Goal: Information Seeking & Learning: Learn about a topic

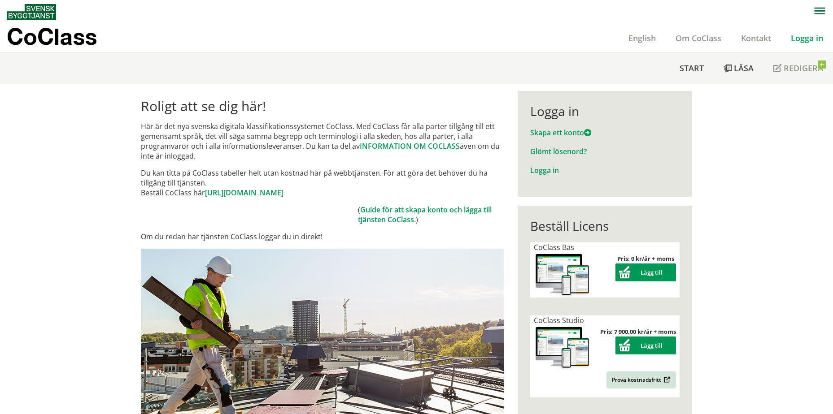
click at [545, 34] on link "Logga in" at bounding box center [807, 38] width 52 height 11
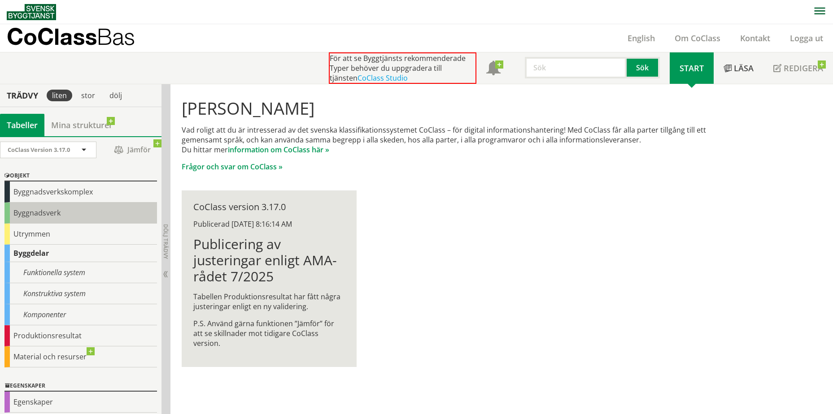
click at [75, 212] on div "Byggnadsverk" at bounding box center [80, 213] width 152 height 21
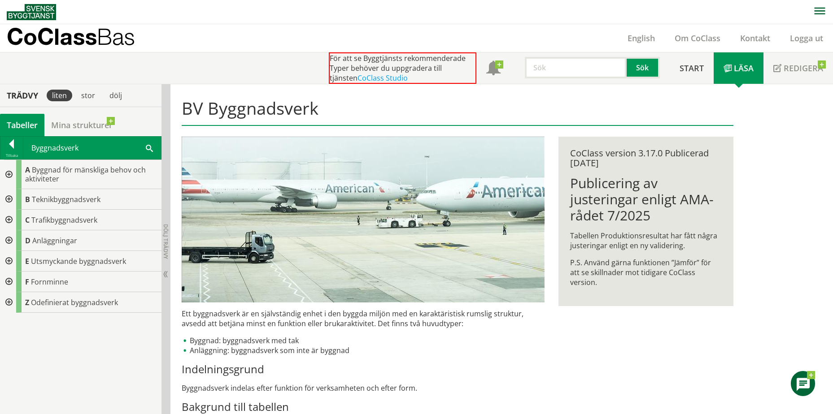
drag, startPoint x: 9, startPoint y: 239, endPoint x: 13, endPoint y: 243, distance: 5.7
click at [9, 239] on div at bounding box center [8, 240] width 16 height 21
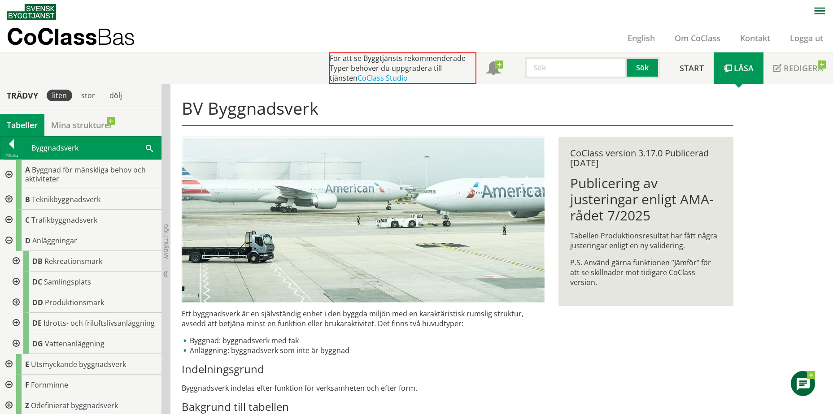
click at [17, 259] on div at bounding box center [15, 261] width 16 height 21
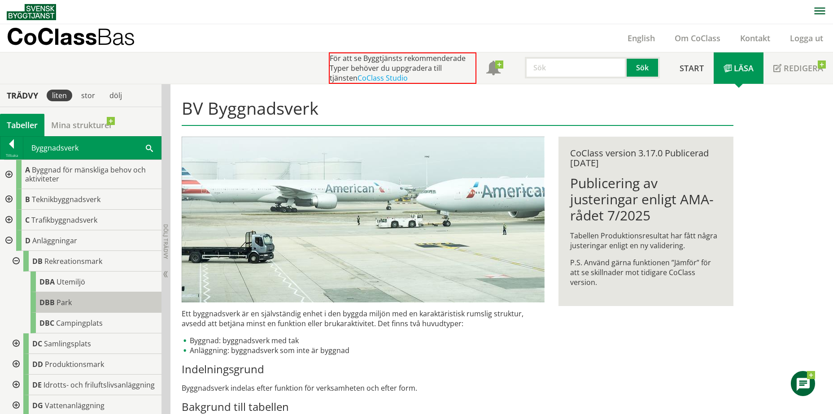
click at [82, 300] on div "DBB Park" at bounding box center [95, 302] width 131 height 21
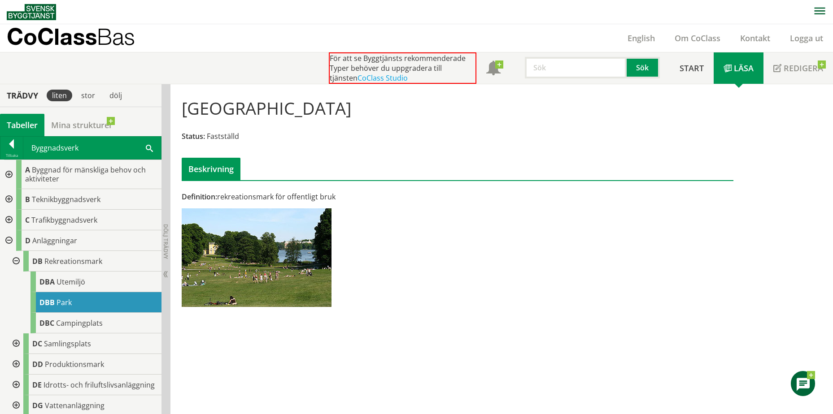
drag, startPoint x: 220, startPoint y: 196, endPoint x: 339, endPoint y: 195, distance: 119.7
click at [334, 195] on div "Definition: rekreationsmark för offentligt bruk" at bounding box center [363, 197] width 363 height 10
click at [344, 195] on div "Definition: rekreationsmark för offentligt bruk" at bounding box center [363, 197] width 363 height 10
click at [4, 144] on div at bounding box center [11, 145] width 22 height 13
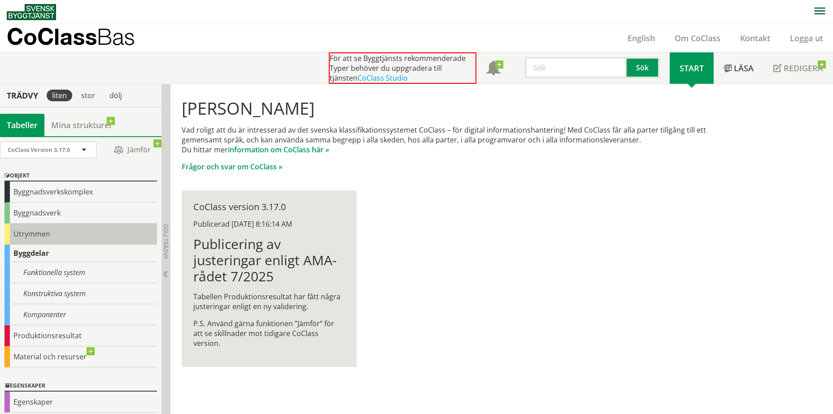
click at [52, 235] on div "Utrymmen" at bounding box center [80, 234] width 152 height 21
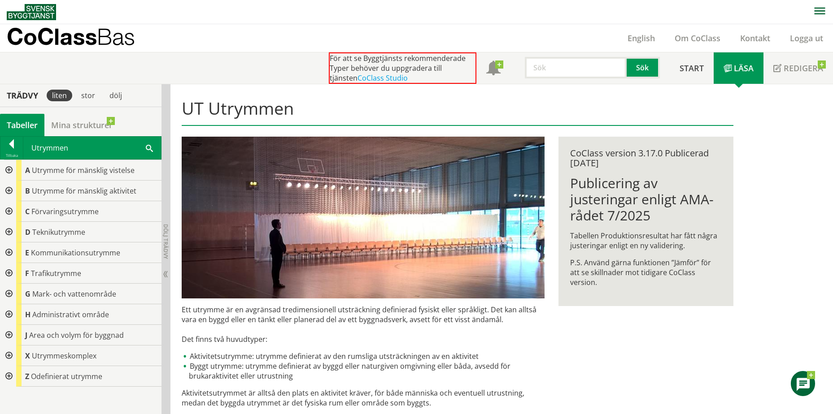
click at [4, 293] on div at bounding box center [8, 294] width 16 height 21
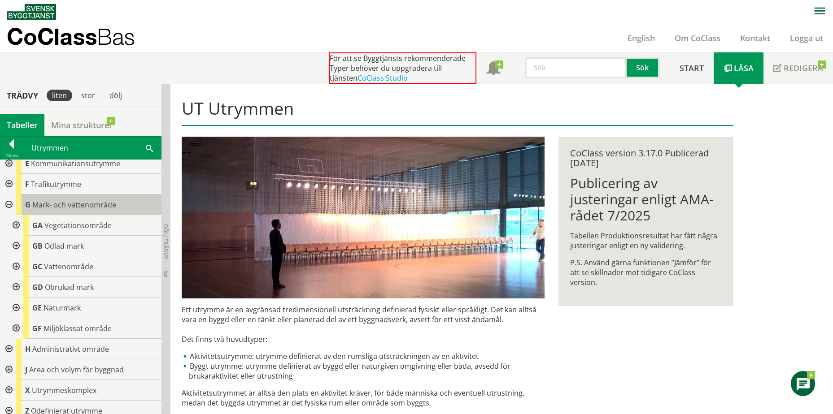
scroll to position [96, 0]
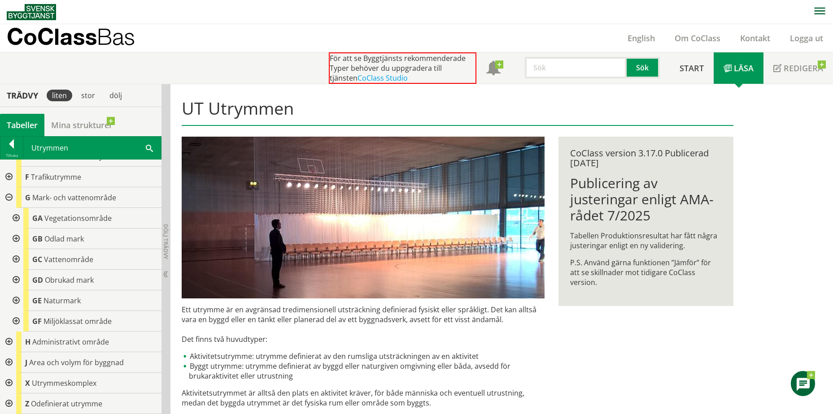
click at [17, 320] on div at bounding box center [15, 321] width 16 height 21
click at [15, 217] on div at bounding box center [15, 218] width 16 height 21
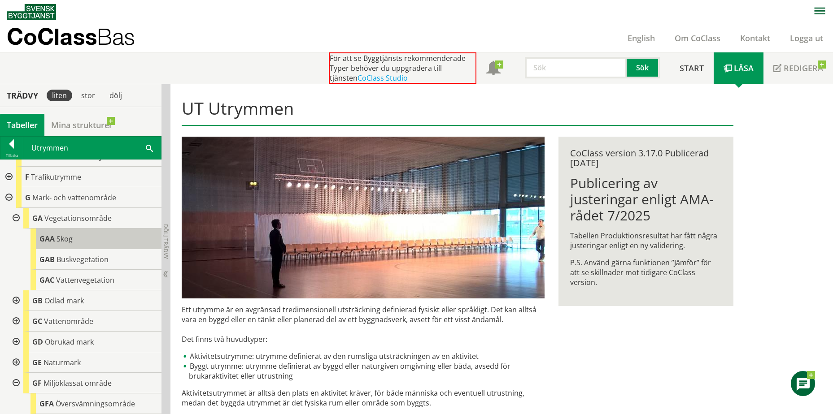
click at [64, 234] on span "Skog" at bounding box center [64, 239] width 16 height 10
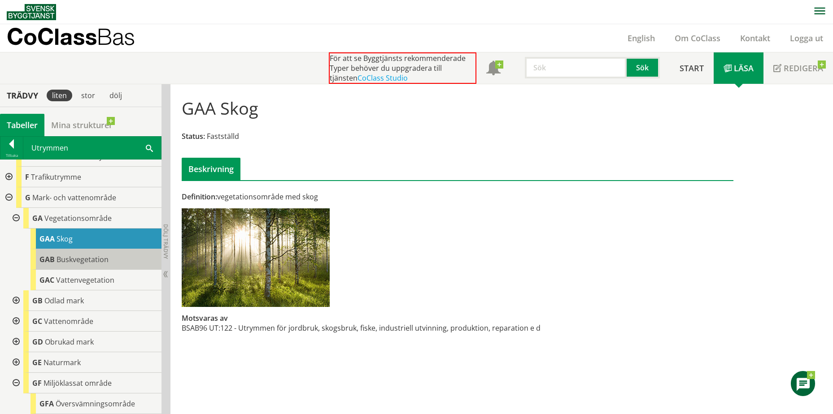
click at [83, 265] on div "GAB Buskvegetation" at bounding box center [95, 259] width 131 height 21
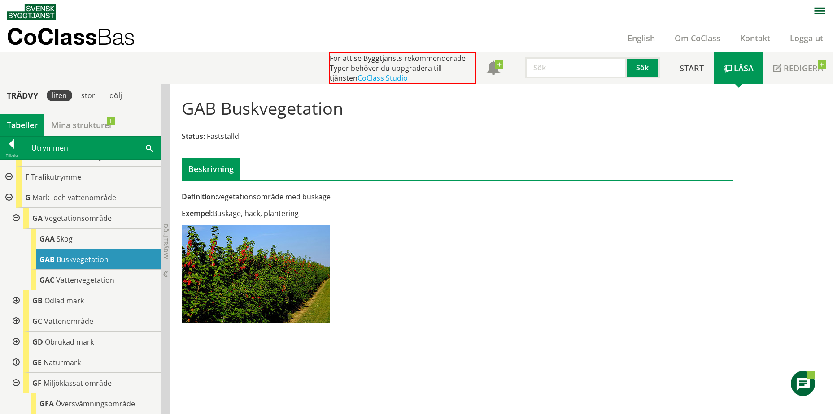
click at [214, 214] on div "Exempel: Buskage, häck, plantering" at bounding box center [363, 213] width 363 height 10
drag, startPoint x: 238, startPoint y: 214, endPoint x: 309, endPoint y: 219, distance: 71.9
click at [309, 219] on div "Definition: vegetationsområde med buskage Exempel: Buskage, häck, plantering" at bounding box center [363, 261] width 377 height 138
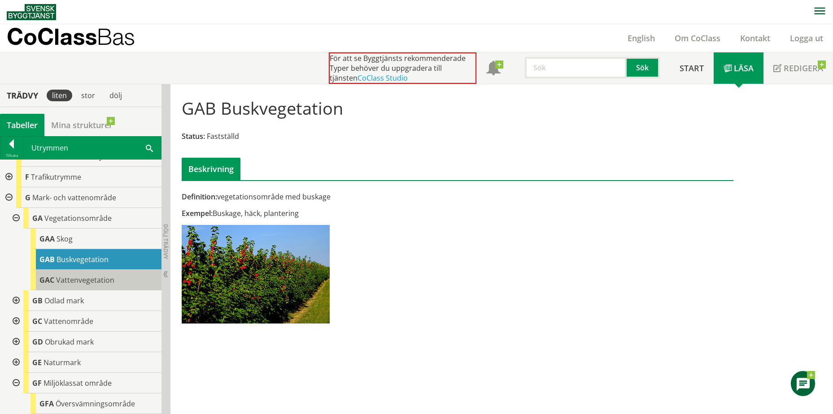
click at [126, 278] on div "GAC Vattenvegetation" at bounding box center [95, 280] width 131 height 21
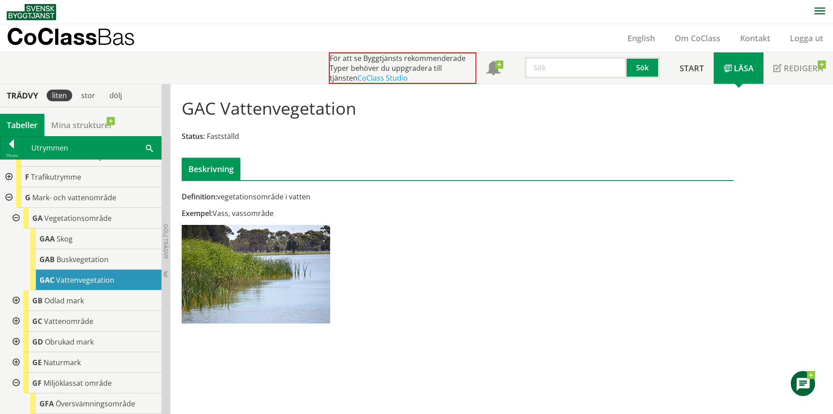
drag, startPoint x: 216, startPoint y: 214, endPoint x: 278, endPoint y: 213, distance: 62.8
click at [278, 213] on div "Exempel: Vass, vassområde" at bounding box center [363, 213] width 363 height 10
click at [280, 213] on div "Exempel: Vass, vassområde" at bounding box center [363, 213] width 363 height 10
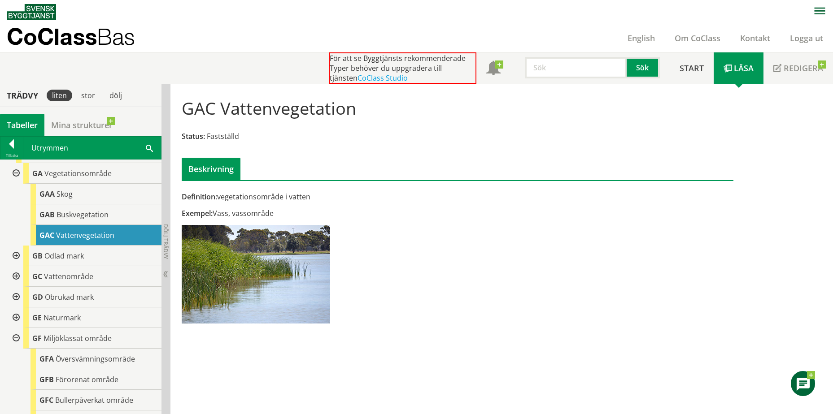
click at [16, 256] on div at bounding box center [15, 256] width 16 height 21
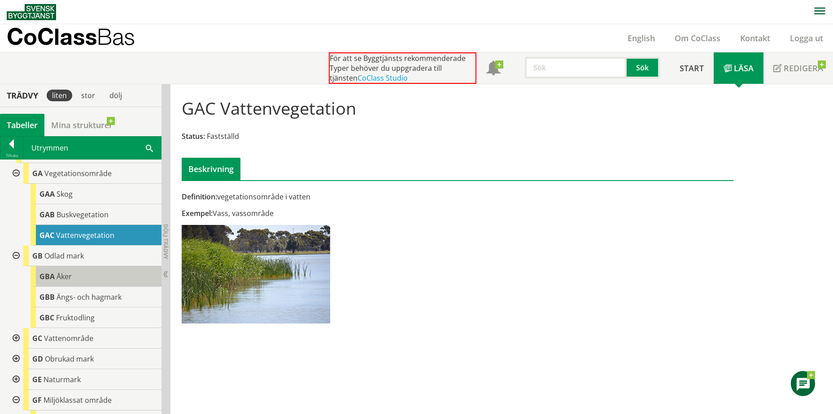
click at [124, 282] on div "GBA Åker" at bounding box center [95, 276] width 131 height 21
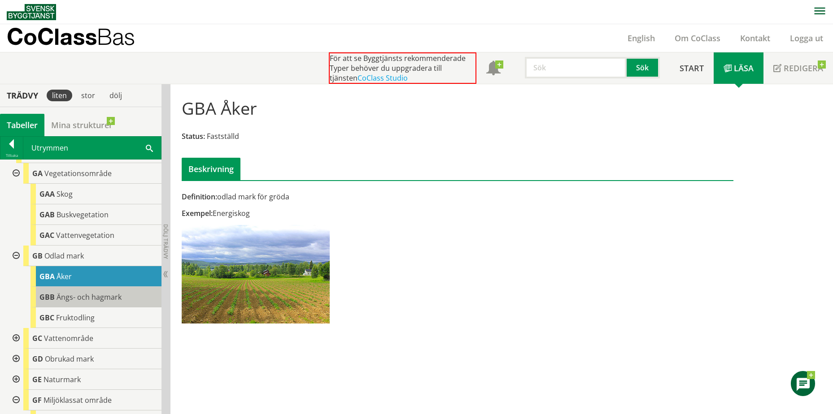
click at [101, 299] on span "Ängs- och hagmark" at bounding box center [88, 297] width 65 height 10
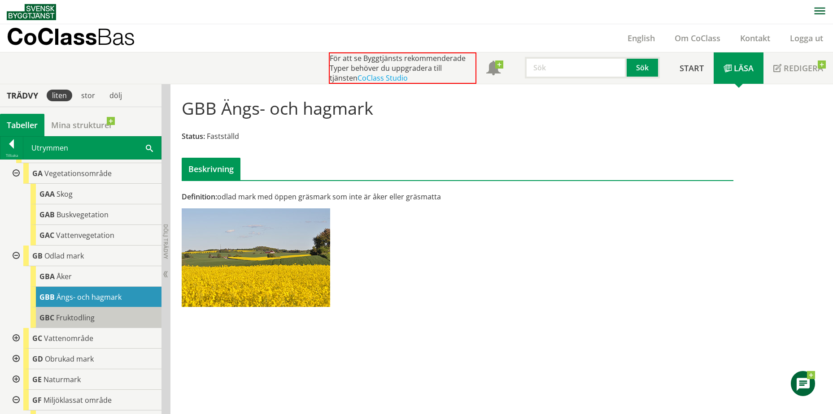
click at [97, 314] on div "GBC Fruktodling" at bounding box center [95, 318] width 131 height 21
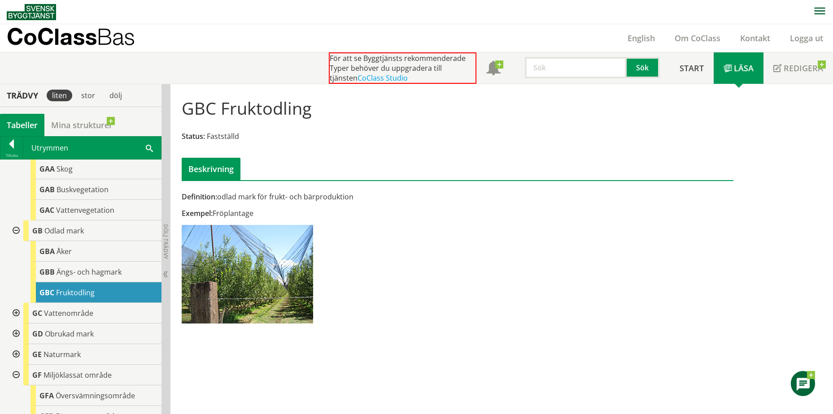
scroll to position [186, 0]
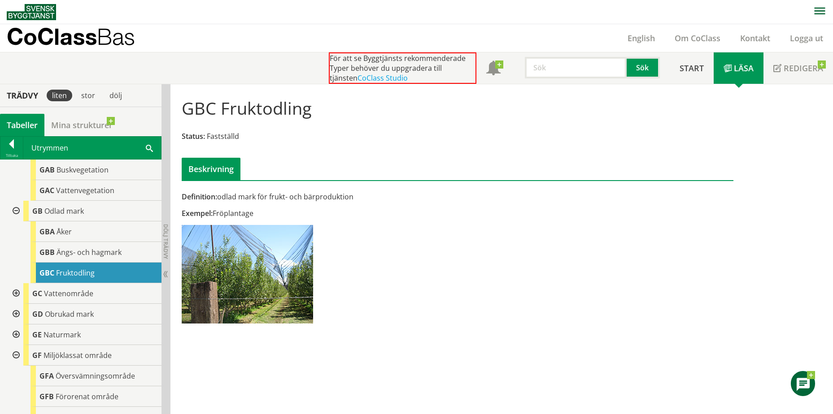
click at [16, 293] on div at bounding box center [15, 293] width 16 height 21
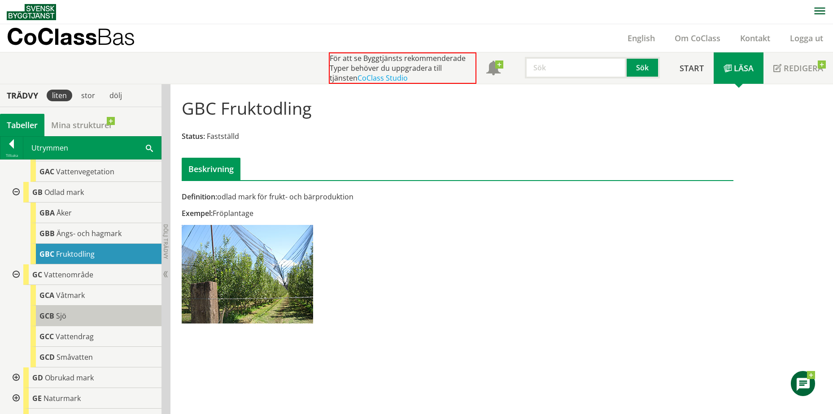
scroll to position [231, 0]
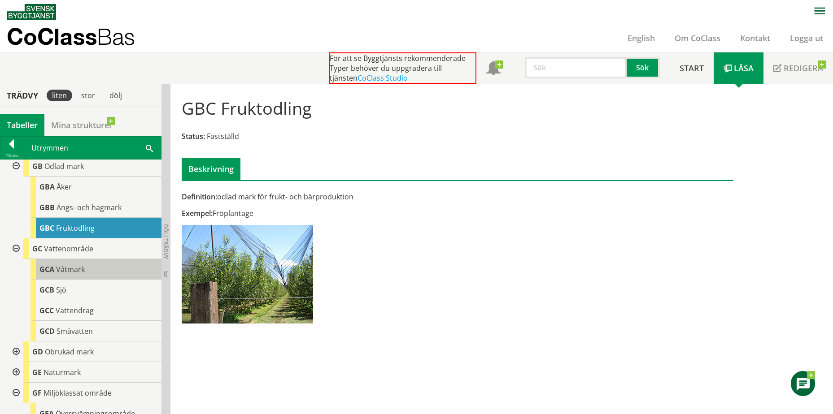
click at [105, 267] on div "GCA Våtmark" at bounding box center [95, 269] width 131 height 21
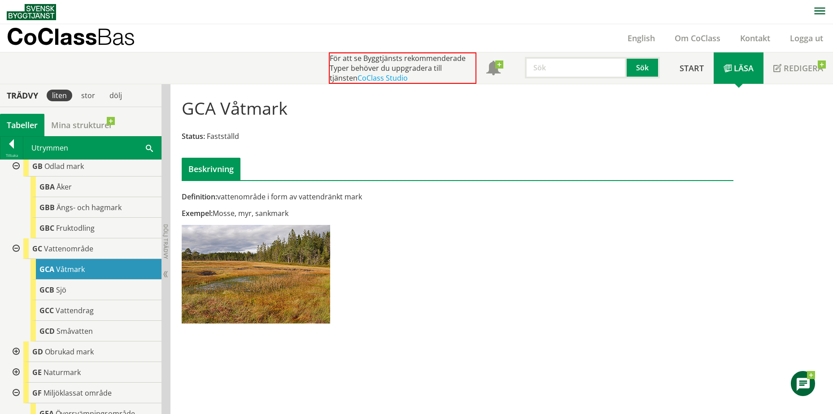
drag, startPoint x: 219, startPoint y: 213, endPoint x: 292, endPoint y: 212, distance: 73.1
click at [292, 212] on div "Exempel: Mosse, myr, sankmark" at bounding box center [363, 213] width 363 height 10
click at [128, 295] on div "GCB Sjö" at bounding box center [95, 290] width 131 height 21
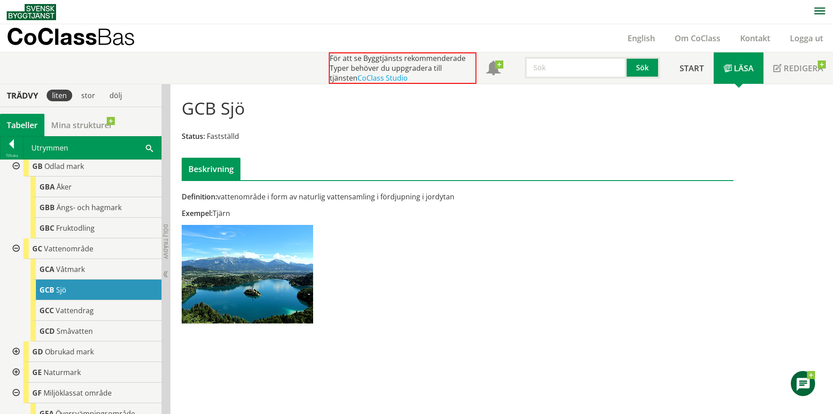
drag, startPoint x: 220, startPoint y: 200, endPoint x: 407, endPoint y: 207, distance: 187.1
click at [407, 207] on div "Definition: vattenområde i form av naturlig vattensamling i fördjupning i jordy…" at bounding box center [363, 261] width 377 height 138
drag, startPoint x: 205, startPoint y: 138, endPoint x: 236, endPoint y: 138, distance: 30.9
click at [236, 138] on div "Status: Fastställd" at bounding box center [457, 136] width 551 height 10
click at [71, 301] on div "GCC Vattendrag" at bounding box center [95, 310] width 131 height 21
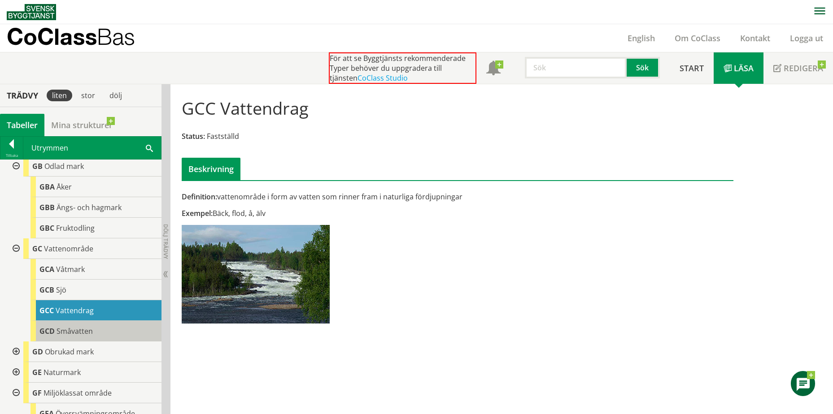
click at [122, 330] on div "GCD Småvatten" at bounding box center [95, 331] width 131 height 21
click at [123, 332] on div "GCD Småvatten" at bounding box center [95, 331] width 131 height 21
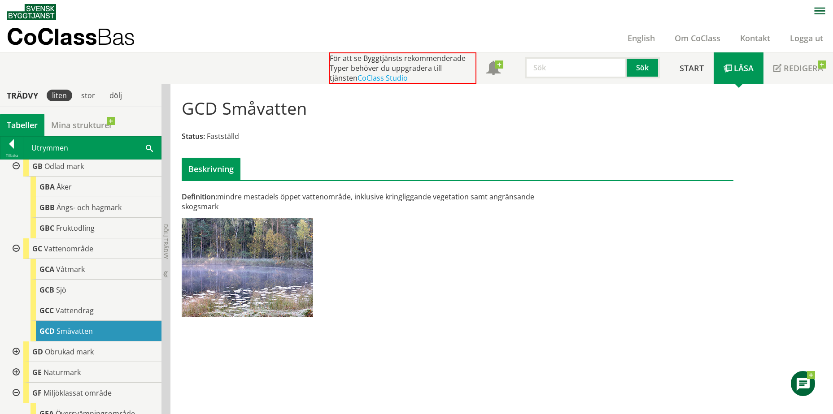
drag, startPoint x: 222, startPoint y: 196, endPoint x: 451, endPoint y: 198, distance: 229.1
click at [449, 198] on div "Definition: mindre mestadels öppet vattenområde, inklusive kringliggande vegeta…" at bounding box center [363, 202] width 363 height 20
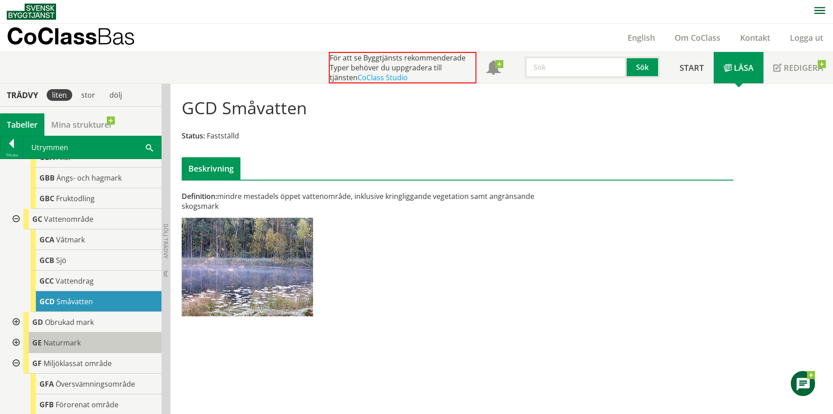
scroll to position [276, 0]
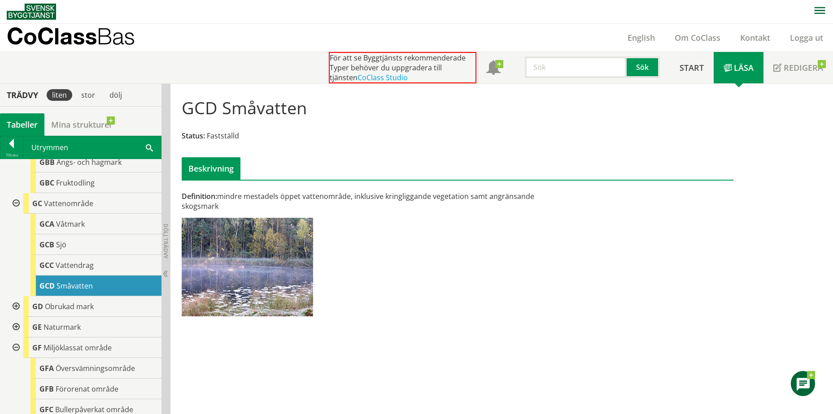
click at [17, 305] on div at bounding box center [15, 306] width 16 height 21
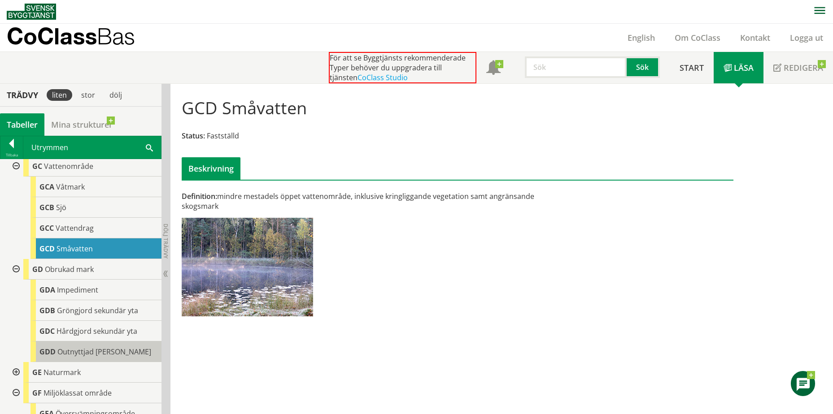
scroll to position [365, 0]
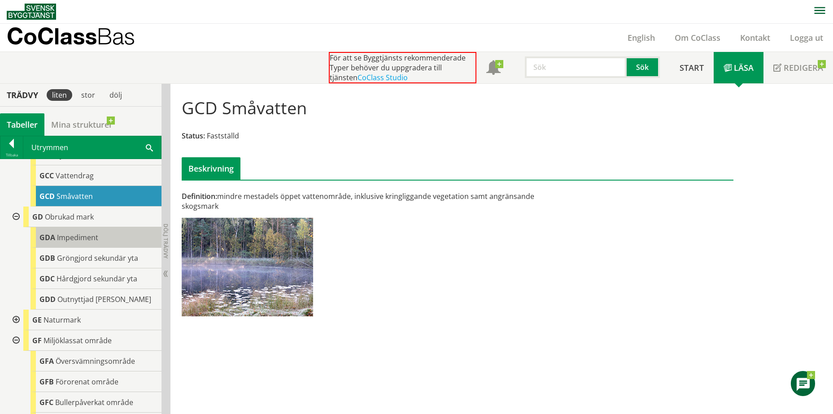
click at [103, 238] on div "GDA Impediment" at bounding box center [95, 237] width 131 height 21
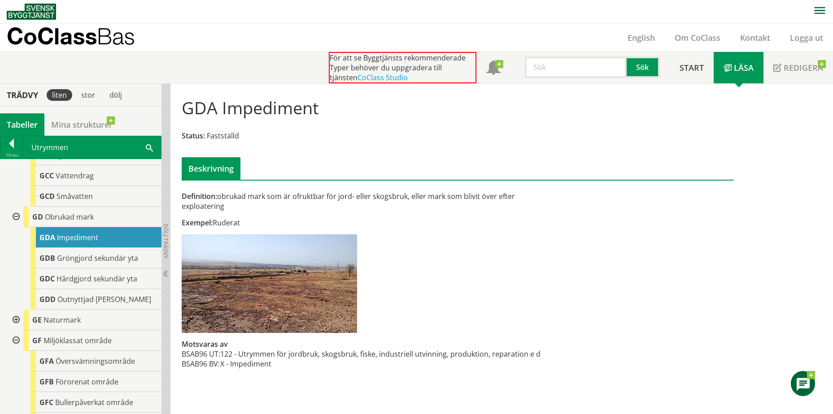
drag, startPoint x: 247, startPoint y: 222, endPoint x: 185, endPoint y: 198, distance: 66.0
click at [187, 198] on div "Definition: obrukad mark som är ofruktbar för jord- eller skogsbruk, eller mark…" at bounding box center [363, 284] width 377 height 187
click at [182, 195] on span "Definition:" at bounding box center [199, 196] width 35 height 10
drag, startPoint x: 182, startPoint y: 193, endPoint x: 237, endPoint y: 223, distance: 62.8
click at [237, 223] on div "Definition: obrukad mark som är ofruktbar för jord- eller skogsbruk, eller mark…" at bounding box center [363, 284] width 377 height 187
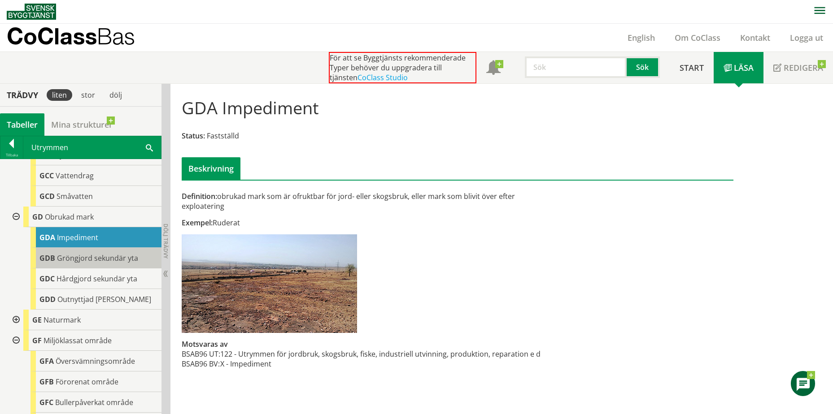
click at [91, 256] on span "Gröngjord sekundär yta" at bounding box center [97, 258] width 81 height 10
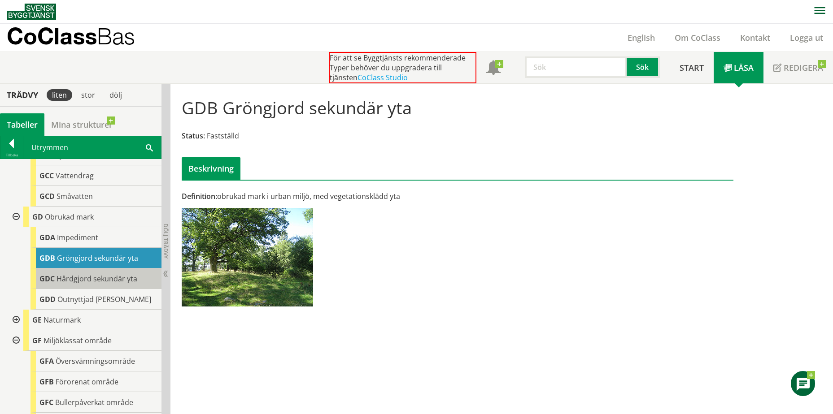
click at [80, 284] on div "GDC Hårdgjord sekundär yta" at bounding box center [95, 279] width 131 height 21
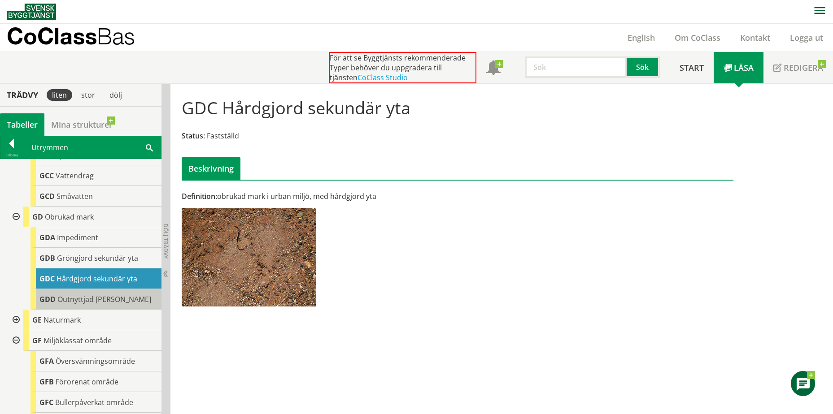
click at [100, 301] on span "Outnyttjad tomtmark" at bounding box center [104, 300] width 94 height 10
click at [15, 318] on div at bounding box center [15, 320] width 16 height 21
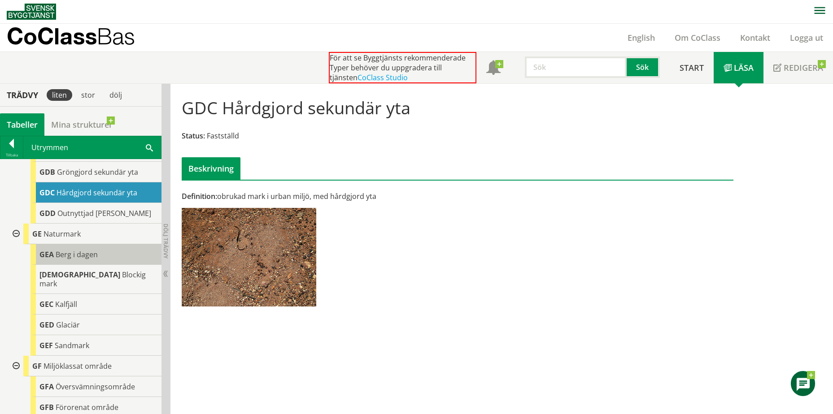
scroll to position [455, 0]
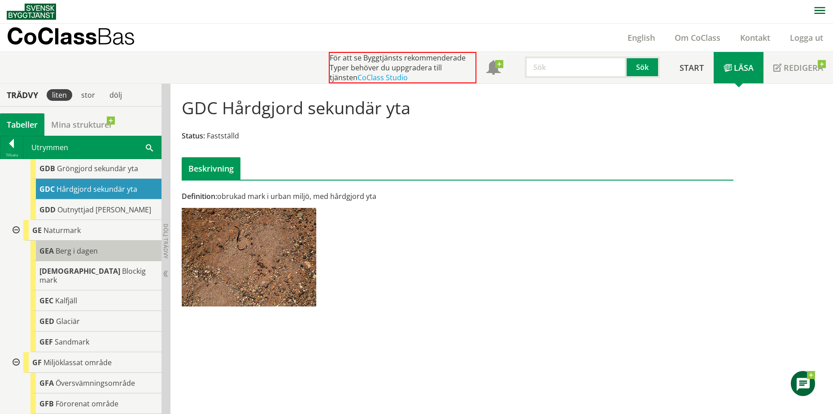
click at [108, 247] on div "GEA Berg i dagen" at bounding box center [95, 251] width 131 height 21
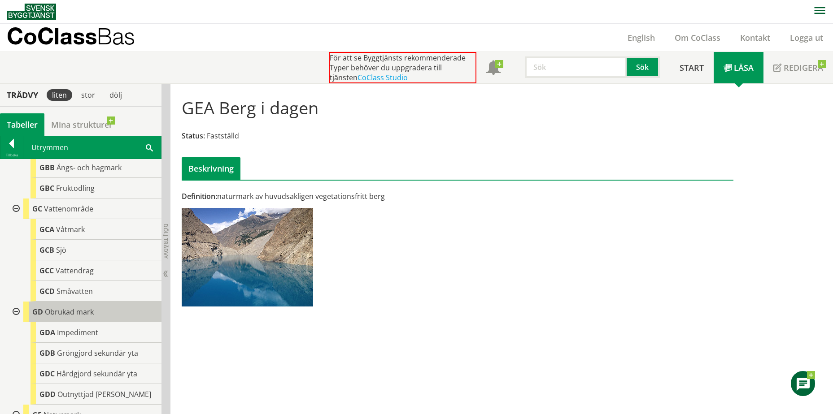
scroll to position [265, 0]
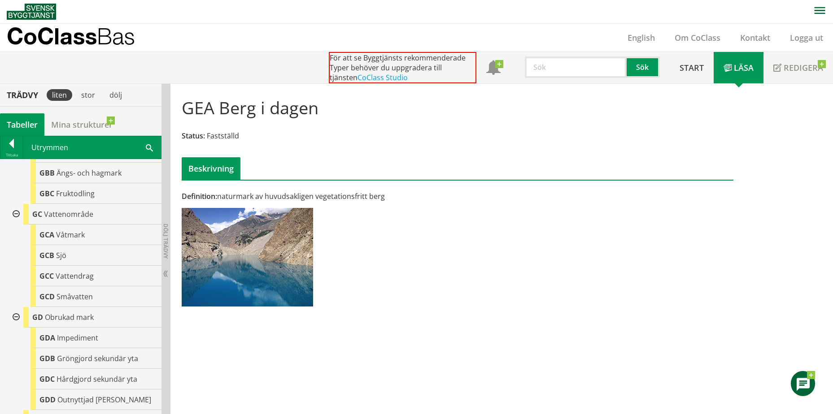
drag, startPoint x: 243, startPoint y: 194, endPoint x: 401, endPoint y: 193, distance: 157.8
click at [401, 193] on div "Definition: naturmark av huvudsakligen vegetationsfritt berg" at bounding box center [363, 196] width 363 height 10
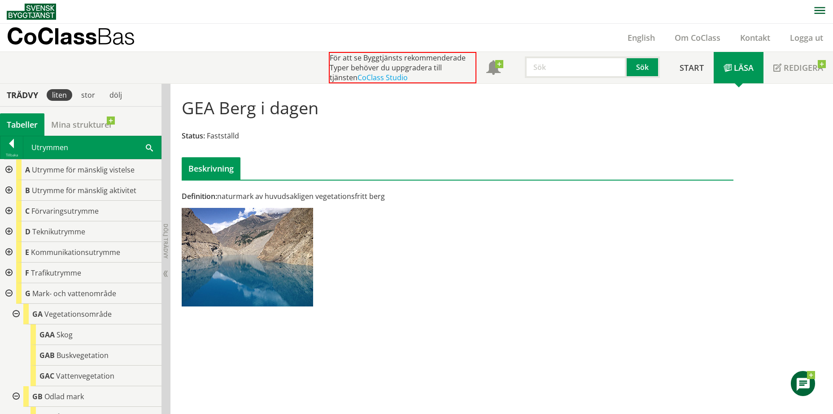
click at [560, 56] on div "Sök" at bounding box center [589, 65] width 159 height 26
click at [563, 62] on input "text" at bounding box center [576, 67] width 102 height 22
click at [572, 63] on input "plattor" at bounding box center [576, 67] width 102 height 22
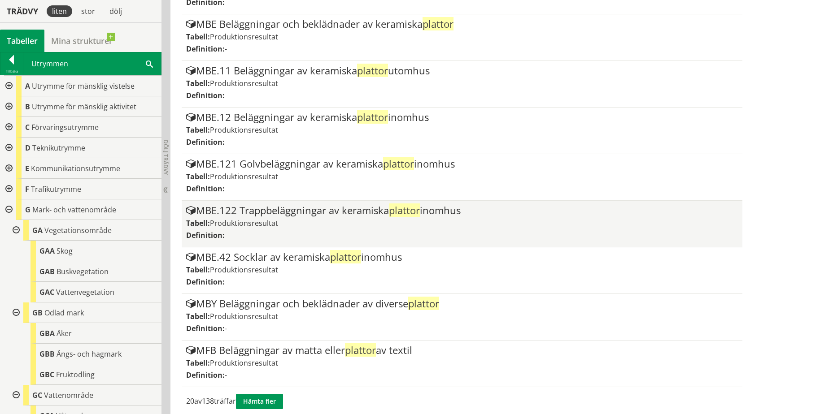
scroll to position [871, 0]
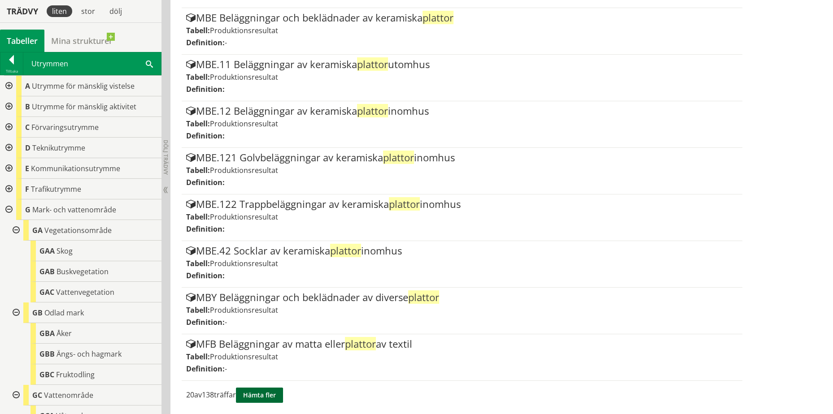
click at [267, 399] on button "Hämta fler" at bounding box center [259, 395] width 47 height 15
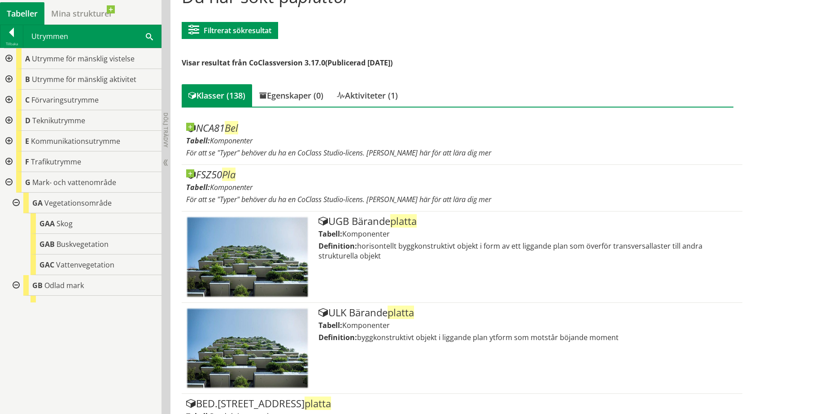
scroll to position [0, 0]
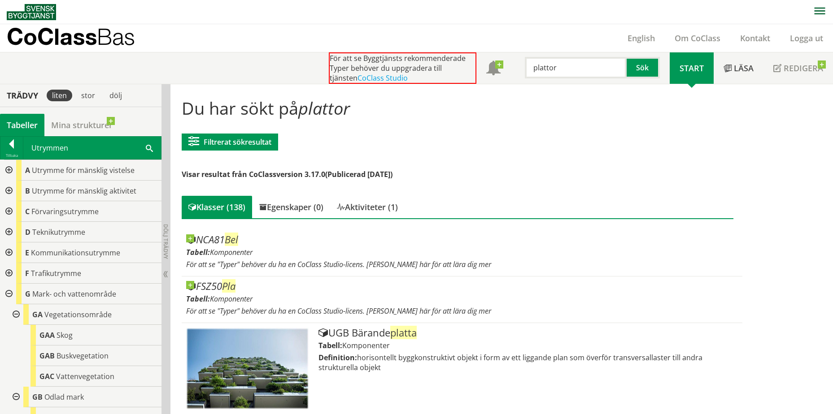
click at [551, 67] on input "plattor" at bounding box center [576, 68] width 102 height 22
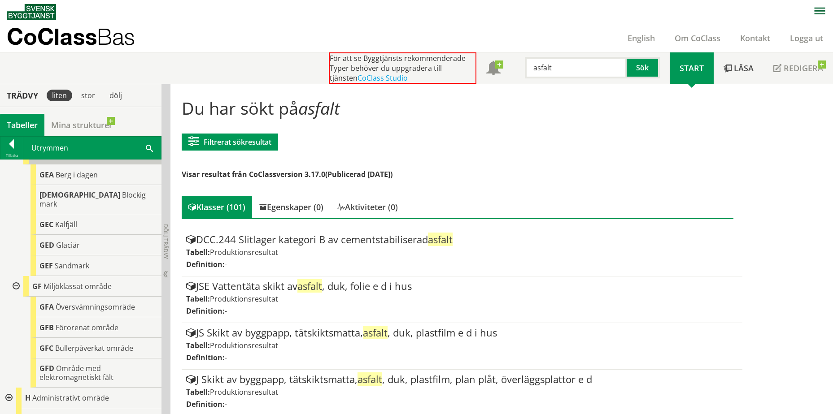
scroll to position [579, 0]
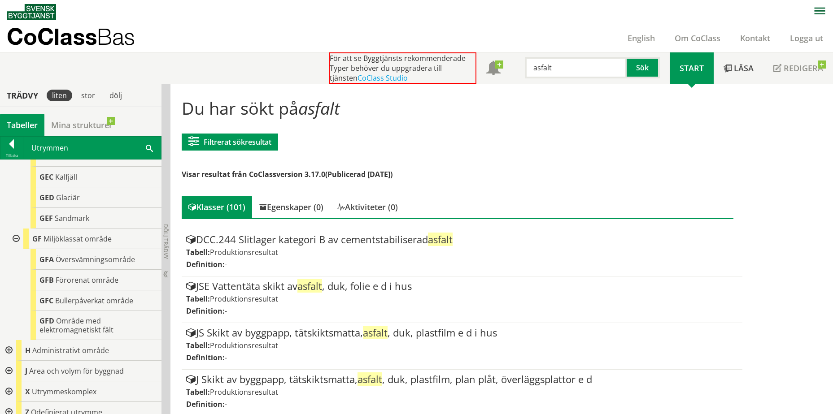
click at [8, 402] on div at bounding box center [8, 412] width 16 height 21
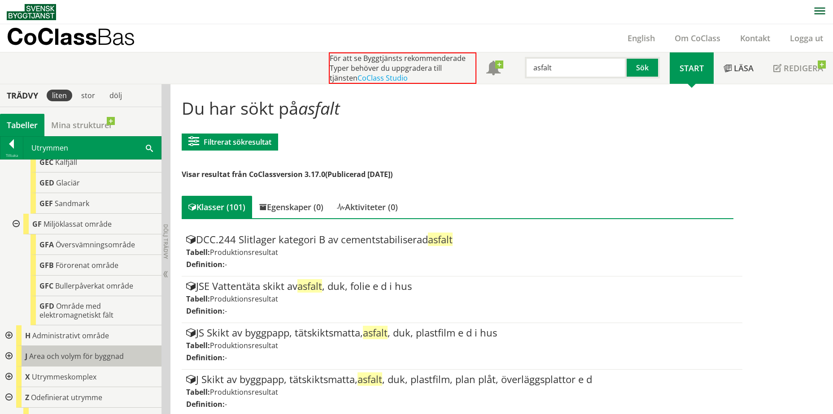
scroll to position [600, 0]
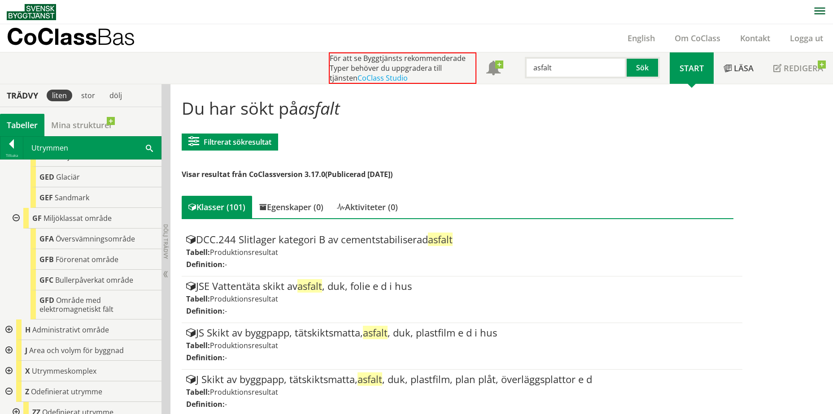
click at [12, 403] on div at bounding box center [15, 412] width 16 height 21
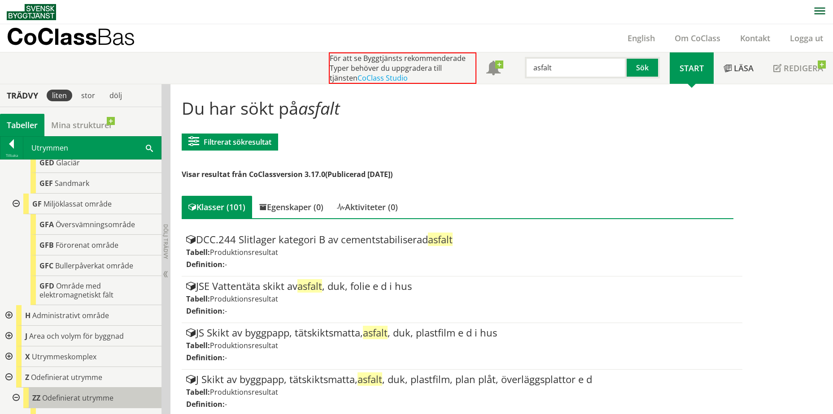
scroll to position [620, 0]
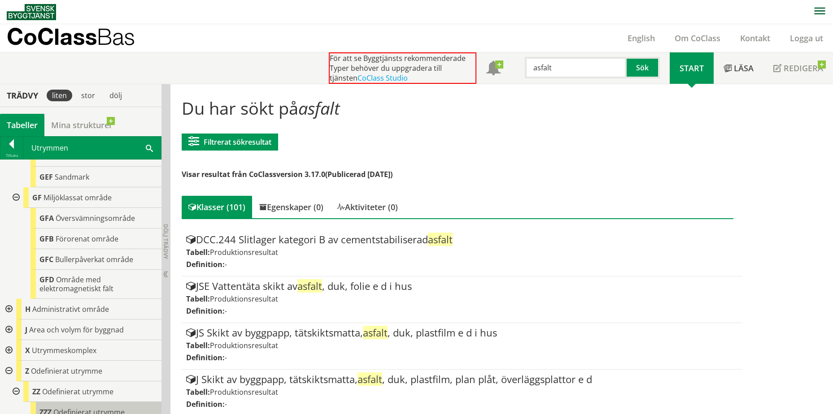
click at [70, 402] on body "AMA AMA Beskrivningsverktyg AMA Funktion BSAB Bygginfo Byggjura Byggkatalogen B…" at bounding box center [416, 207] width 833 height 414
click at [78, 408] on span "Odefinierat utrymme" at bounding box center [88, 413] width 71 height 10
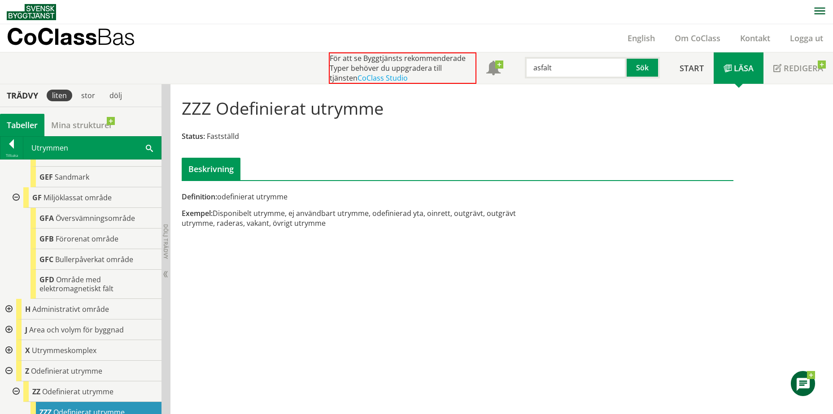
drag, startPoint x: 346, startPoint y: 221, endPoint x: 340, endPoint y: 203, distance: 19.6
click at [340, 203] on div "Definition: odefinierat utrymme Exempel: Disponibelt utrymme, ej användbart utr…" at bounding box center [363, 213] width 377 height 43
drag, startPoint x: 340, startPoint y: 202, endPoint x: 351, endPoint y: 218, distance: 19.8
click at [351, 218] on div "Definition: odefinierat utrymme Exempel: Disponibelt utrymme, ej användbart utr…" at bounding box center [363, 213] width 377 height 43
drag, startPoint x: 352, startPoint y: 222, endPoint x: 339, endPoint y: 203, distance: 23.0
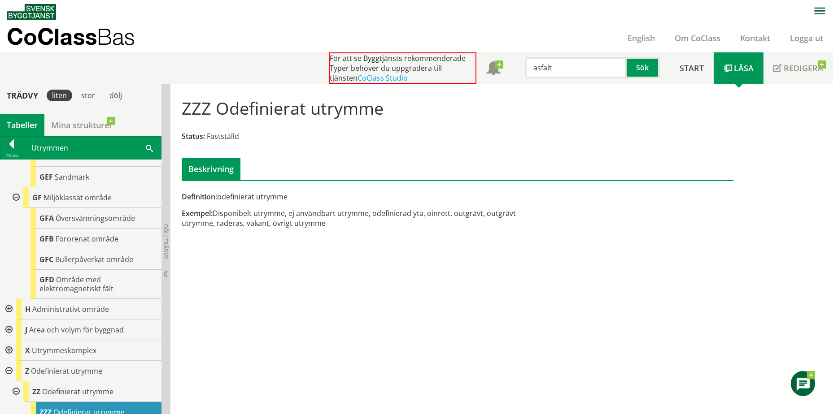
click at [339, 203] on div "Definition: odefinierat utrymme Exempel: Disponibelt utrymme, ej användbart utr…" at bounding box center [363, 213] width 377 height 43
drag, startPoint x: 339, startPoint y: 201, endPoint x: 337, endPoint y: 230, distance: 28.7
click at [338, 230] on div "Definition: odefinierat utrymme Exempel: Disponibelt utrymme, ej användbart utr…" at bounding box center [363, 213] width 377 height 43
drag, startPoint x: 381, startPoint y: 239, endPoint x: 384, endPoint y: 217, distance: 22.6
click at [381, 239] on div "ZZZ Odefinierat utrymme Status: Fastställd Beskrivning Definition: odefinierat …" at bounding box center [501, 249] width 662 height 330
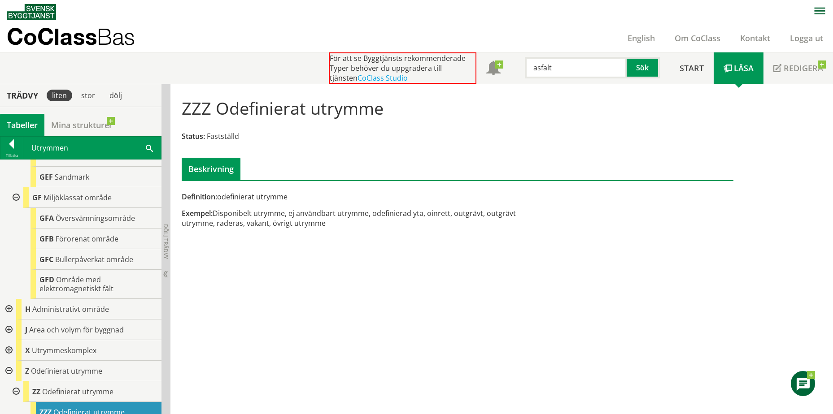
click at [553, 69] on input "asfalt" at bounding box center [576, 68] width 102 height 22
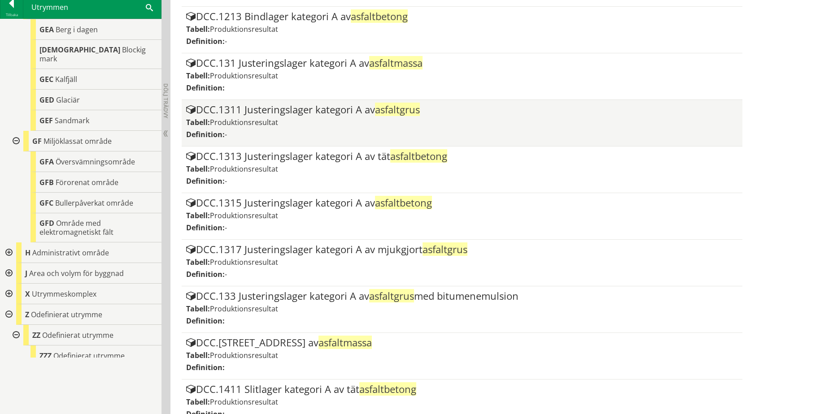
scroll to position [781, 0]
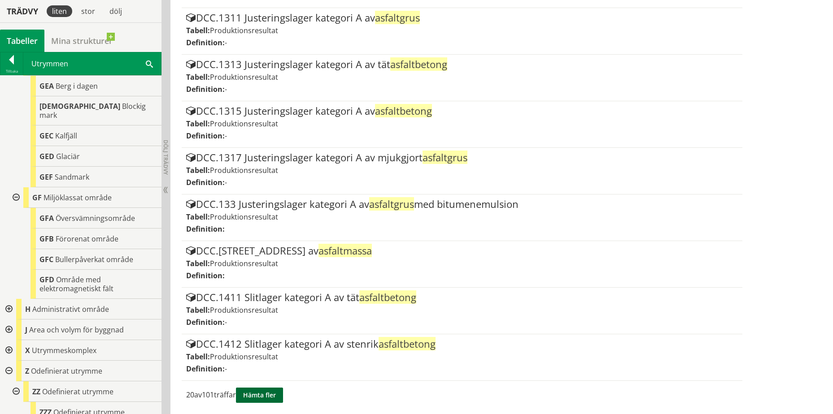
click at [278, 395] on button "Hämta fler" at bounding box center [259, 395] width 47 height 15
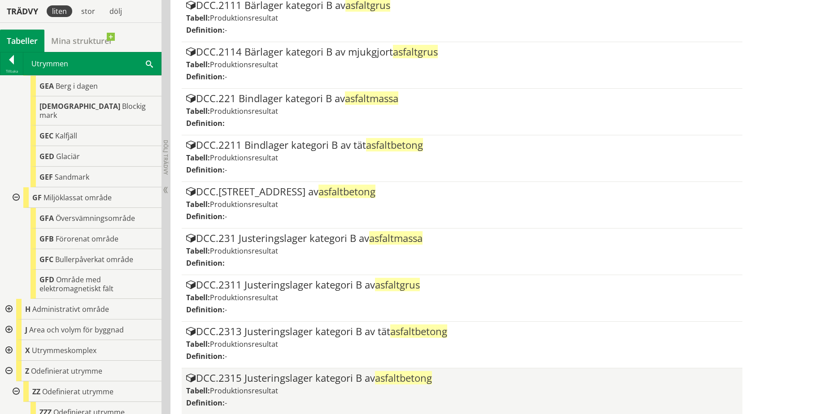
scroll to position [1714, 0]
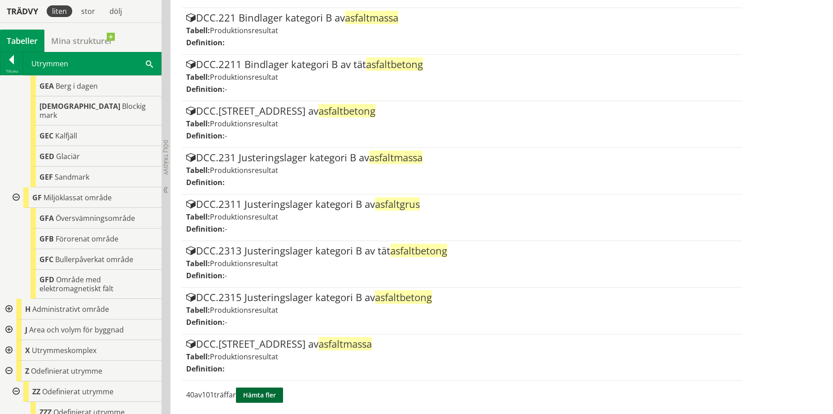
click at [283, 392] on button "Hämta fler" at bounding box center [259, 395] width 47 height 15
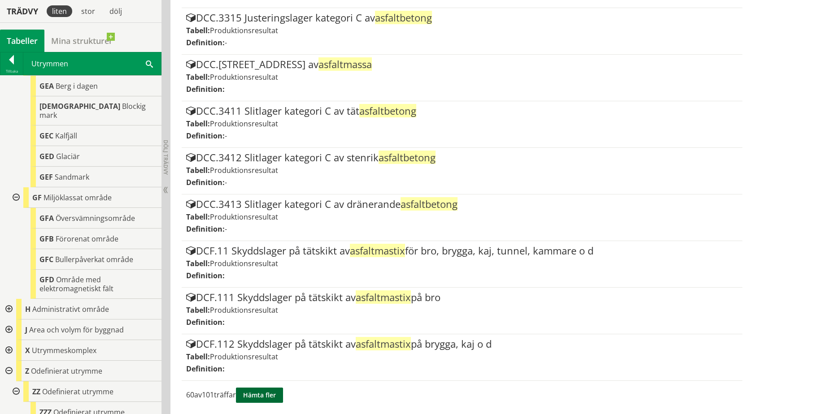
click at [265, 402] on button "Hämta fler" at bounding box center [259, 395] width 47 height 15
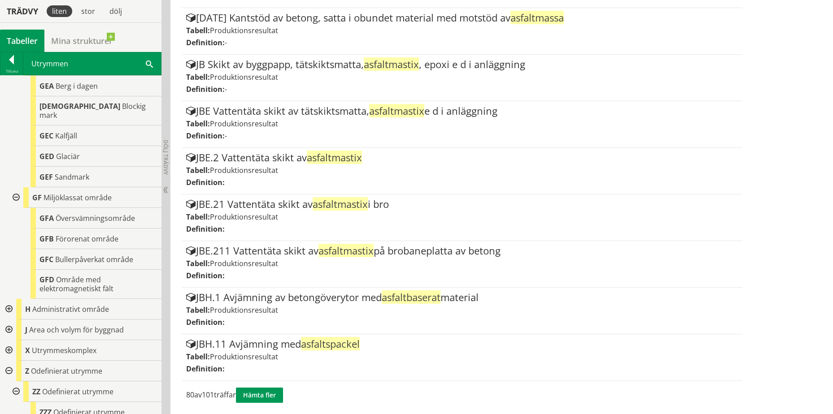
click at [283, 395] on button "Hämta fler" at bounding box center [259, 395] width 47 height 15
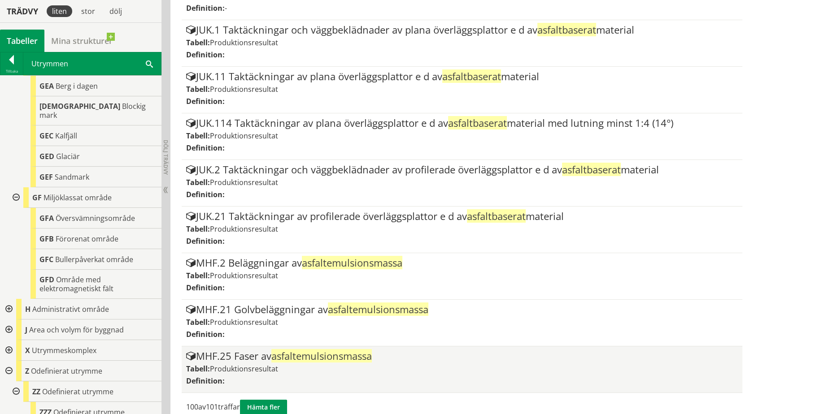
scroll to position [4511, 0]
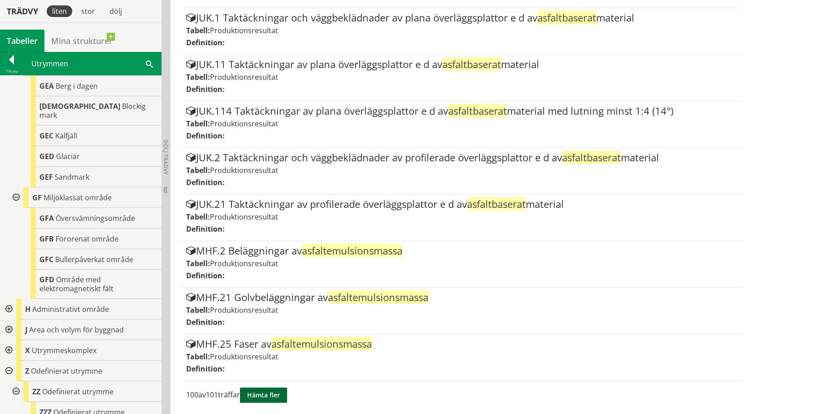
click at [280, 394] on button "Hämta fler" at bounding box center [263, 395] width 47 height 15
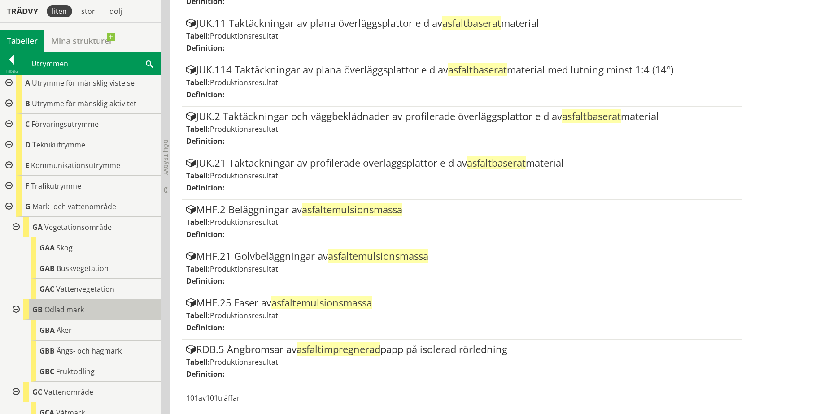
scroll to position [45, 0]
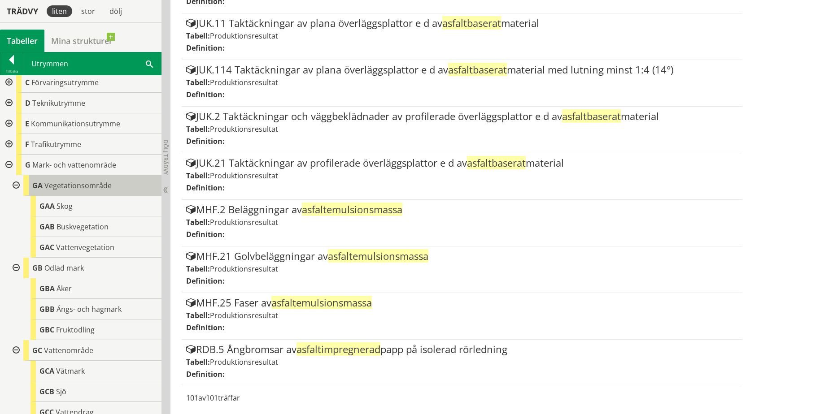
drag, startPoint x: 74, startPoint y: 188, endPoint x: 74, endPoint y: 182, distance: 6.3
drag, startPoint x: 74, startPoint y: 182, endPoint x: 11, endPoint y: 225, distance: 76.8
click at [11, 225] on div "GA Vegetationsområde GAA Skog GAB Buskvegetation GAC Vattenvegetation" at bounding box center [84, 216] width 154 height 82
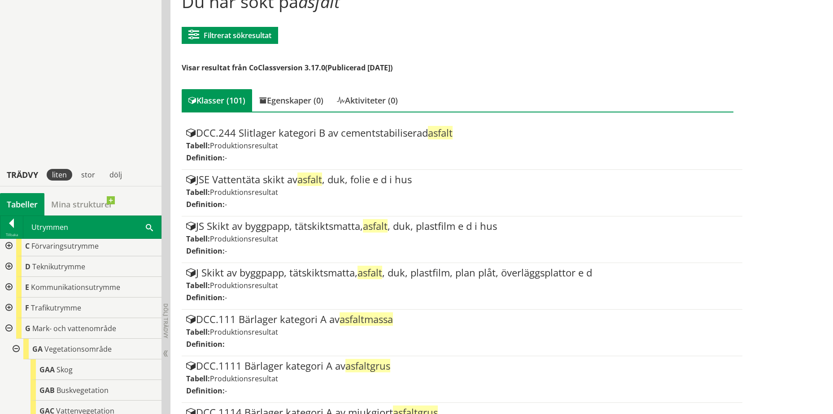
scroll to position [0, 0]
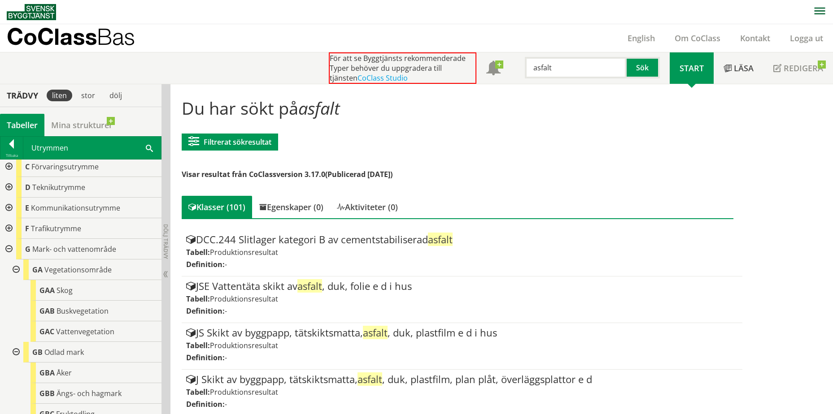
click at [566, 72] on input "asfalt" at bounding box center [576, 68] width 102 height 22
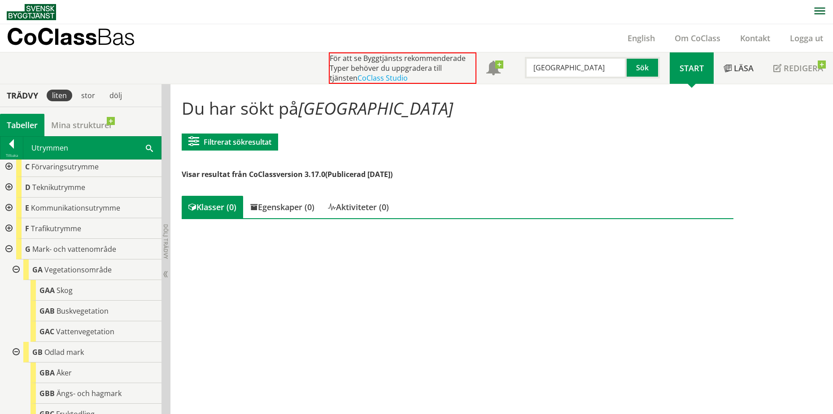
click at [581, 66] on input "barkflis" at bounding box center [576, 68] width 102 height 22
type input "bark"
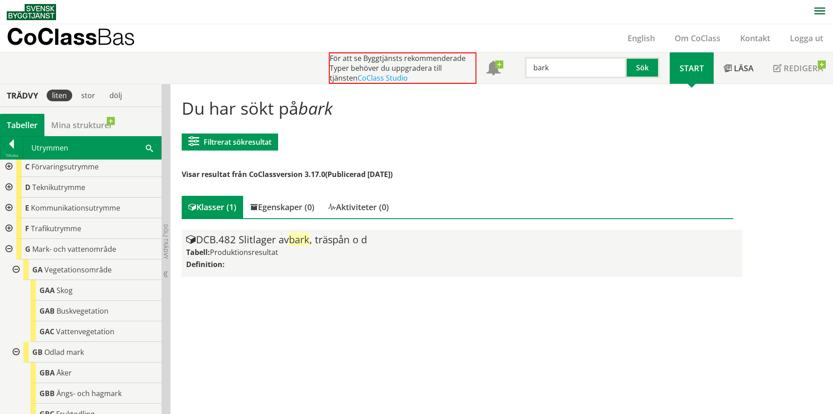
click at [311, 251] on div "Tabell: Produktionsresultat" at bounding box center [461, 252] width 551 height 10
click at [297, 238] on span "bark" at bounding box center [299, 239] width 21 height 13
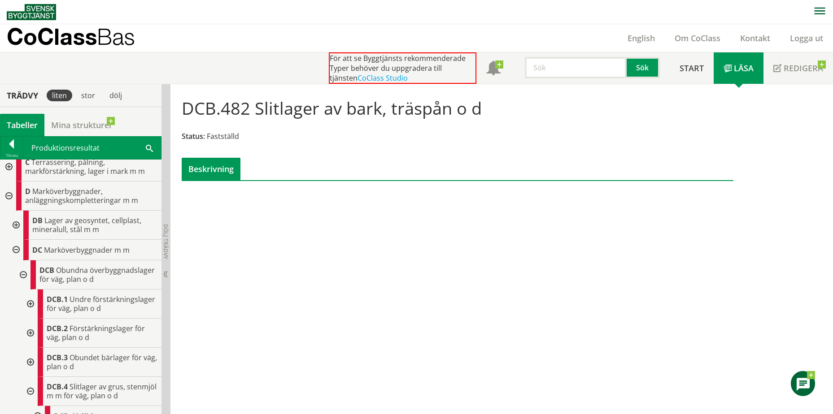
scroll to position [45, 0]
click at [108, 273] on div "DCB Obundna överbyggnadslager för väg, plan o d" at bounding box center [95, 275] width 131 height 29
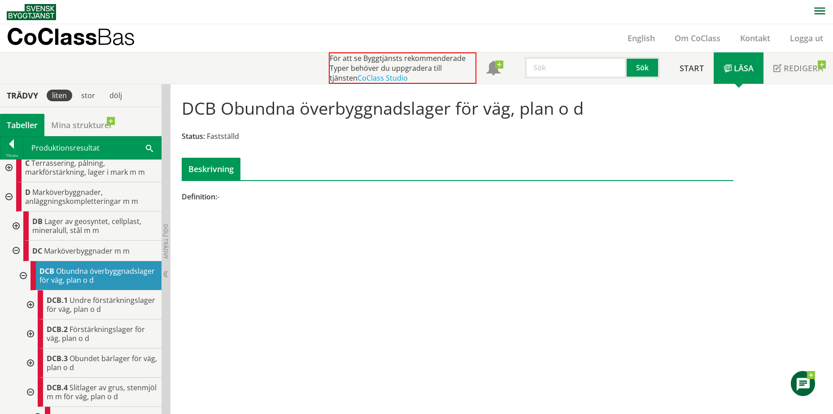
drag, startPoint x: 588, startPoint y: 109, endPoint x: 397, endPoint y: 115, distance: 190.6
click at [405, 114] on div "DCB Obundna överbyggnadslager för väg, plan o d Status: Fastställd Beskrivning" at bounding box center [457, 135] width 565 height 89
drag, startPoint x: 226, startPoint y: 110, endPoint x: 396, endPoint y: 106, distance: 170.4
click at [396, 106] on h1 "DCB Obundna överbyggnadslager för väg, plan o d" at bounding box center [383, 108] width 402 height 20
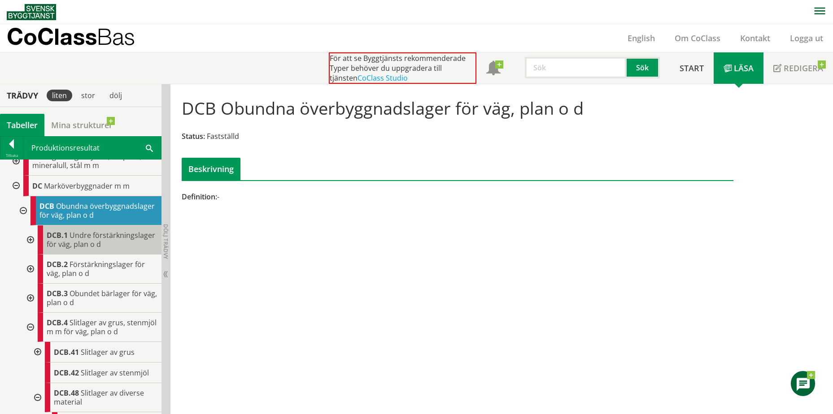
scroll to position [134, 0]
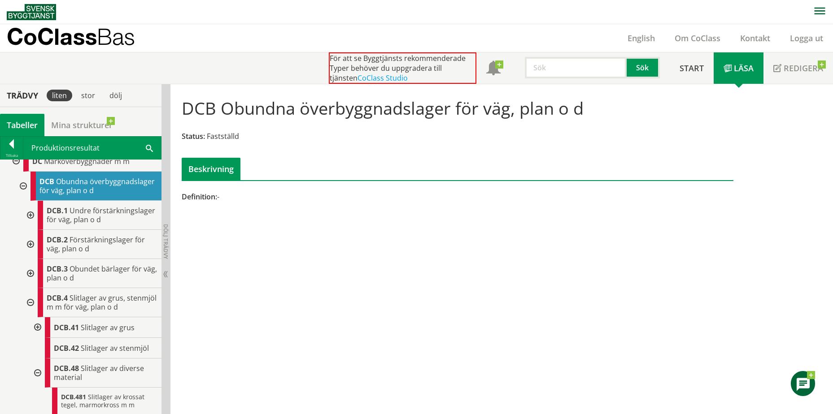
click at [32, 228] on div at bounding box center [30, 215] width 16 height 29
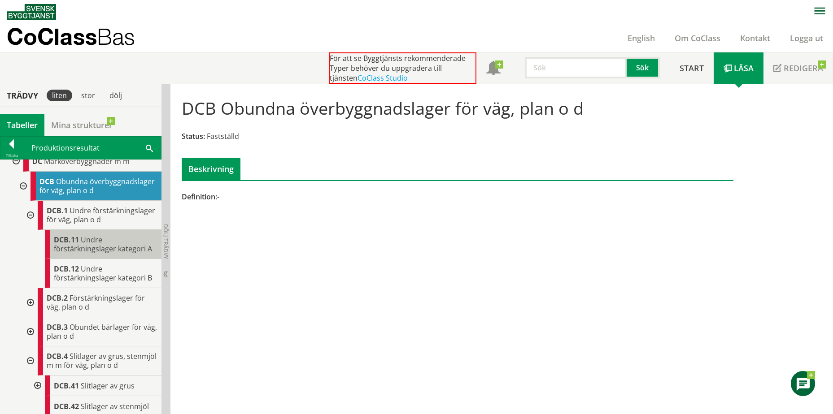
click at [104, 254] on span "Undre förstärkningslager kategori A" at bounding box center [103, 244] width 98 height 19
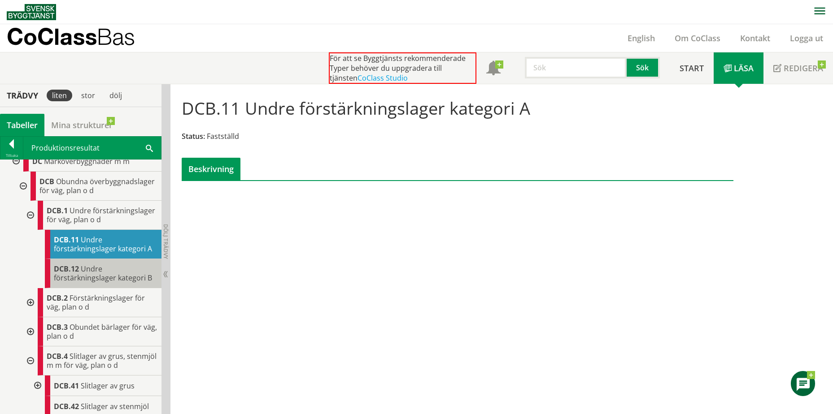
click at [102, 287] on body "AMA AMA Beskrivningsverktyg AMA Funktion BSAB Bygginfo Byggjura Byggkatalogen B…" at bounding box center [416, 207] width 833 height 414
click at [100, 288] on div "DCB.12 Undre förstärkningslager kategori B" at bounding box center [103, 273] width 117 height 29
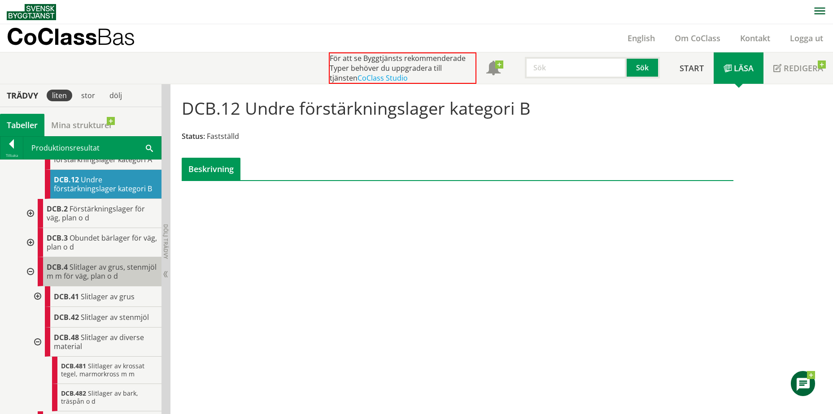
scroll to position [224, 0]
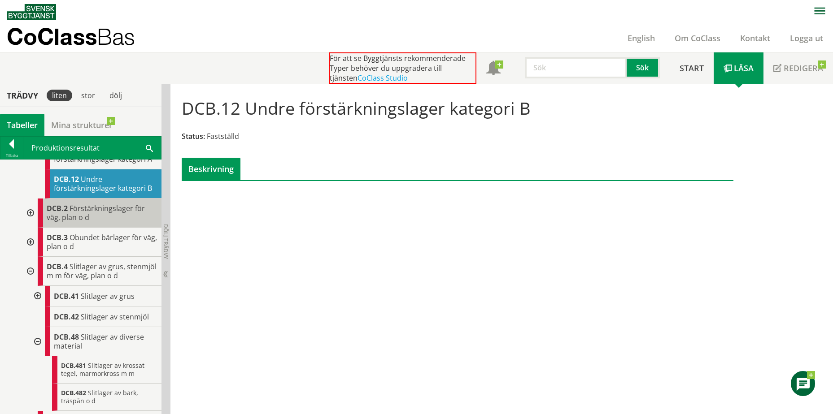
click at [100, 219] on div "DCB.2 Förstärkningslager för väg, plan o d" at bounding box center [100, 213] width 124 height 29
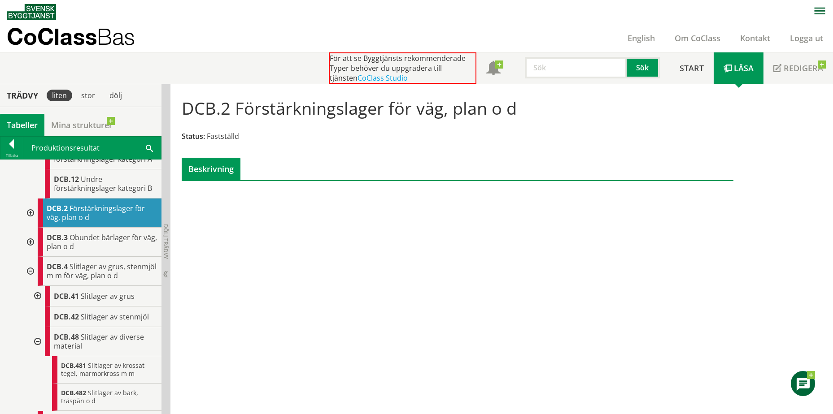
click at [27, 228] on div at bounding box center [30, 213] width 16 height 29
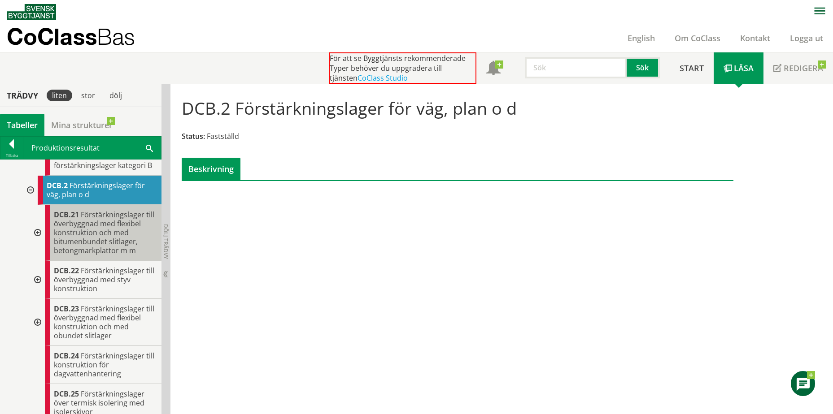
scroll to position [269, 0]
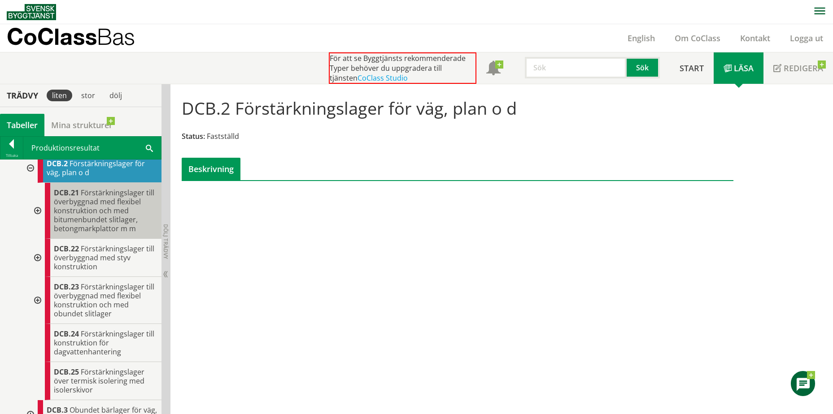
click at [89, 223] on span "Förstärkningslager till överbyggnad med flexibel konstruktion och med bitumenbu…" at bounding box center [104, 211] width 100 height 46
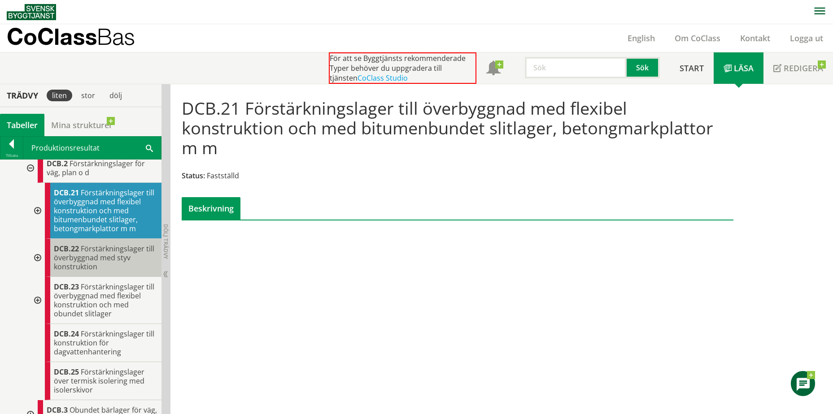
scroll to position [314, 0]
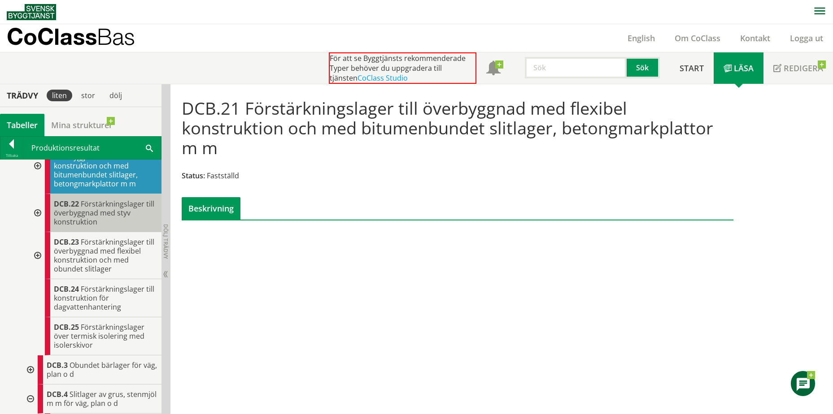
click at [111, 227] on span "Förstärkningslager till överbyggnad med styv konstruktion" at bounding box center [104, 213] width 100 height 28
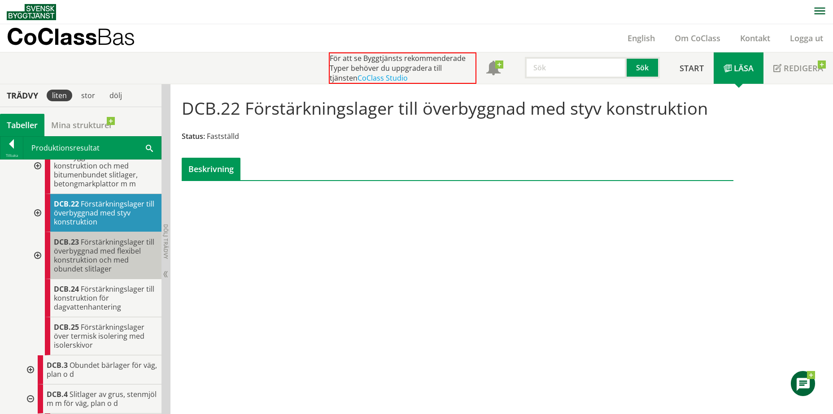
click at [110, 265] on span "Förstärkningslager till överbyggnad med flexibel konstruktion och med obundet s…" at bounding box center [104, 255] width 100 height 37
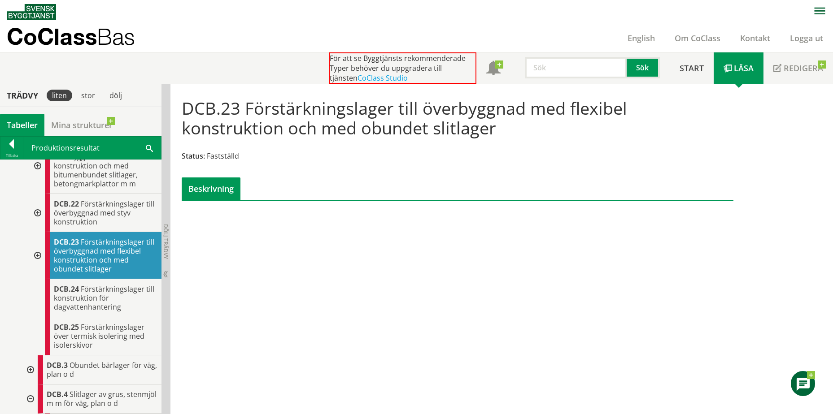
click at [41, 272] on div at bounding box center [37, 255] width 16 height 47
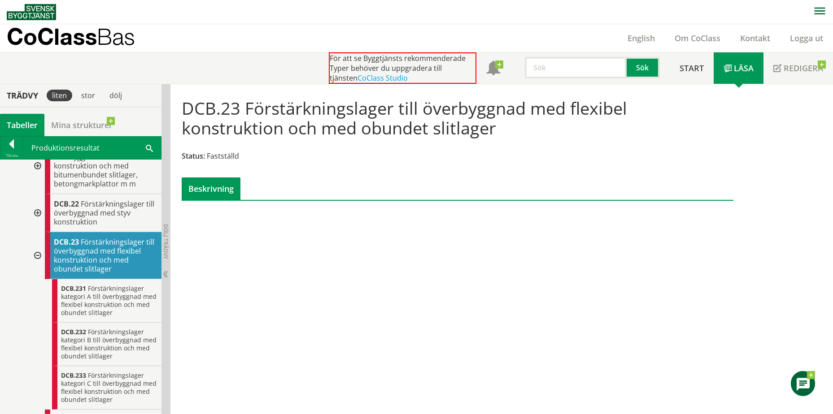
scroll to position [359, 0]
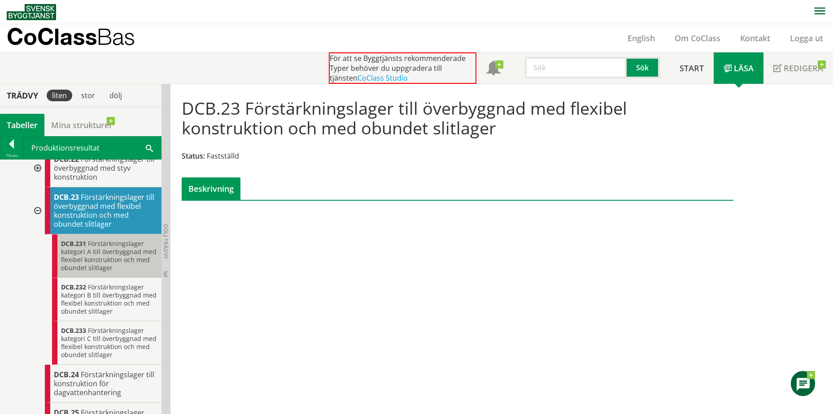
click at [108, 272] on span "Förstärkningslager kategori A till överbyggnad med flexibel konstruktion och me…" at bounding box center [108, 255] width 95 height 33
click at [115, 272] on span "Förstärkningslager kategori A till överbyggnad med flexibel konstruktion och me…" at bounding box center [108, 255] width 95 height 33
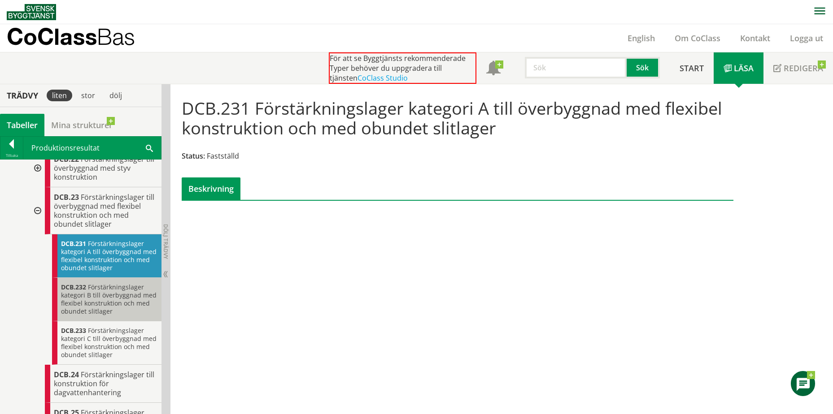
click at [121, 302] on span "Förstärkningslager kategori B till överbyggnad med flexibel konstruktion och me…" at bounding box center [108, 299] width 95 height 33
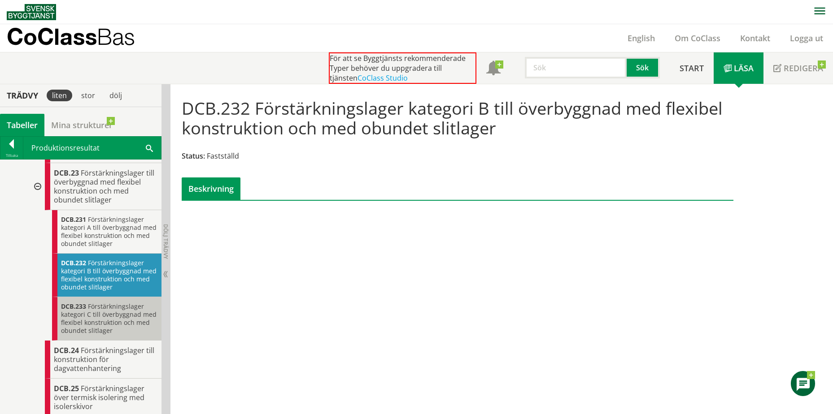
scroll to position [403, 0]
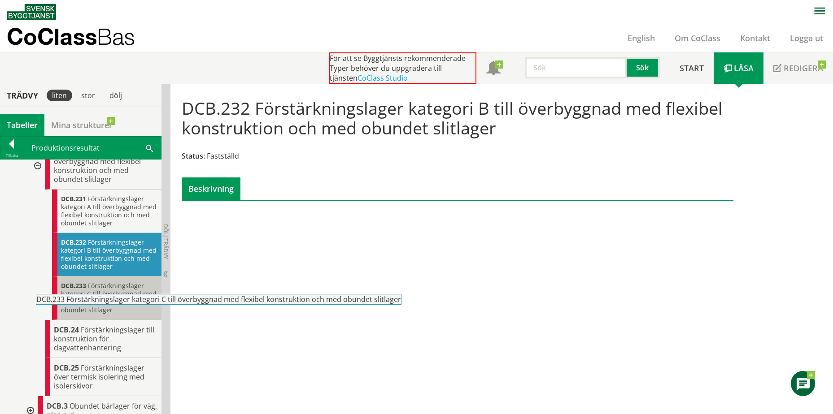
click at [118, 314] on span "Förstärkningslager kategori C till överbyggnad med flexibel konstruktion och me…" at bounding box center [108, 298] width 95 height 33
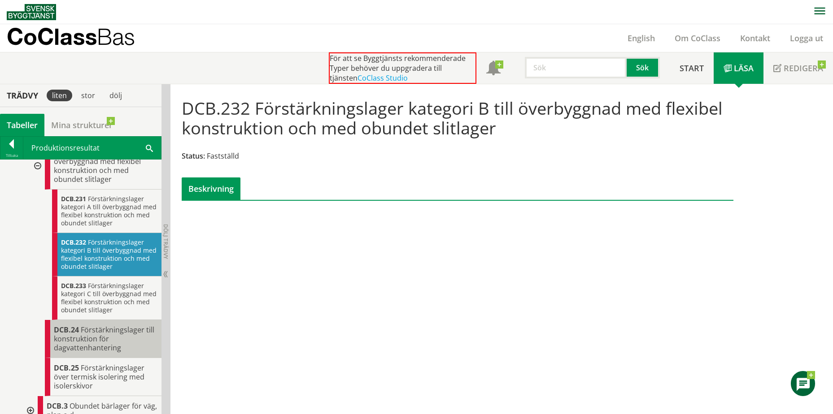
scroll to position [448, 0]
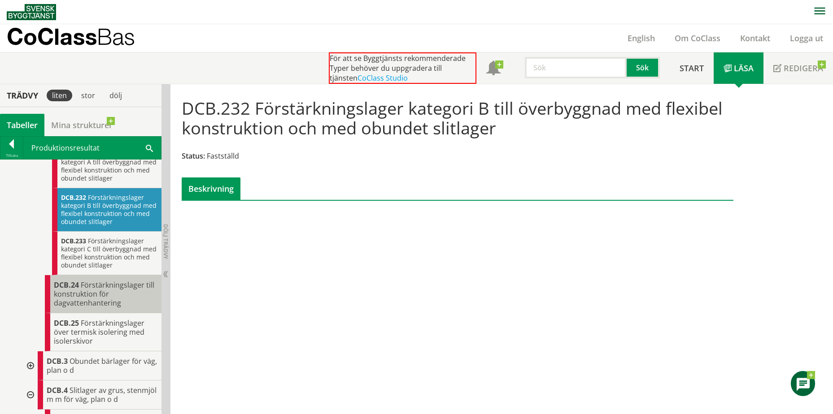
click at [117, 308] on span "Förstärkningslager till konstruktion för dagvattenhantering" at bounding box center [104, 294] width 100 height 28
click at [105, 308] on span "Förstärkningslager till konstruktion för dagvattenhantering" at bounding box center [104, 294] width 100 height 28
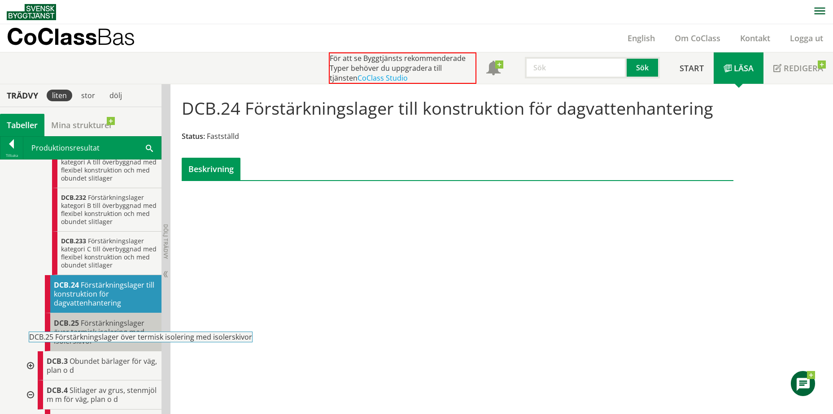
click at [116, 344] on span "Förstärkningslager över termisk isolering med isolerskivor" at bounding box center [99, 332] width 91 height 28
click at [107, 346] on span "Förstärkningslager över termisk isolering med isolerskivor" at bounding box center [99, 332] width 91 height 28
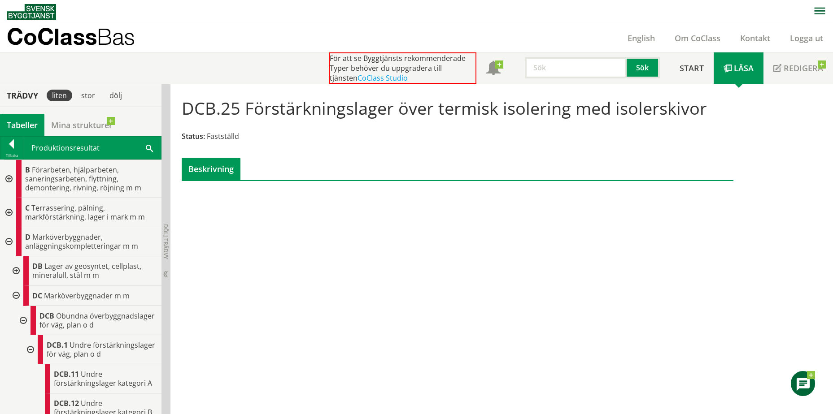
drag, startPoint x: 14, startPoint y: 297, endPoint x: 16, endPoint y: 351, distance: 53.8
click at [32, 362] on div at bounding box center [30, 349] width 16 height 29
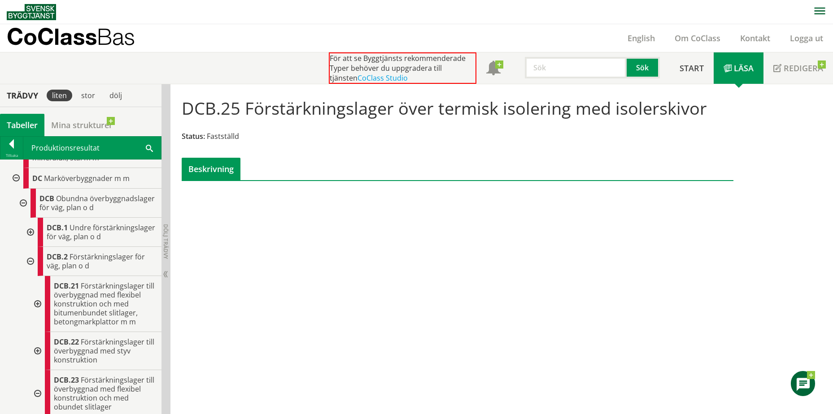
scroll to position [134, 0]
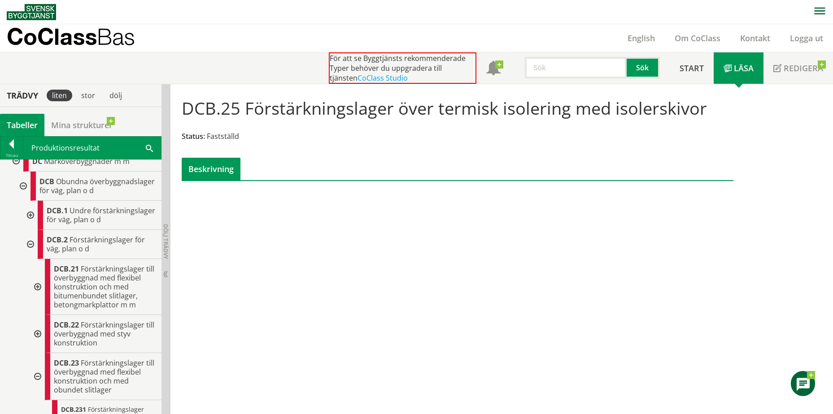
click at [32, 259] on div at bounding box center [30, 244] width 16 height 29
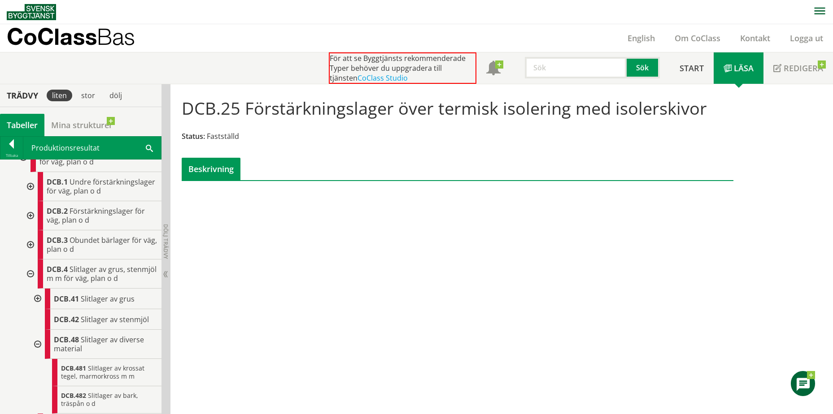
scroll to position [179, 0]
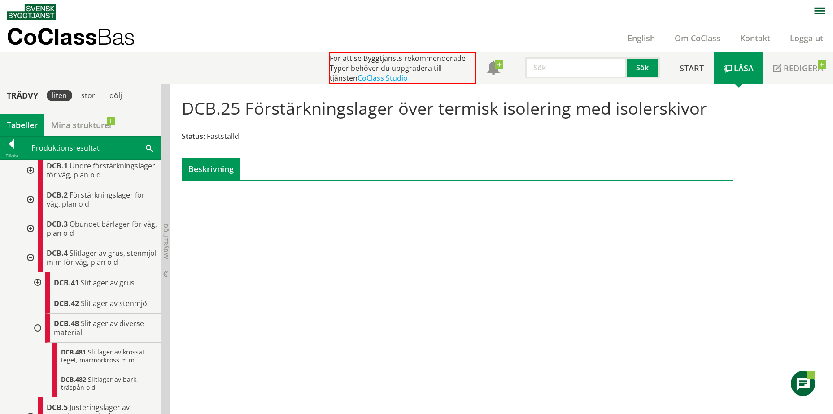
click at [30, 273] on div at bounding box center [30, 257] width 16 height 29
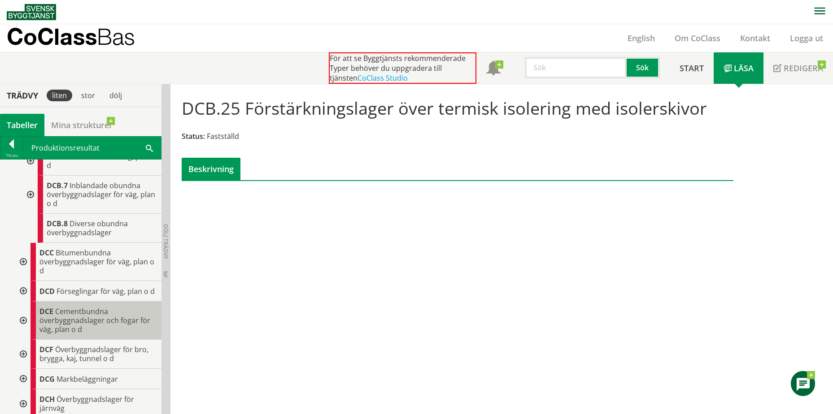
scroll to position [359, 0]
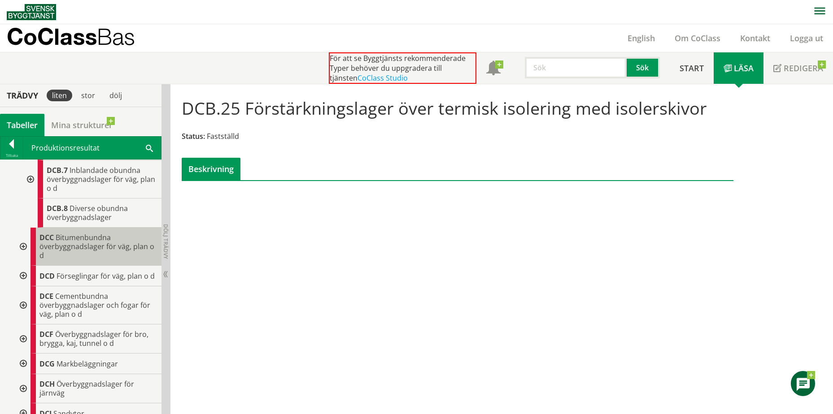
click at [76, 260] on span "Bitumenbundna överbyggnadslager för väg, plan o d" at bounding box center [96, 247] width 115 height 28
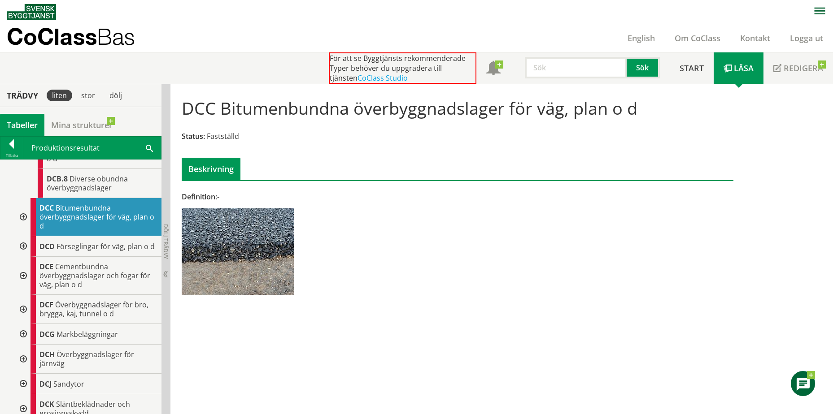
scroll to position [403, 0]
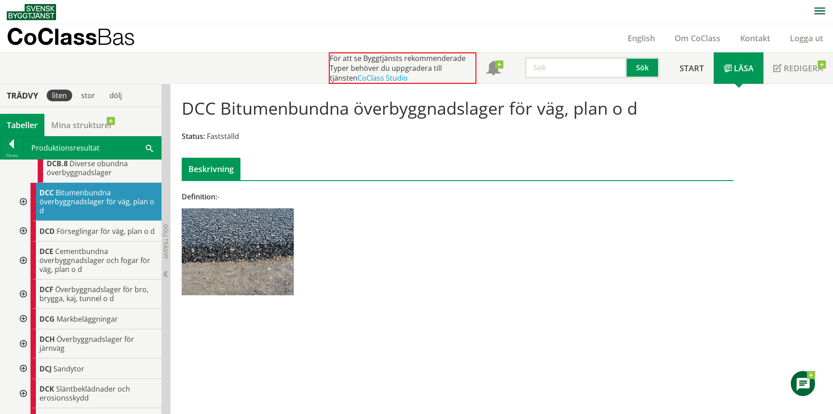
click at [26, 330] on div at bounding box center [22, 319] width 16 height 21
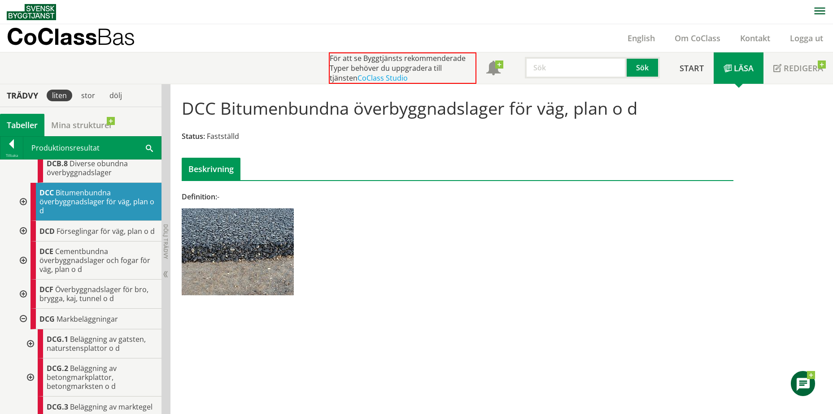
click at [24, 219] on div at bounding box center [22, 202] width 16 height 38
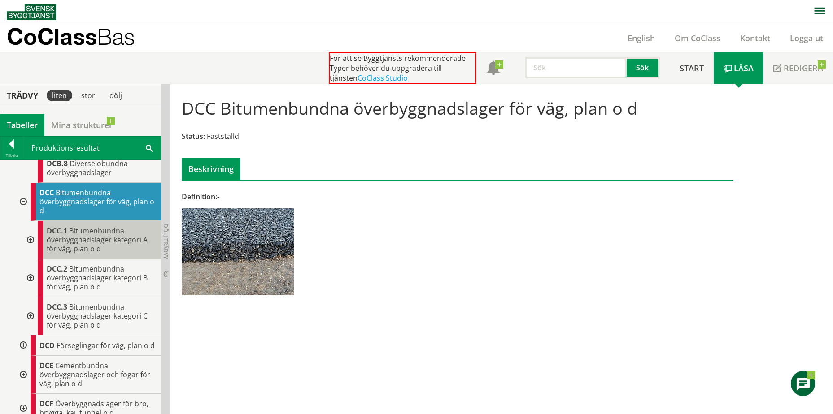
click at [113, 259] on div "DCC.1 Bitumenbundna överbyggnadslager kategori A för väg, plan o d" at bounding box center [100, 240] width 124 height 38
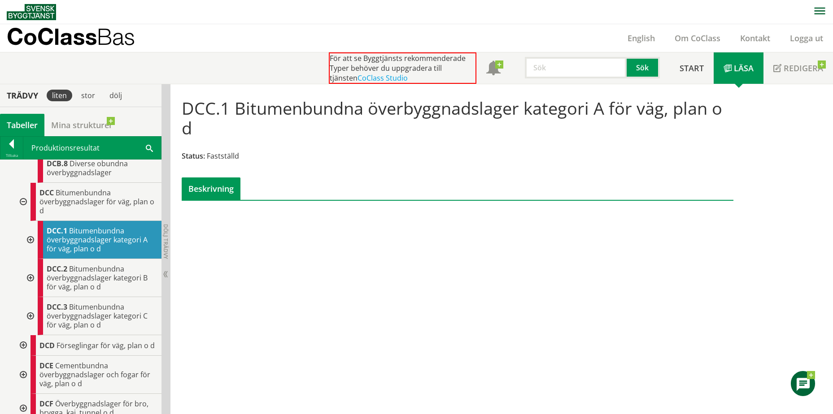
click at [31, 259] on div at bounding box center [30, 240] width 16 height 38
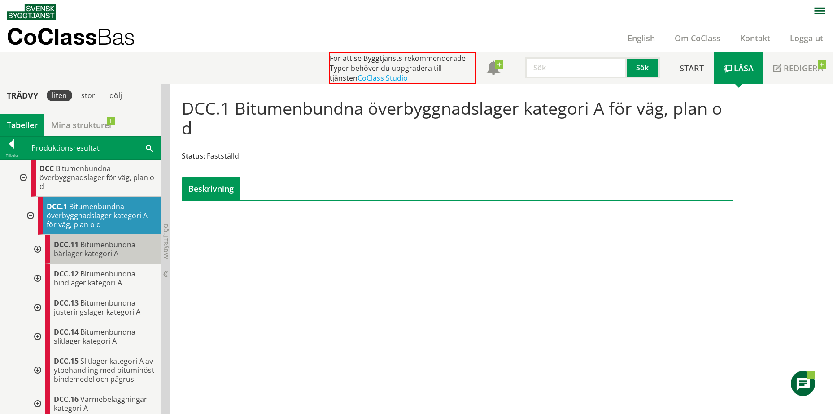
scroll to position [448, 0]
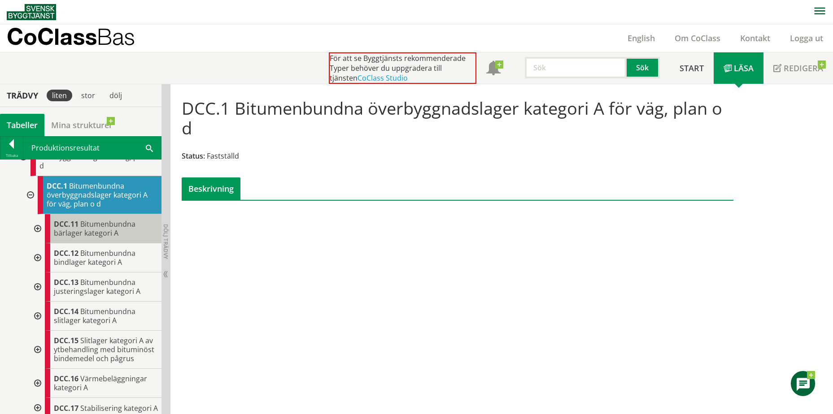
click at [104, 238] on span "Bitumenbundna bärlager kategori A" at bounding box center [95, 228] width 82 height 19
click at [128, 243] on div "DCC.11 Bitumenbundna bärlager kategori A" at bounding box center [103, 228] width 117 height 29
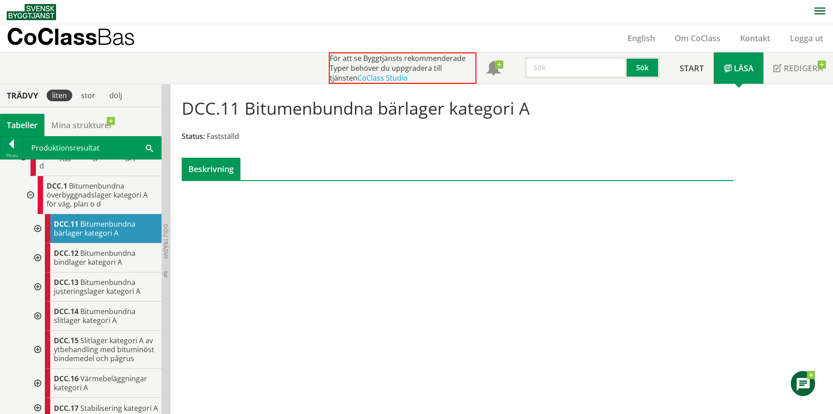
click at [37, 243] on div at bounding box center [37, 228] width 16 height 29
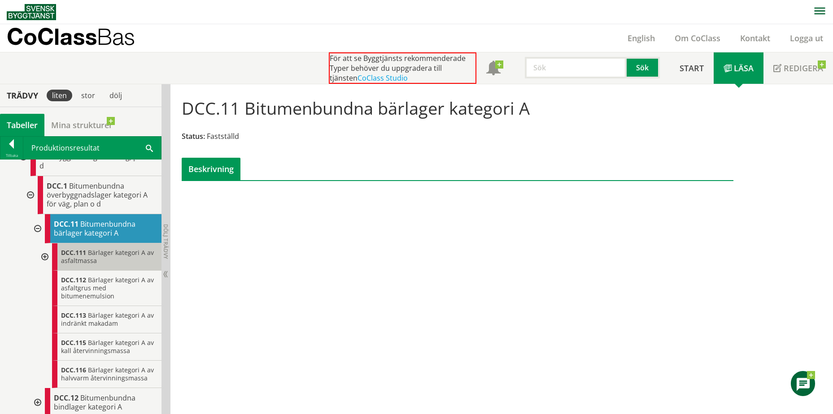
click at [98, 265] on span "Bärlager kategori A av asfaltmassa" at bounding box center [107, 256] width 93 height 17
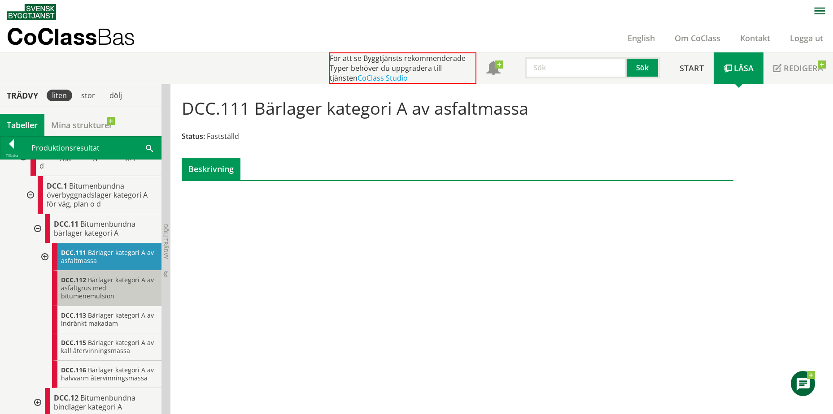
scroll to position [493, 0]
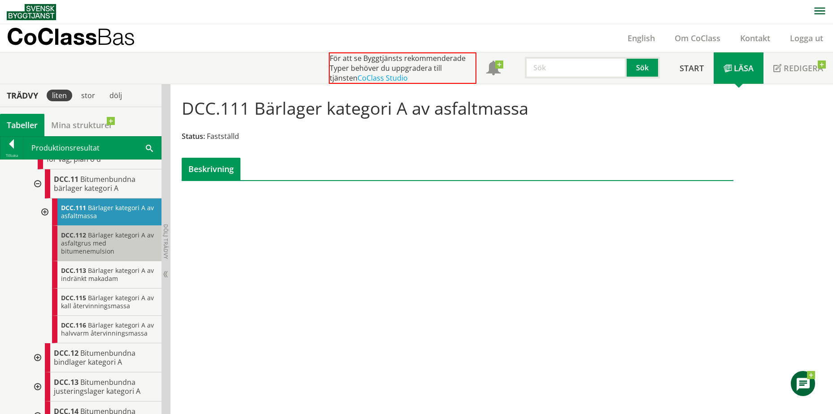
click at [104, 256] on span "Bärlager kategori A av asfaltgrus med bitumenemulsion" at bounding box center [107, 243] width 93 height 25
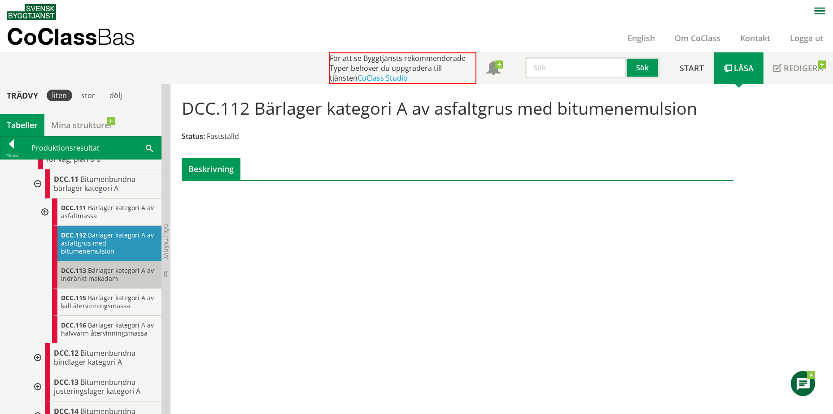
click at [112, 283] on span "Bärlager kategori A av indränkt makadam" at bounding box center [107, 274] width 93 height 17
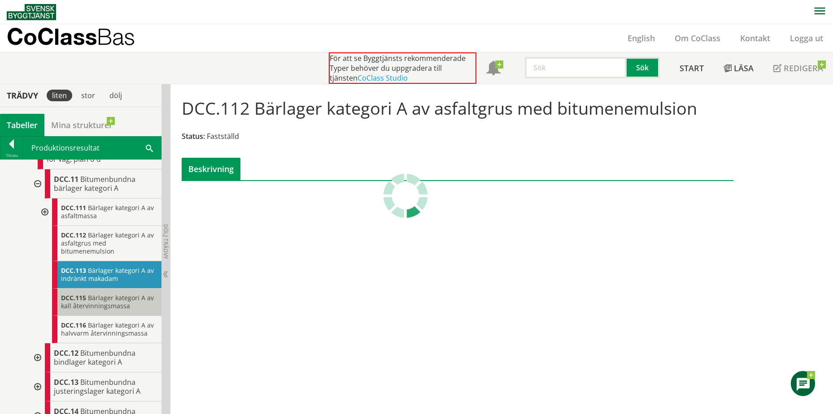
click at [116, 310] on span "Bärlager kategori A av kall återvinningsmassa" at bounding box center [107, 302] width 93 height 17
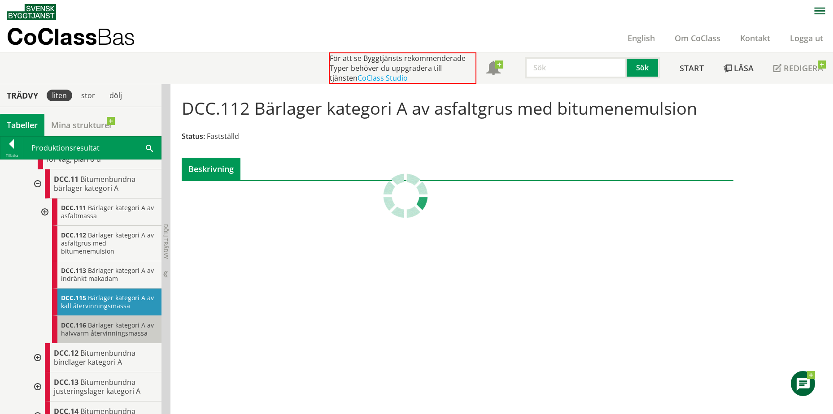
click at [120, 338] on span "Bärlager kategori A av halvvarm återvinningsmassa" at bounding box center [107, 329] width 93 height 17
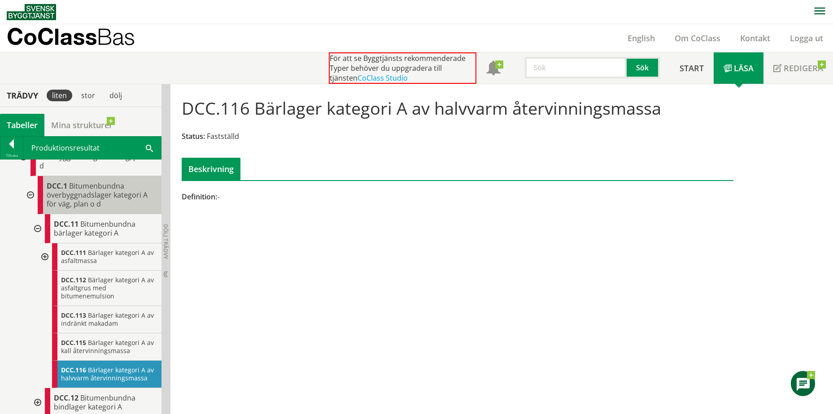
scroll to position [403, 0]
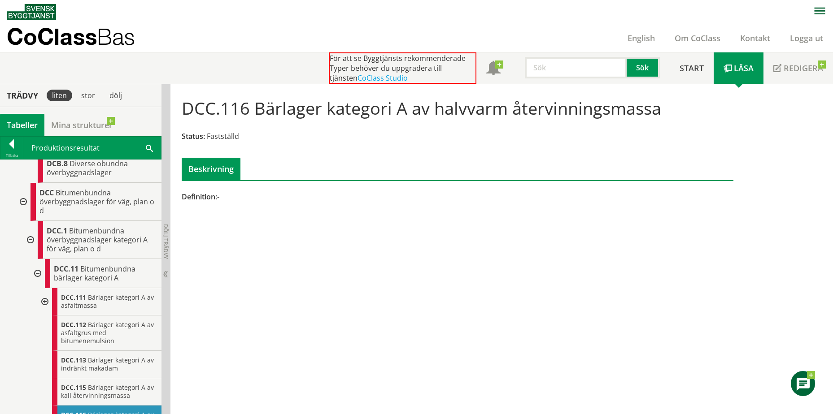
click at [30, 259] on div at bounding box center [30, 240] width 16 height 38
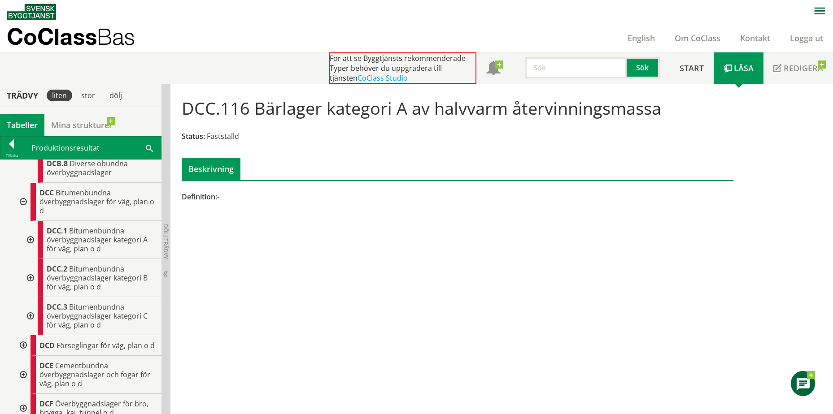
click at [25, 220] on div at bounding box center [22, 202] width 16 height 38
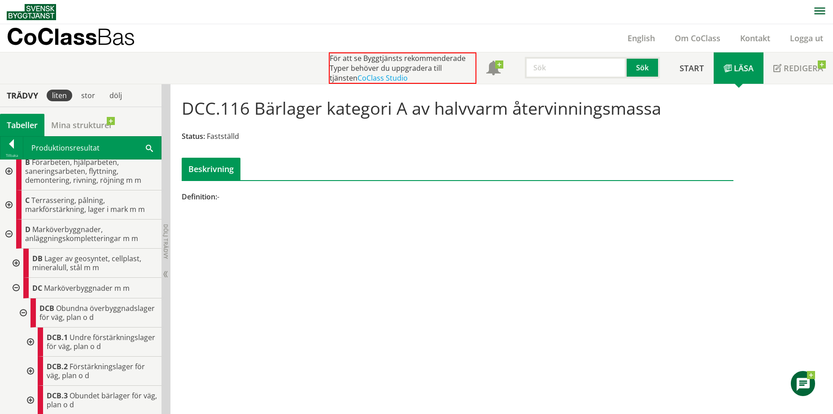
scroll to position [0, 0]
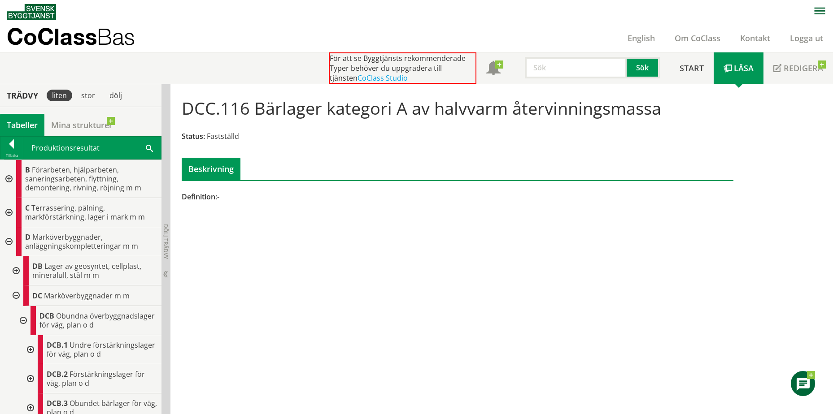
click at [23, 327] on div at bounding box center [22, 320] width 16 height 29
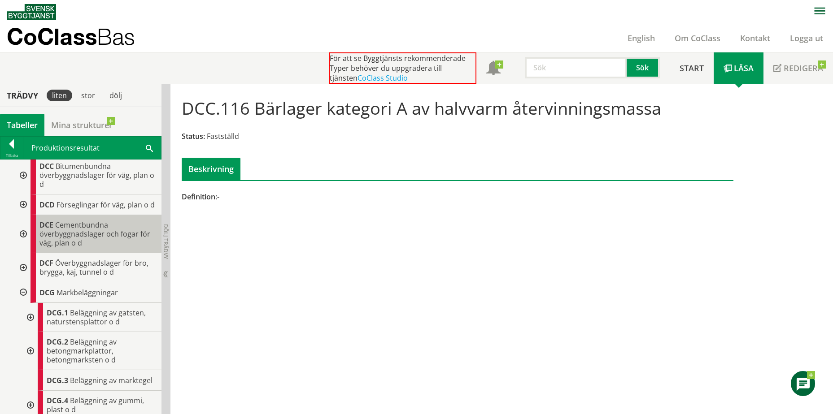
scroll to position [179, 0]
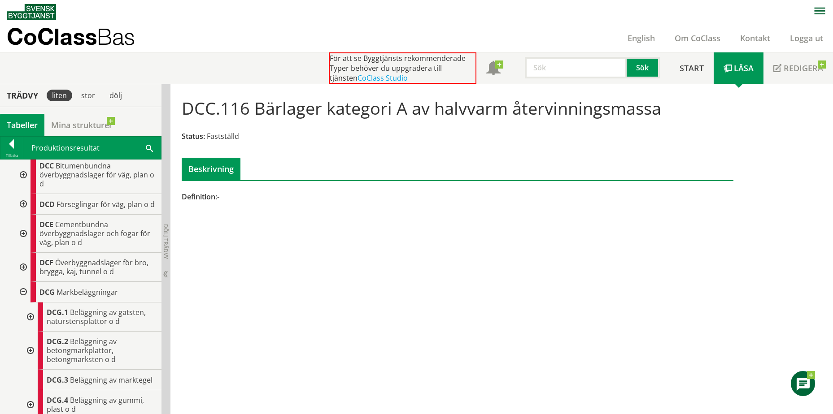
click at [25, 215] on div at bounding box center [22, 204] width 16 height 21
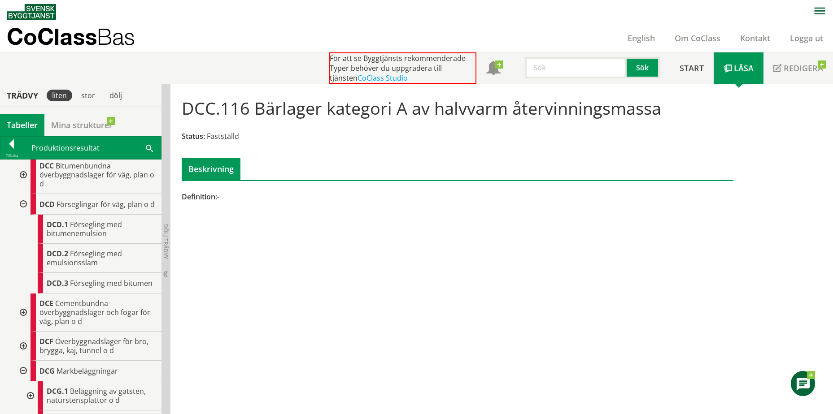
click at [25, 215] on div at bounding box center [22, 204] width 16 height 21
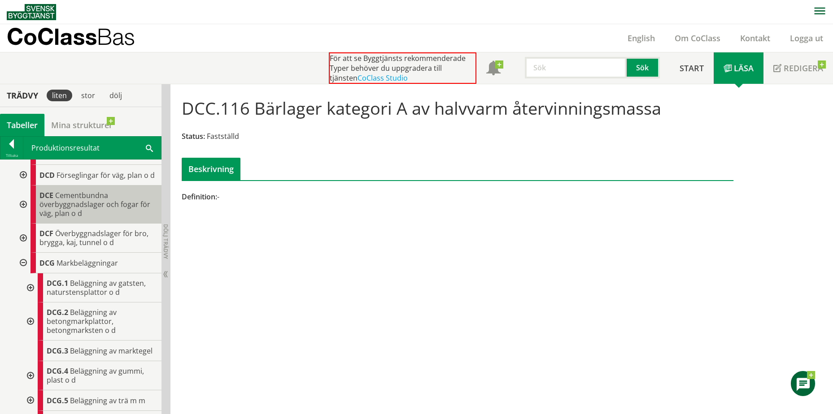
scroll to position [224, 0]
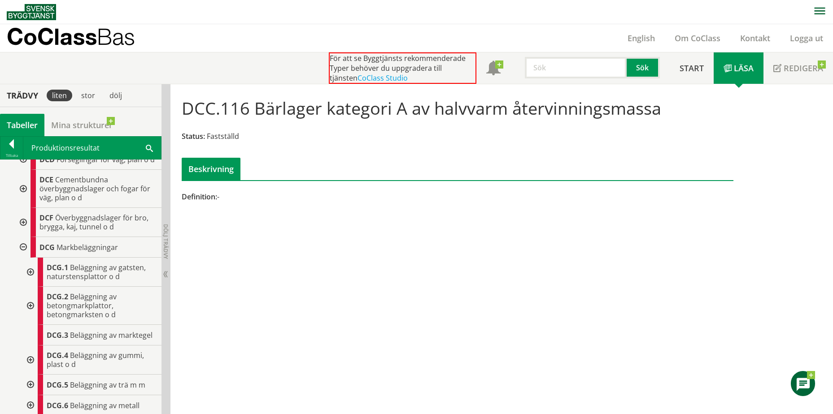
click at [26, 258] on div at bounding box center [22, 247] width 16 height 21
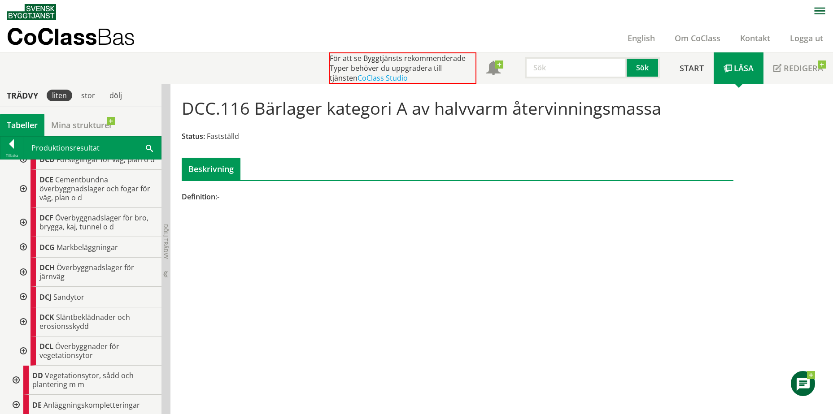
click at [25, 258] on div at bounding box center [22, 247] width 16 height 21
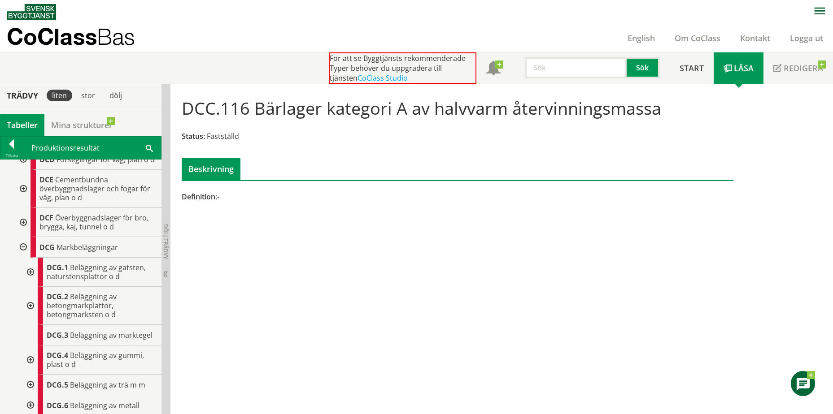
click at [25, 258] on div at bounding box center [22, 247] width 16 height 21
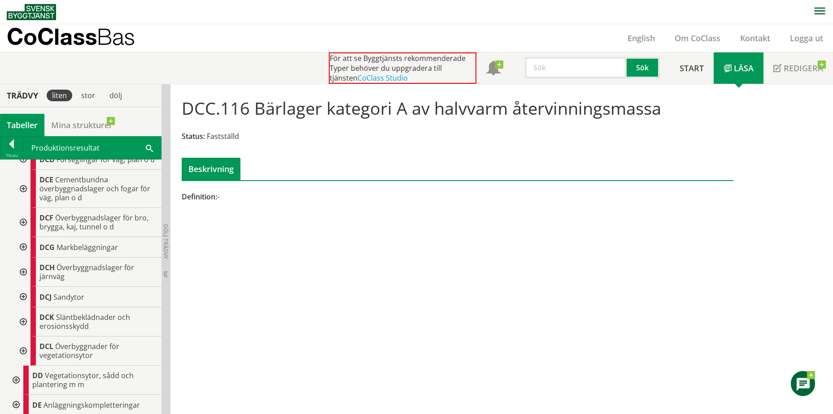
click at [23, 366] on div at bounding box center [22, 351] width 16 height 29
click at [26, 308] on div at bounding box center [22, 297] width 16 height 21
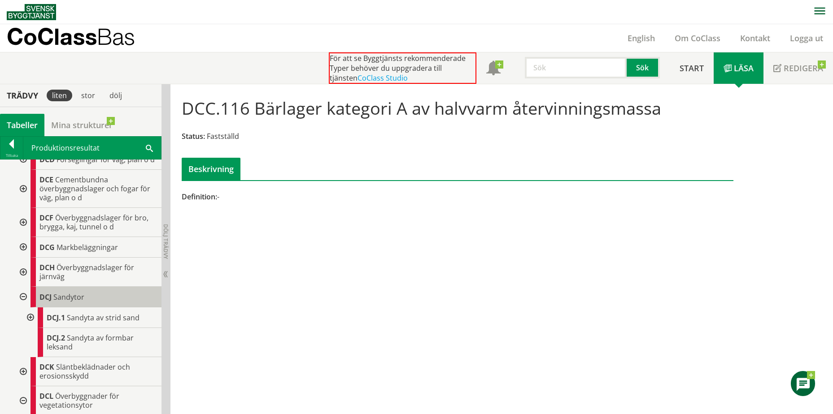
click at [86, 308] on div "DCJ Sandytor" at bounding box center [95, 297] width 131 height 21
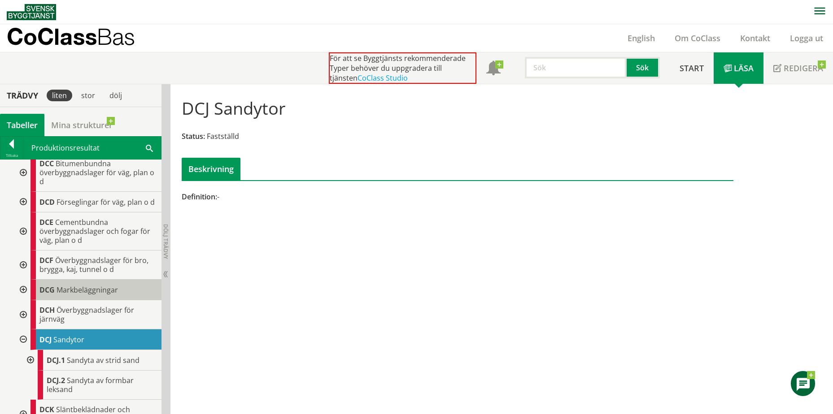
scroll to position [224, 0]
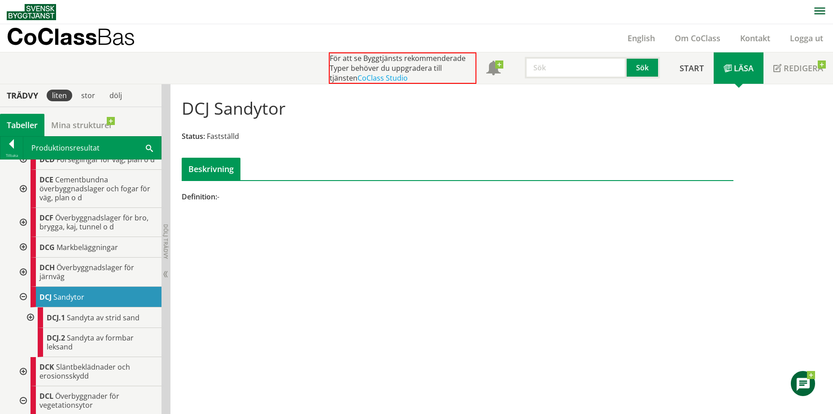
click at [25, 258] on div at bounding box center [22, 247] width 16 height 21
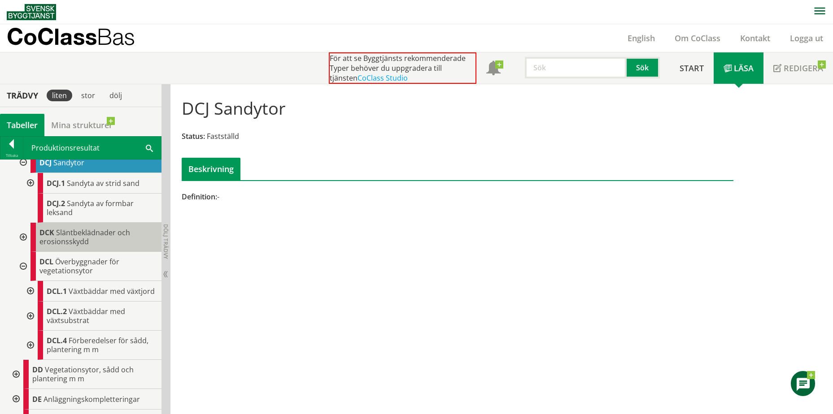
scroll to position [538, 0]
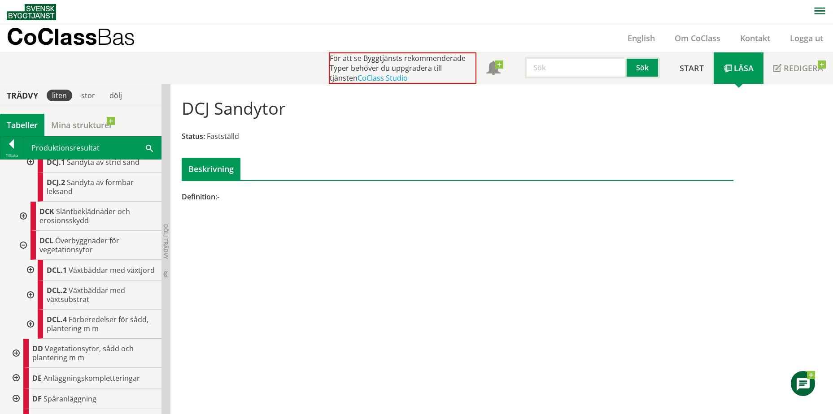
click at [22, 260] on div at bounding box center [22, 245] width 16 height 29
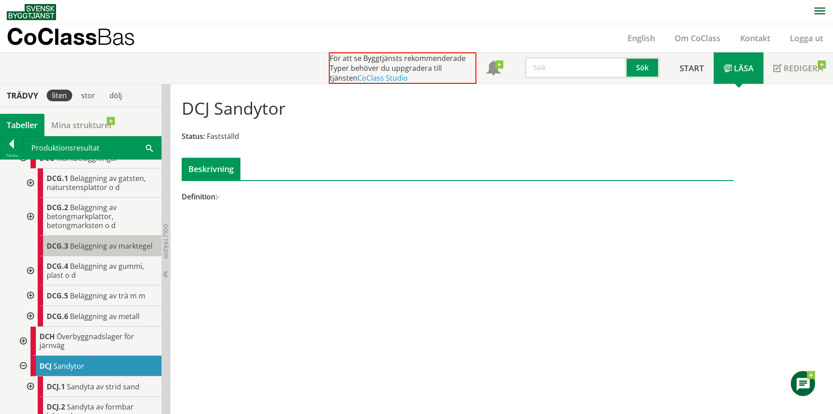
scroll to position [314, 0]
click at [32, 197] on div at bounding box center [30, 182] width 16 height 29
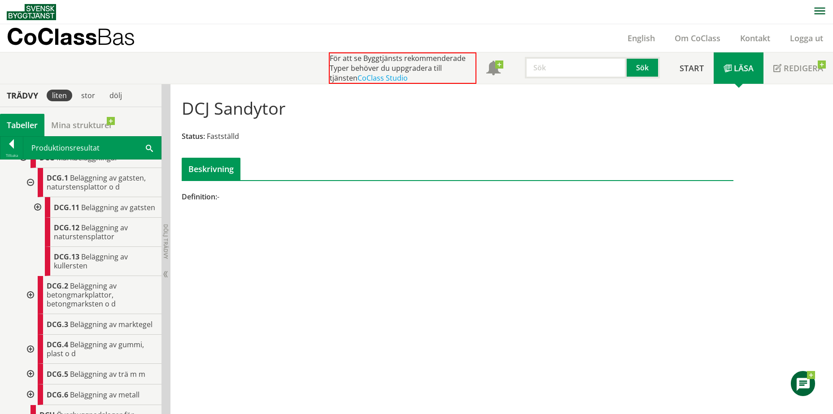
click at [32, 314] on div at bounding box center [30, 295] width 16 height 38
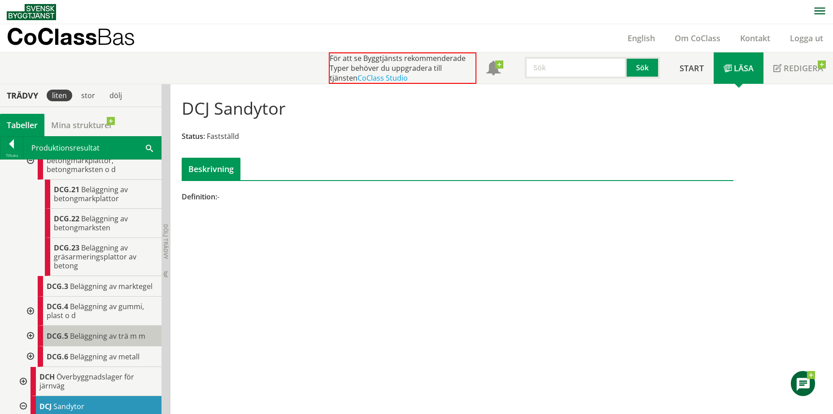
scroll to position [493, 0]
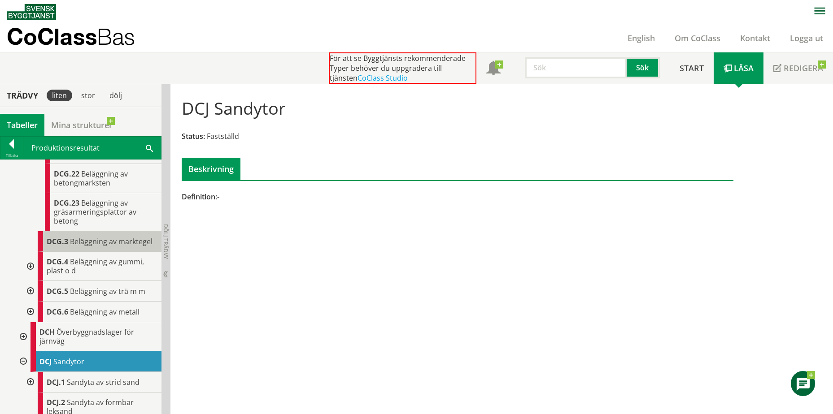
click at [72, 247] on span "Beläggning av marktegel" at bounding box center [111, 242] width 82 height 10
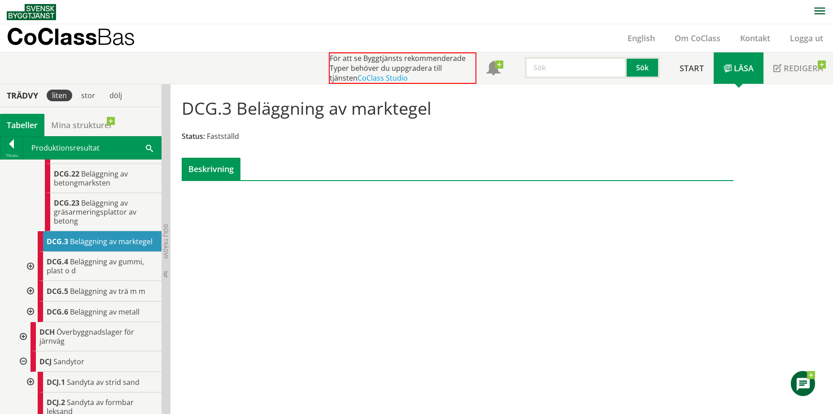
click at [30, 281] on div at bounding box center [30, 266] width 16 height 29
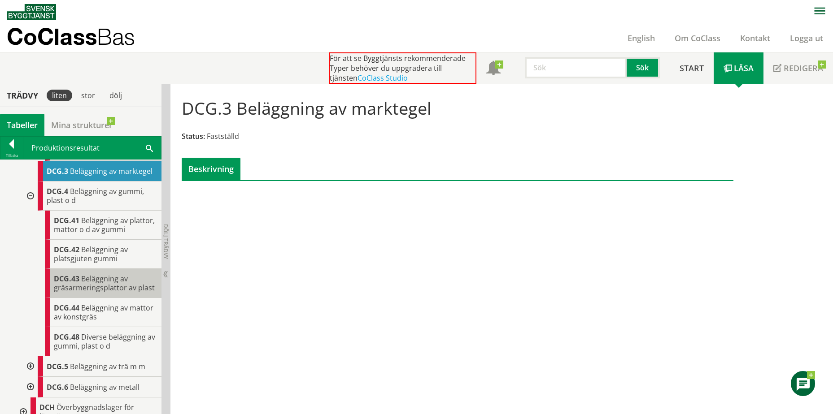
scroll to position [583, 0]
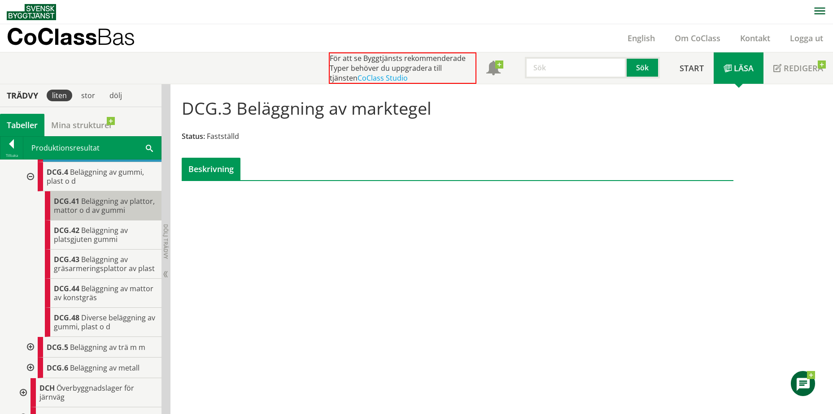
click at [97, 215] on span "Beläggning av plattor, mattor o d av gummi" at bounding box center [104, 205] width 101 height 19
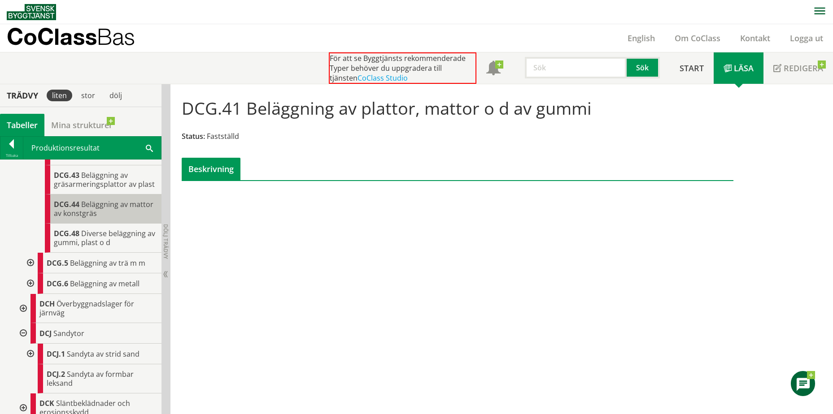
scroll to position [717, 0]
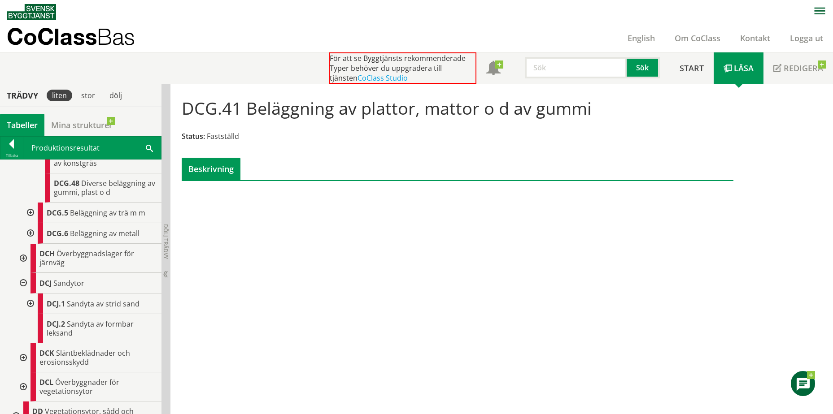
click at [30, 223] on div at bounding box center [30, 213] width 16 height 21
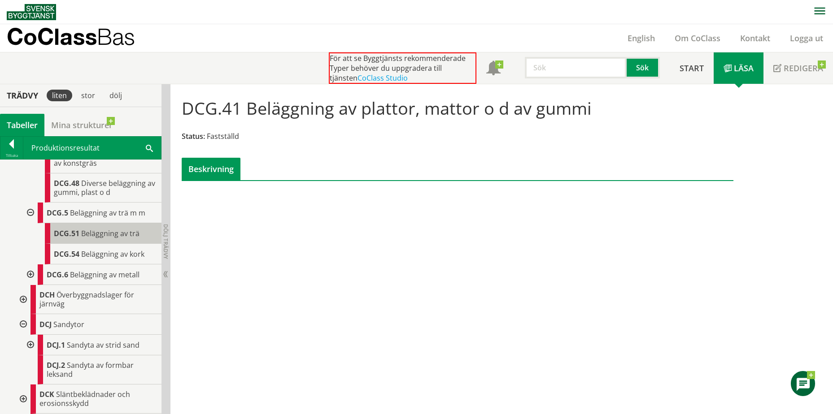
click at [113, 239] on span "Beläggning av trä" at bounding box center [110, 234] width 58 height 10
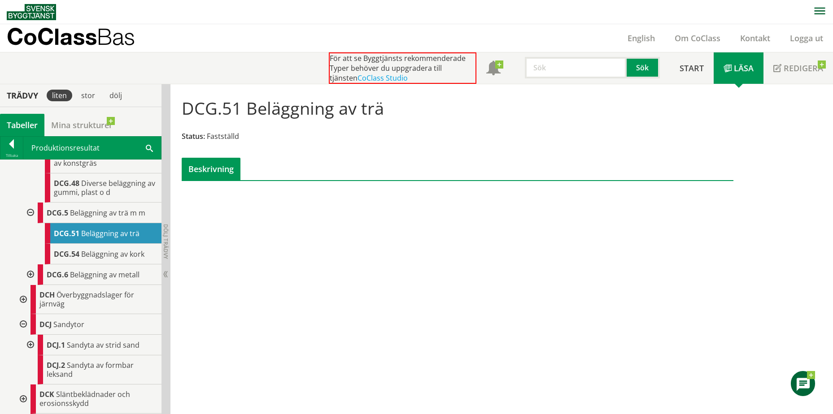
click at [29, 285] on div at bounding box center [30, 275] width 16 height 21
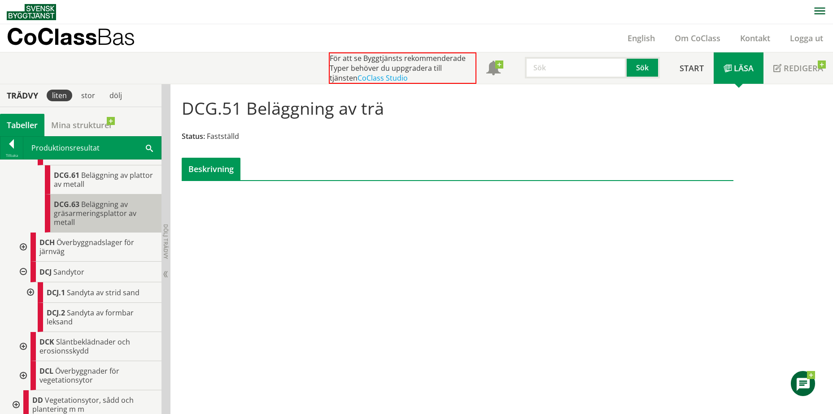
scroll to position [852, 0]
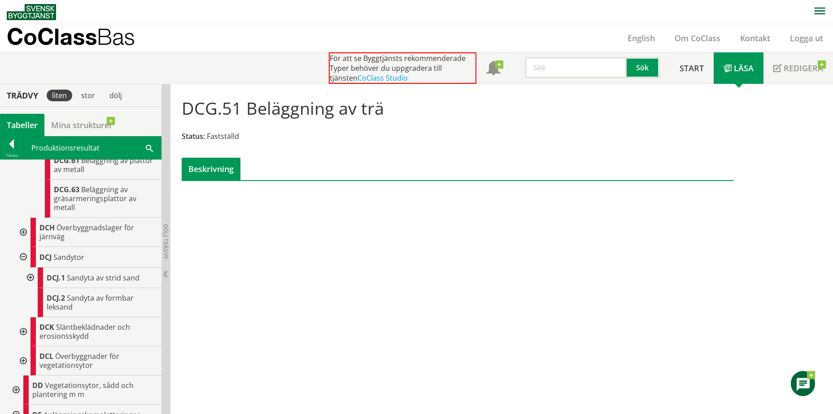
click at [24, 247] on div at bounding box center [22, 232] width 16 height 29
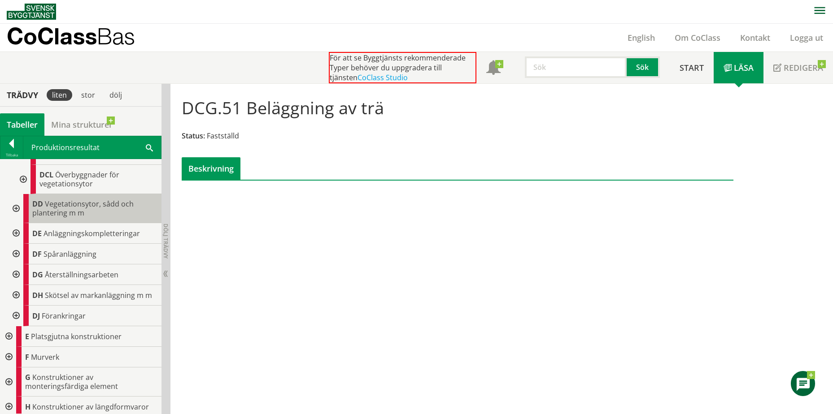
scroll to position [0, 0]
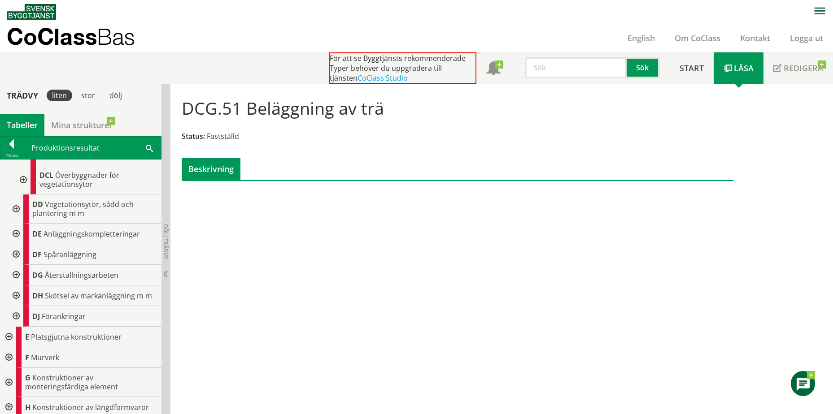
click at [178, 271] on div "DCG.51 Beläggning av trä Status: Fastställd Beskrivning Kontakta oss! I den sen…" at bounding box center [501, 249] width 662 height 330
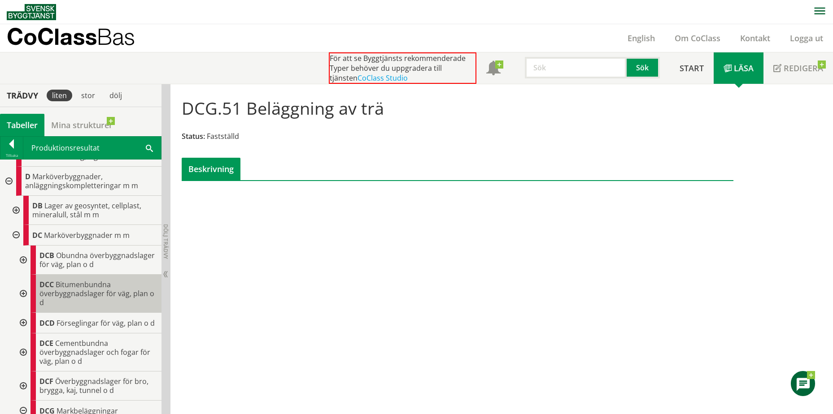
scroll to position [45, 0]
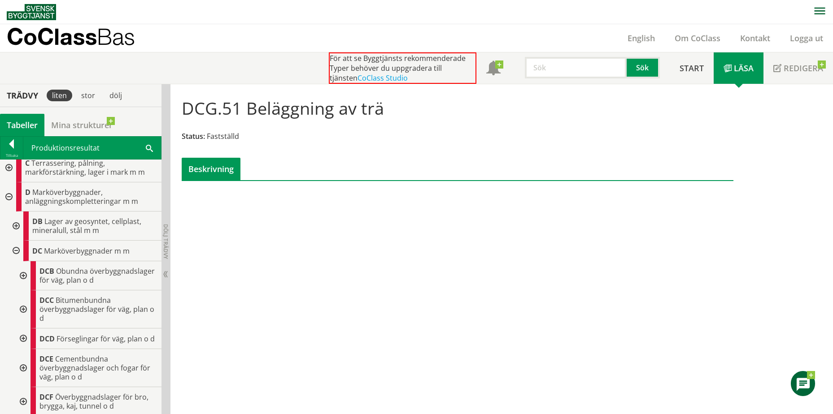
click at [27, 278] on div at bounding box center [22, 275] width 16 height 29
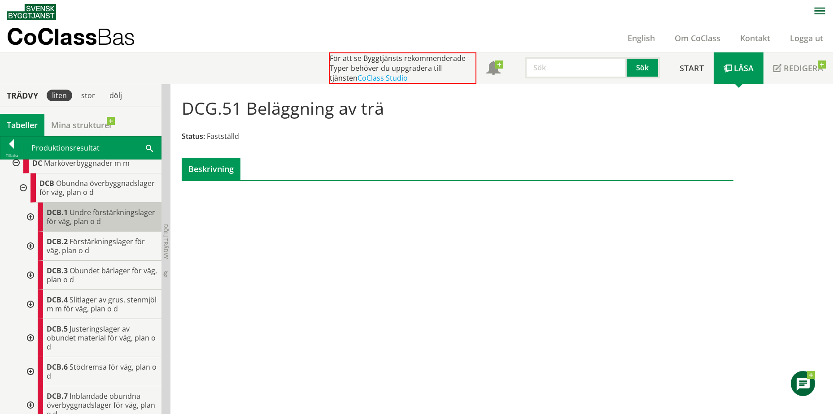
scroll to position [134, 0]
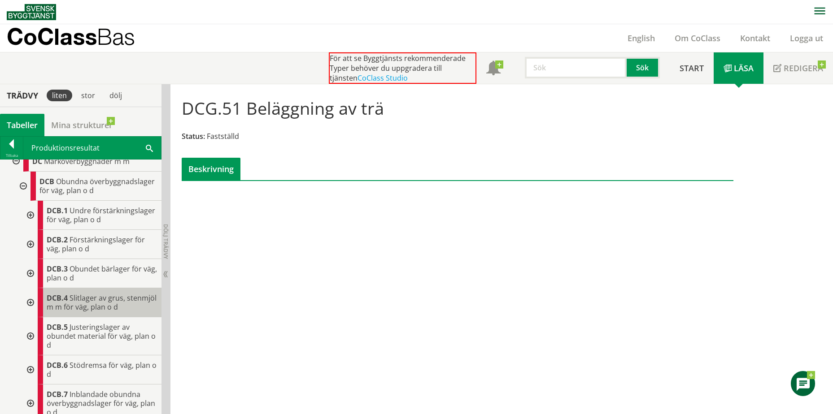
click at [86, 312] on span "Slitlager av grus, stenmjöl m m för väg, plan o d" at bounding box center [102, 302] width 110 height 19
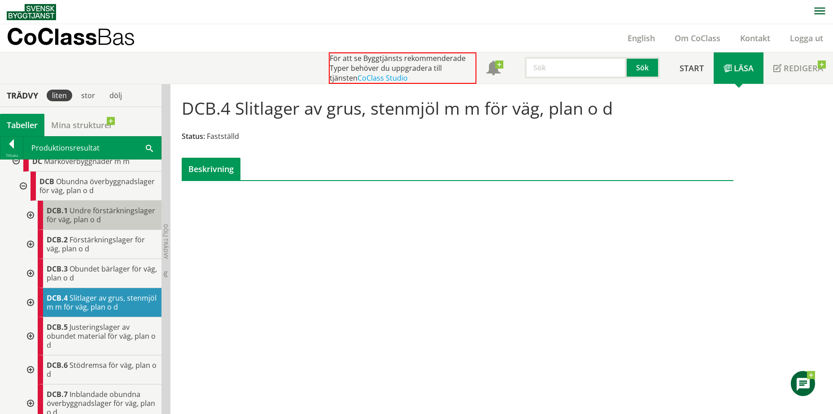
click at [80, 225] on span "Undre förstärkningslager för väg, plan o d" at bounding box center [101, 215] width 108 height 19
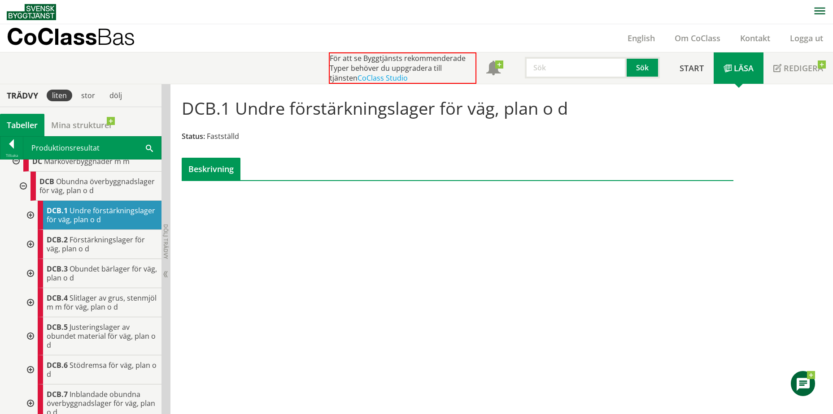
click at [35, 228] on div at bounding box center [30, 215] width 16 height 29
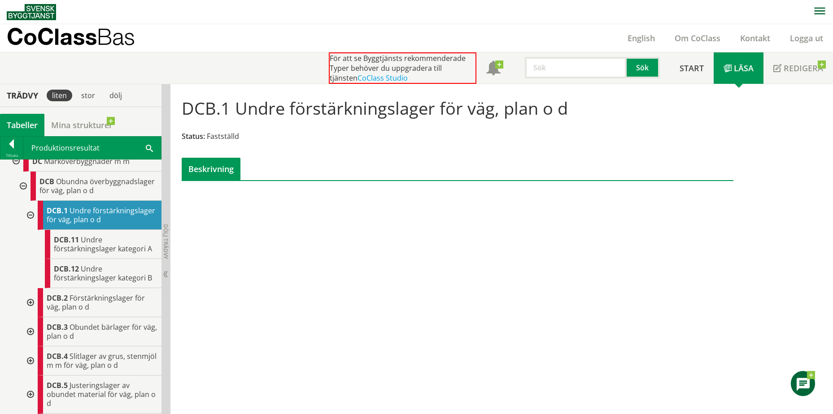
click at [30, 317] on div at bounding box center [30, 302] width 16 height 29
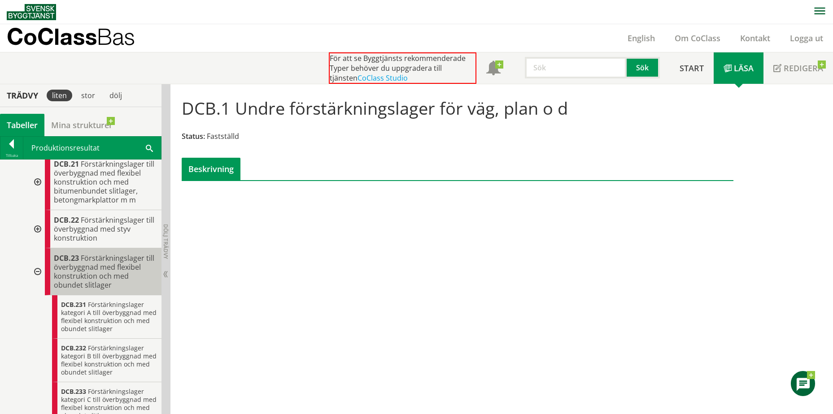
scroll to position [314, 0]
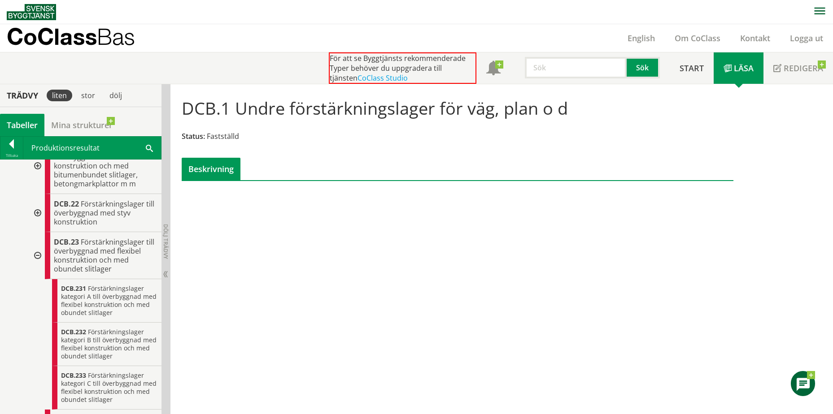
click at [40, 276] on div at bounding box center [37, 255] width 16 height 47
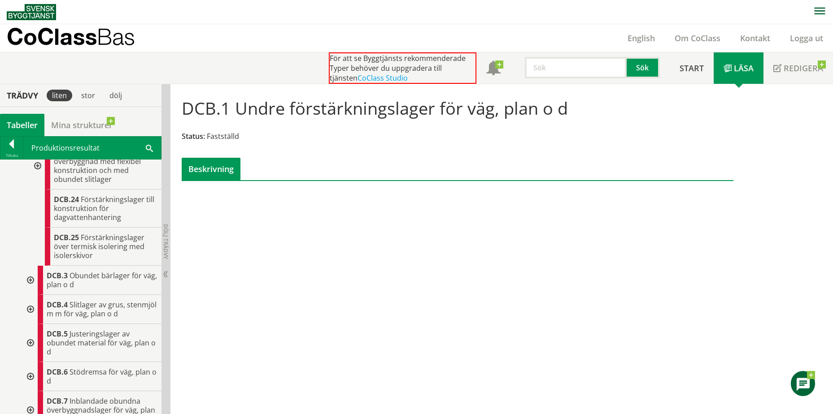
scroll to position [448, 0]
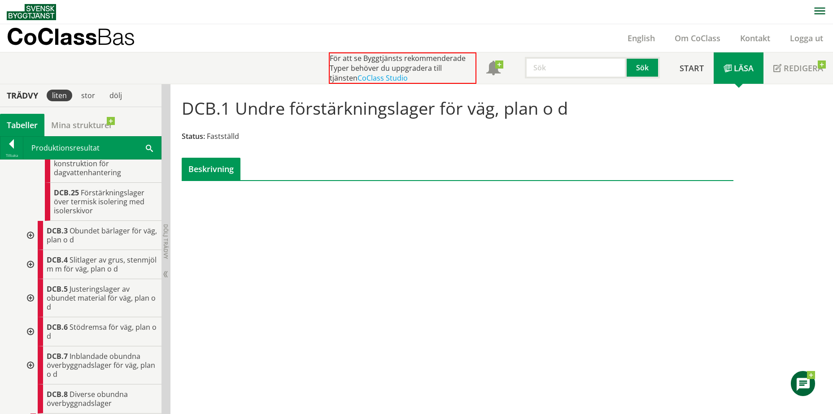
click at [34, 279] on div at bounding box center [30, 264] width 16 height 29
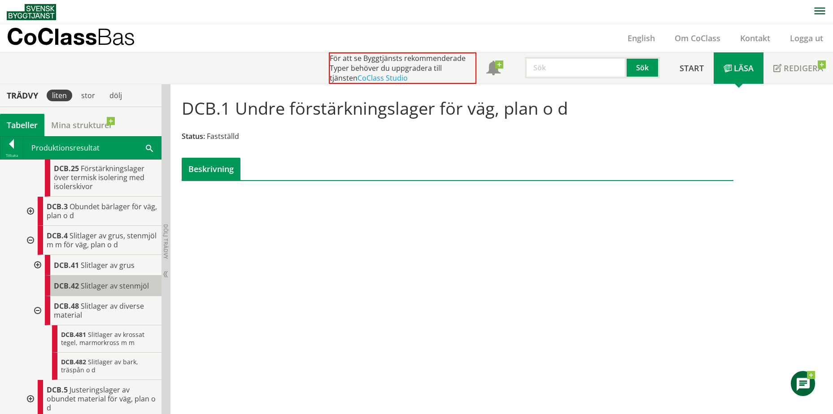
scroll to position [493, 0]
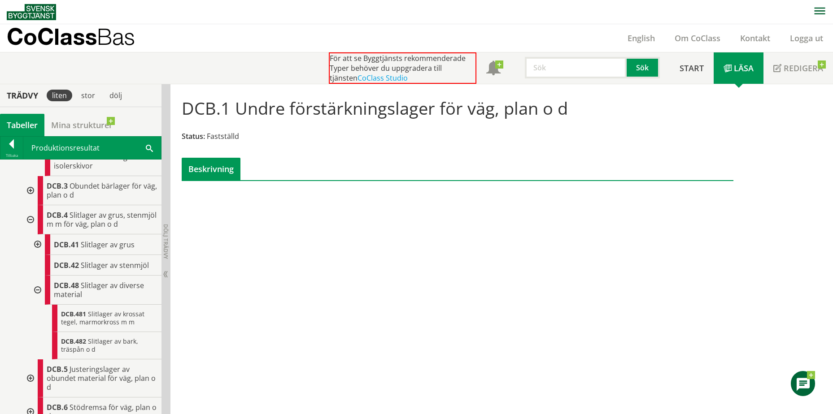
click at [33, 305] on div at bounding box center [37, 290] width 16 height 29
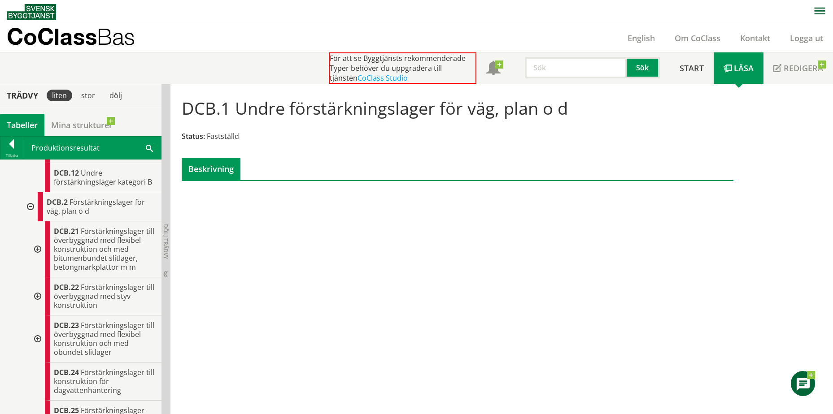
scroll to position [179, 0]
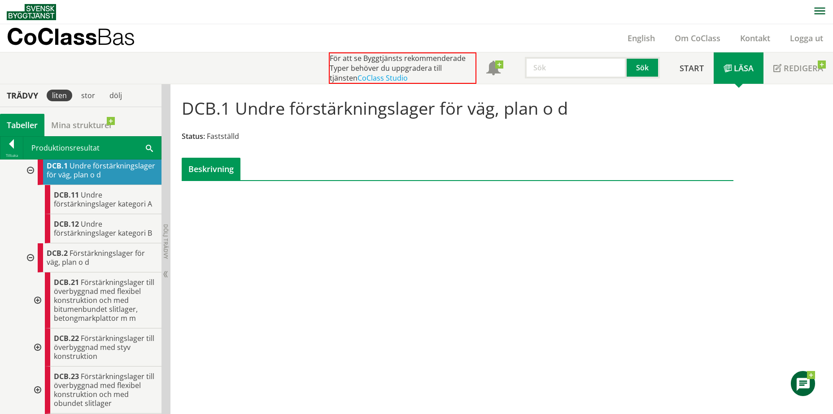
click at [29, 273] on div at bounding box center [30, 257] width 16 height 29
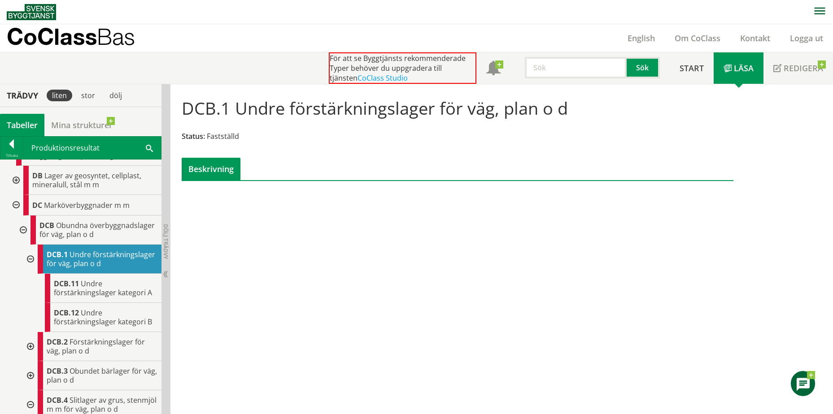
scroll to position [90, 0]
click at [32, 274] on div at bounding box center [30, 260] width 16 height 29
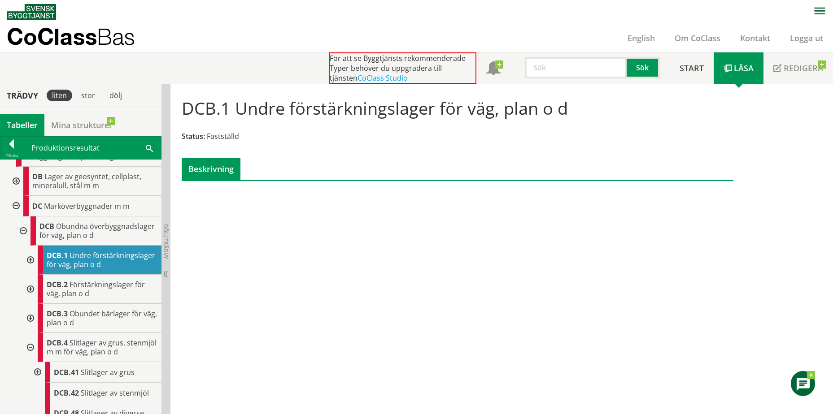
click at [23, 234] on div at bounding box center [22, 231] width 16 height 29
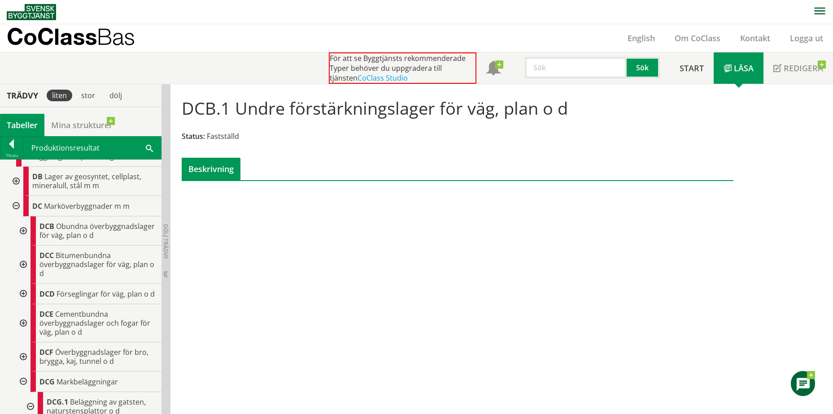
click at [22, 236] on div at bounding box center [22, 231] width 16 height 29
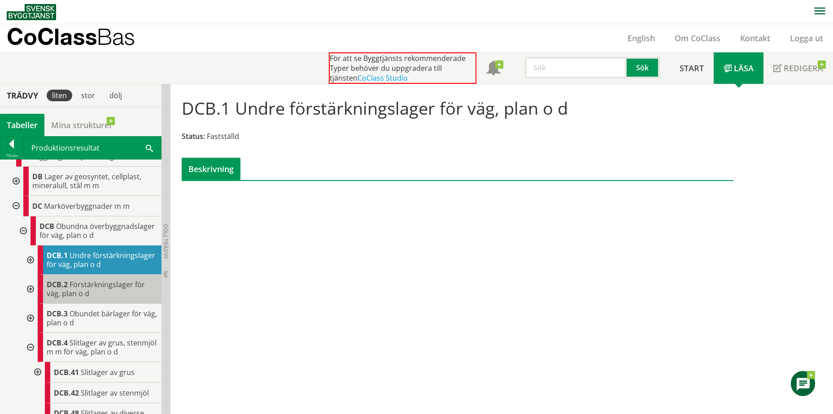
scroll to position [134, 0]
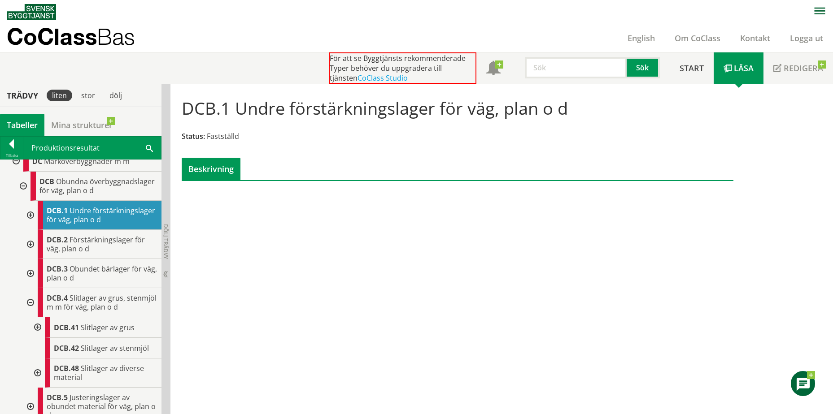
click at [29, 317] on div at bounding box center [30, 302] width 16 height 29
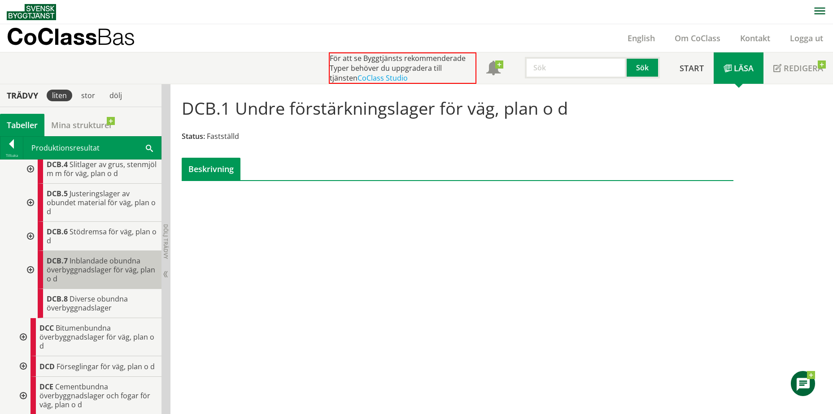
scroll to position [269, 0]
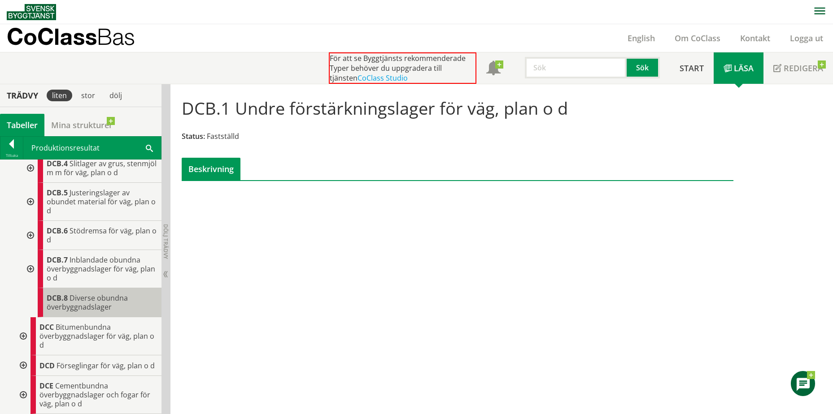
click at [83, 310] on div "DCB.8 Diverse obundna överbyggnadslager" at bounding box center [100, 302] width 124 height 29
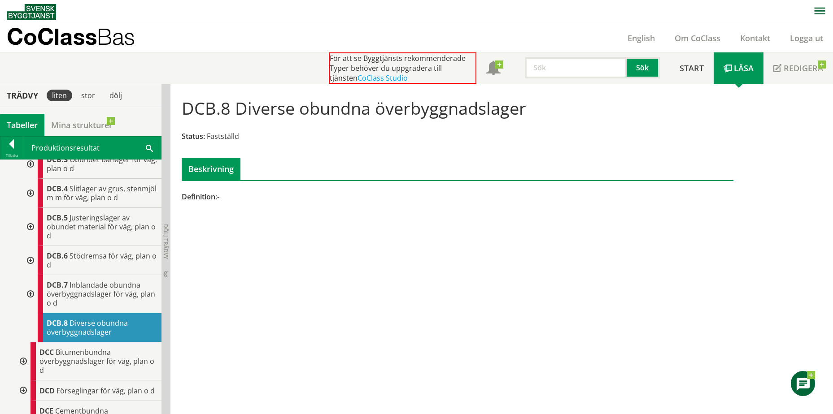
scroll to position [224, 0]
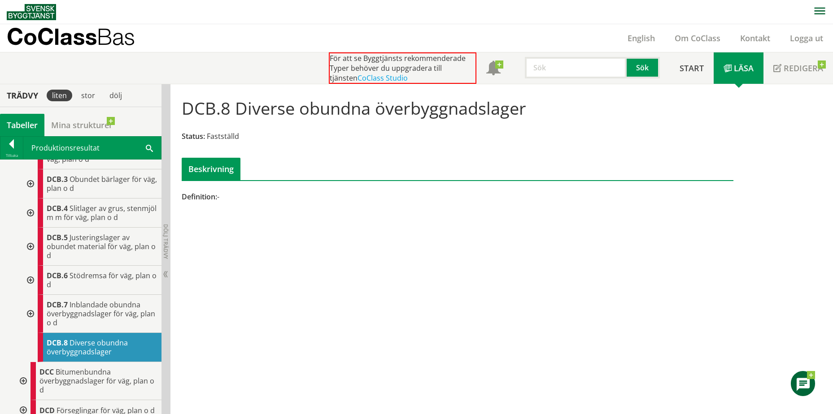
click at [35, 331] on div at bounding box center [30, 314] width 16 height 38
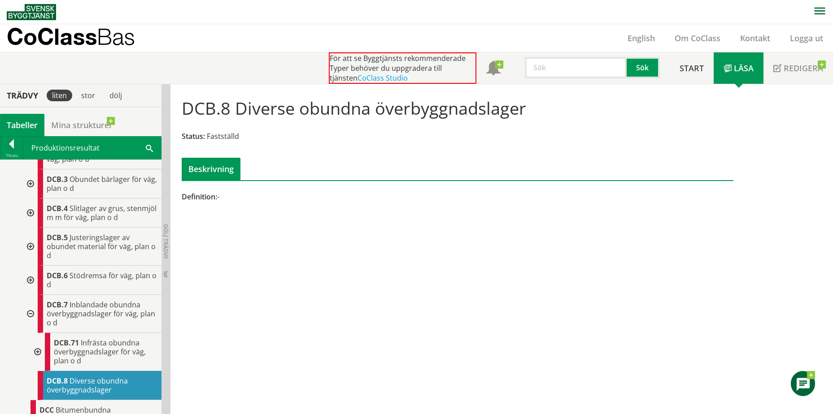
click at [32, 333] on div at bounding box center [30, 314] width 16 height 38
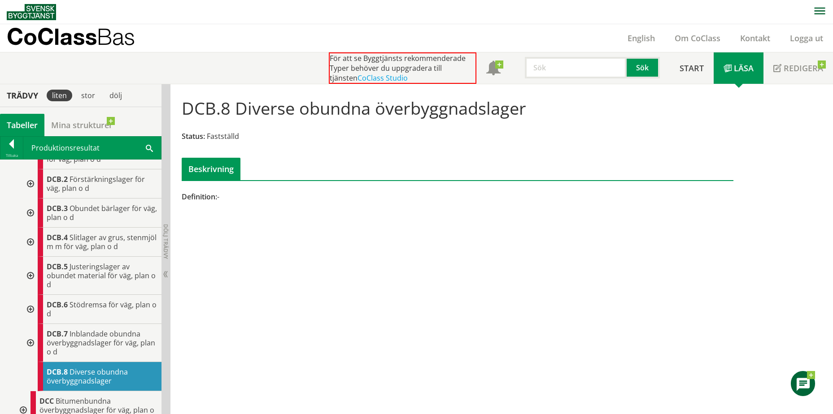
scroll to position [179, 0]
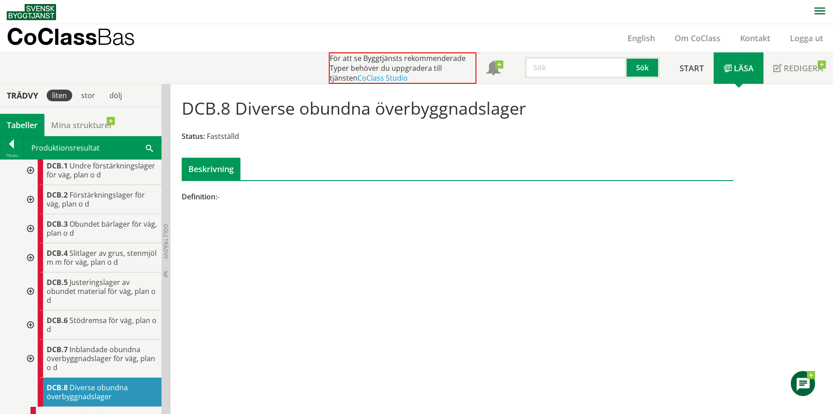
click at [35, 309] on div at bounding box center [30, 292] width 16 height 38
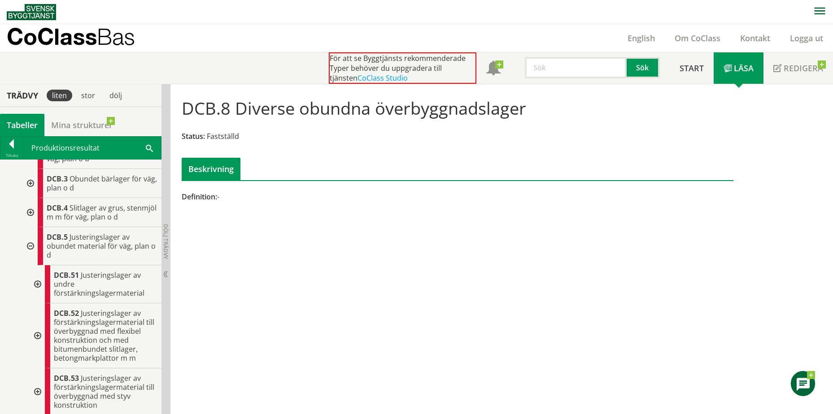
scroll to position [224, 0]
click at [31, 262] on div at bounding box center [30, 247] width 16 height 38
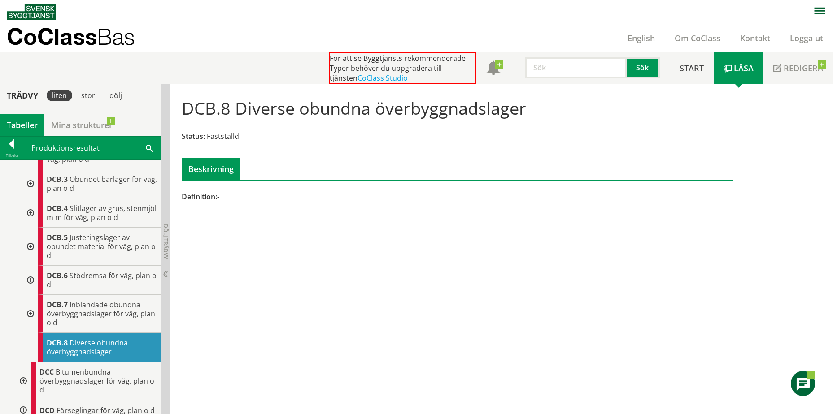
click at [27, 228] on div at bounding box center [30, 213] width 16 height 29
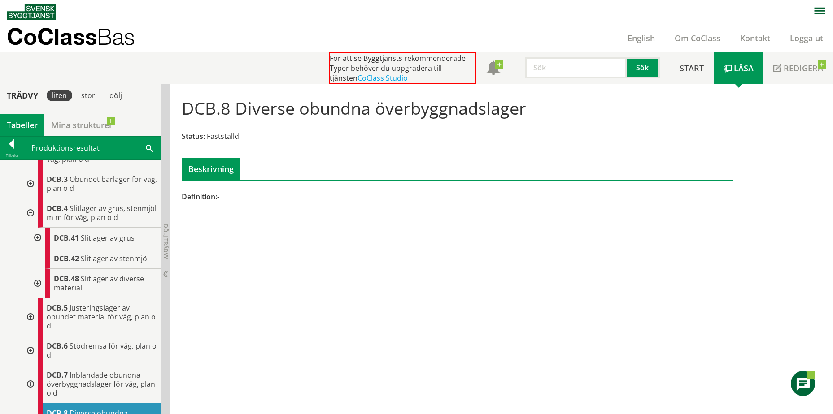
click at [38, 298] on div at bounding box center [37, 283] width 16 height 29
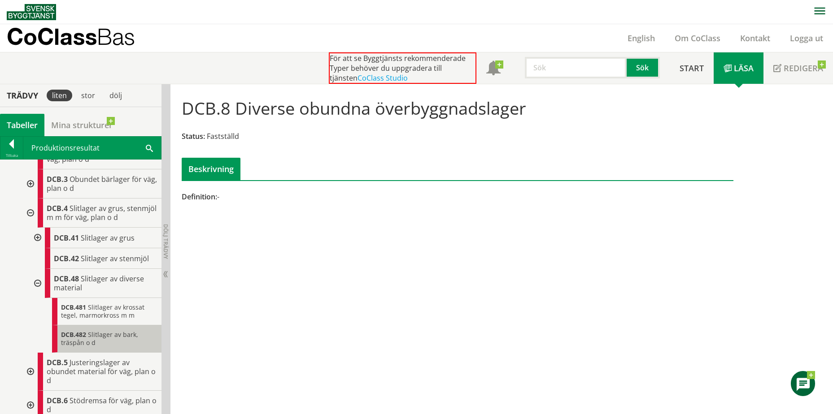
click at [97, 353] on div "DCB.482 Slitlager av bark, träspån o d" at bounding box center [106, 338] width 109 height 27
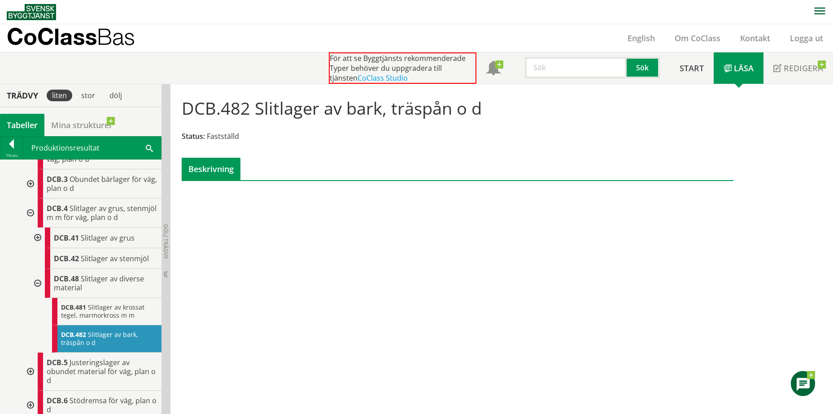
scroll to position [179, 0]
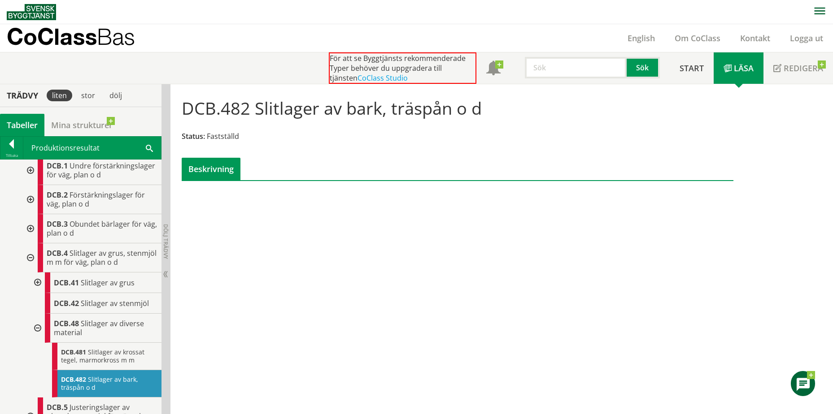
click at [30, 243] on div at bounding box center [30, 228] width 16 height 29
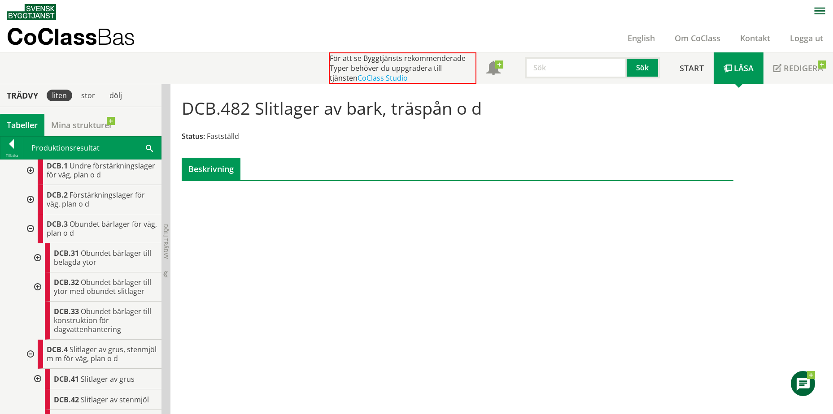
click at [34, 300] on div at bounding box center [37, 287] width 16 height 29
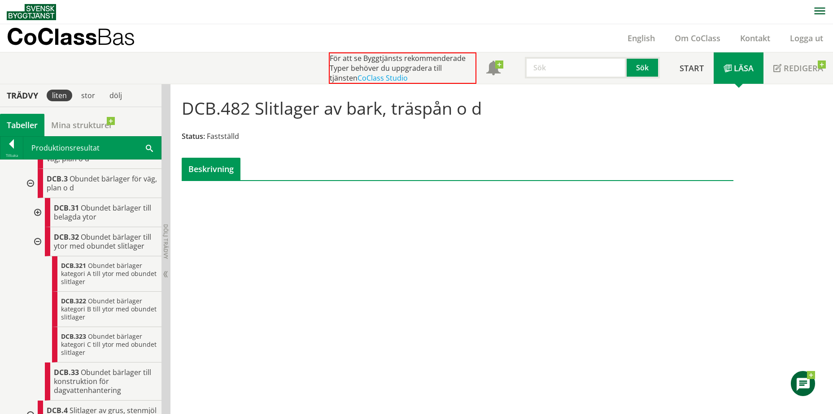
scroll to position [224, 0]
click at [39, 228] on div at bounding box center [37, 213] width 16 height 29
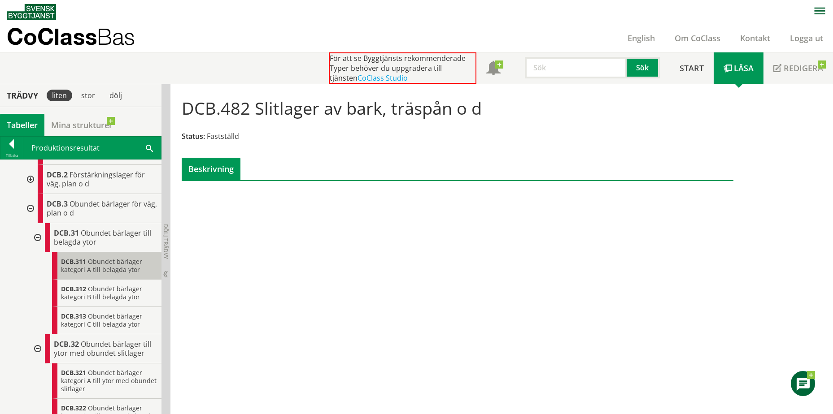
scroll to position [179, 0]
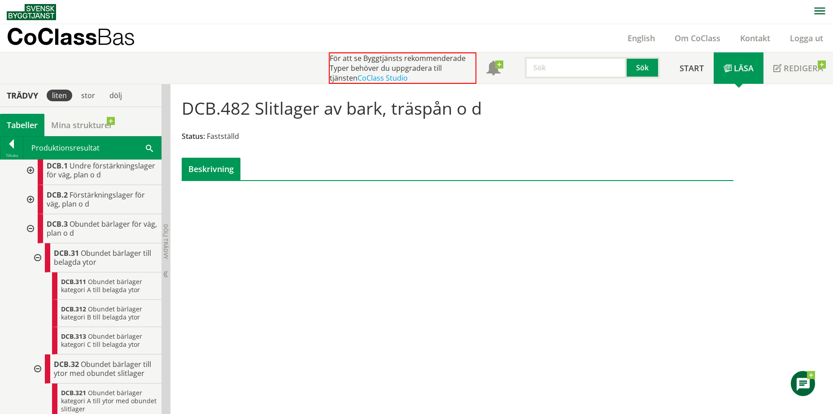
click at [30, 214] on div at bounding box center [30, 199] width 16 height 29
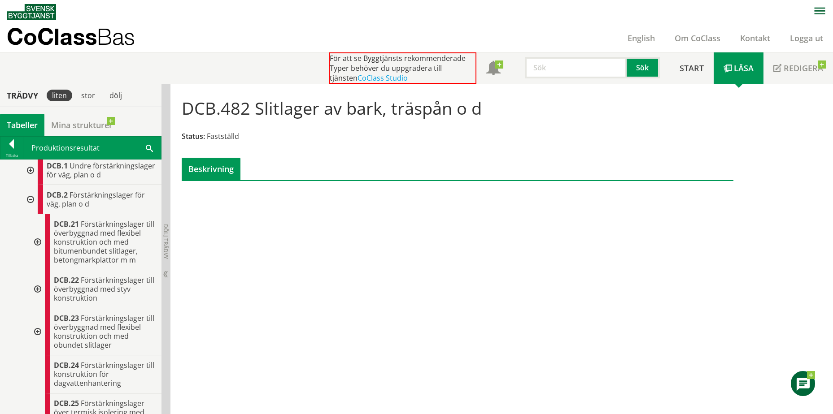
click at [40, 260] on div at bounding box center [37, 242] width 16 height 56
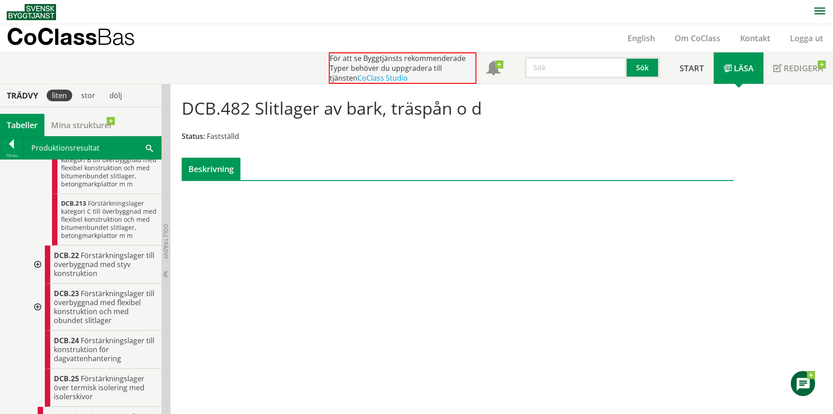
scroll to position [403, 0]
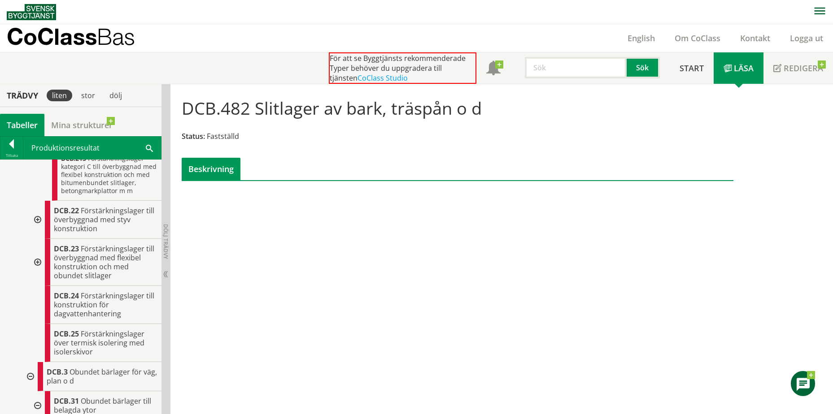
click at [39, 231] on div at bounding box center [37, 220] width 16 height 38
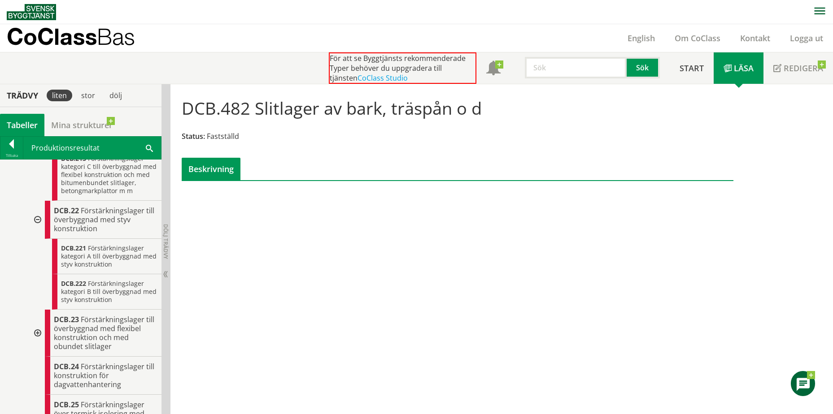
drag, startPoint x: 39, startPoint y: 231, endPoint x: 192, endPoint y: 273, distance: 159.4
click at [229, 265] on div "DCB.482 Slitlager av bark, träspån o d Status: Fastställd Beskrivning Kontakta …" at bounding box center [501, 249] width 662 height 330
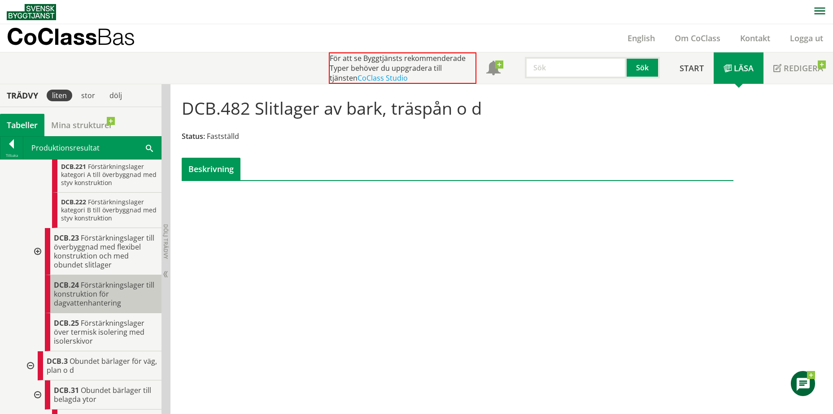
scroll to position [493, 0]
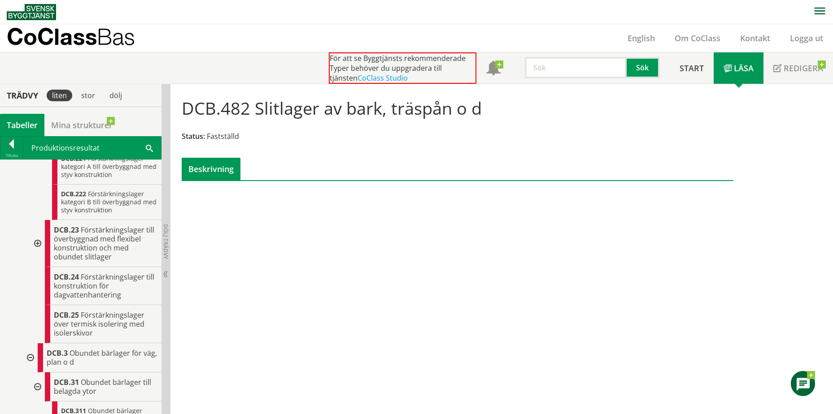
click at [35, 259] on div at bounding box center [37, 243] width 16 height 47
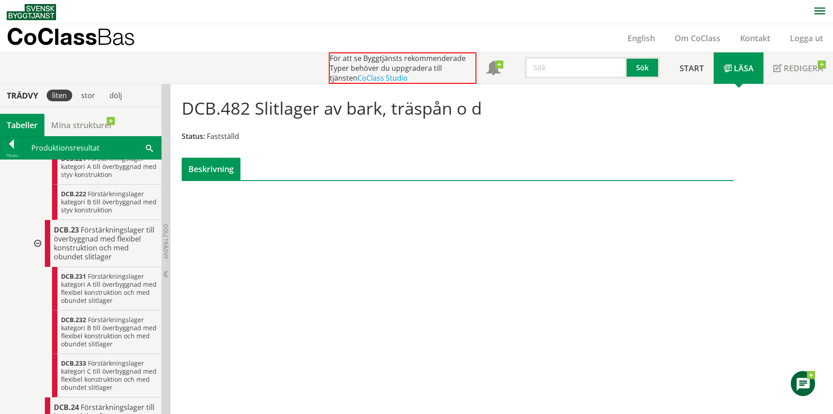
click at [217, 285] on div "DCB.482 Slitlager av bark, träspån o d Status: Fastställd Beskrivning Kontakta …" at bounding box center [501, 249] width 662 height 330
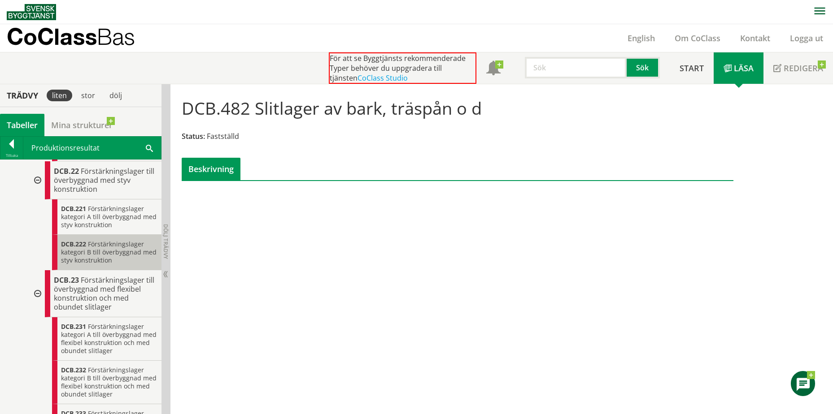
scroll to position [359, 0]
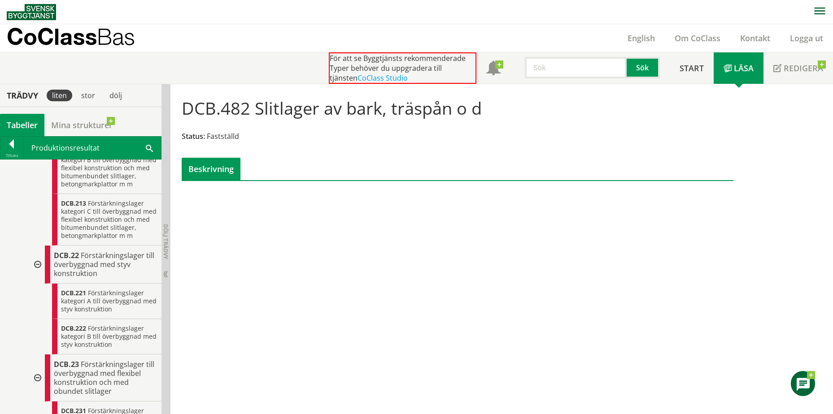
click at [579, 78] on div "För att se Byggtjänsts rekommenderade Typer behöver du uppgradera till tjänsten…" at bounding box center [499, 67] width 341 height 31
click at [575, 73] on input "text" at bounding box center [576, 68] width 102 height 22
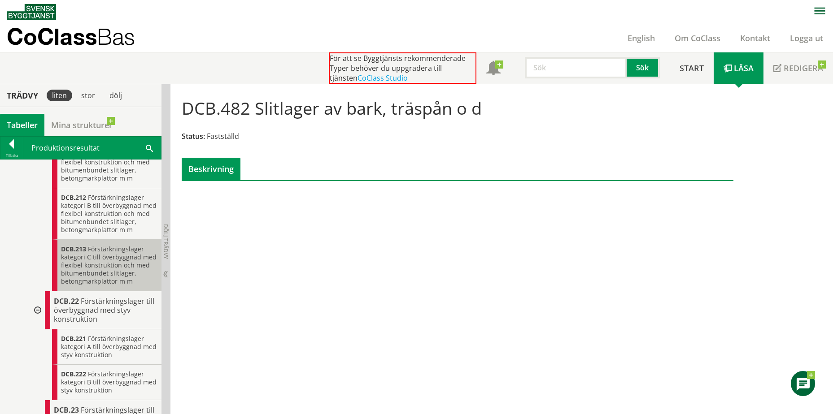
scroll to position [134, 0]
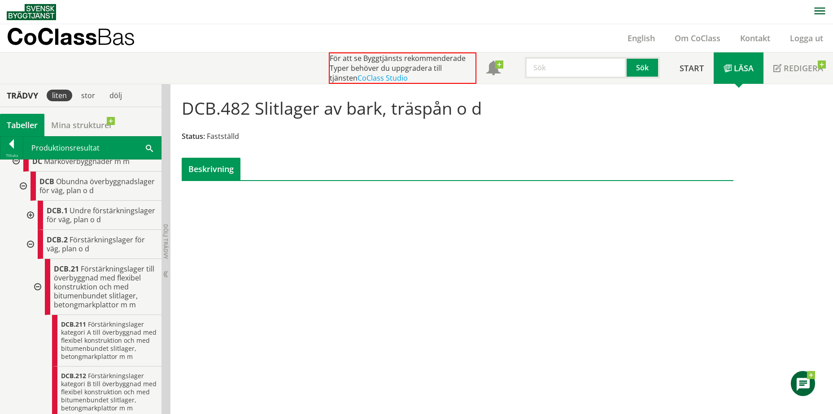
click at [202, 259] on div "DCB.482 Slitlager av bark, träspån o d Status: Fastställd Beskrivning Kontakta …" at bounding box center [501, 249] width 662 height 330
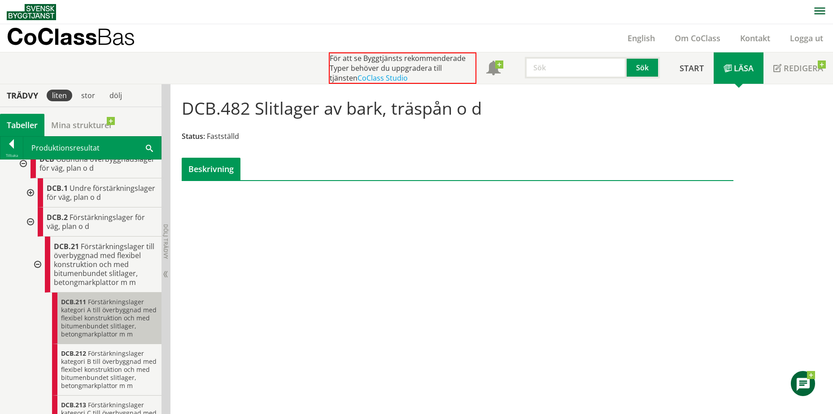
scroll to position [72, 0]
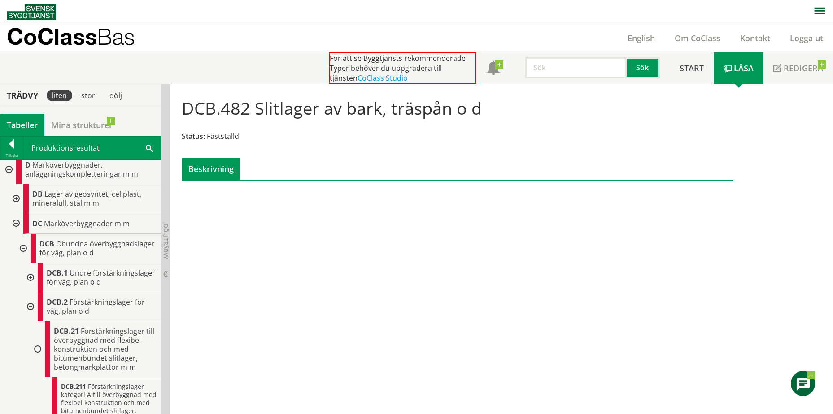
click at [30, 291] on div at bounding box center [30, 277] width 16 height 29
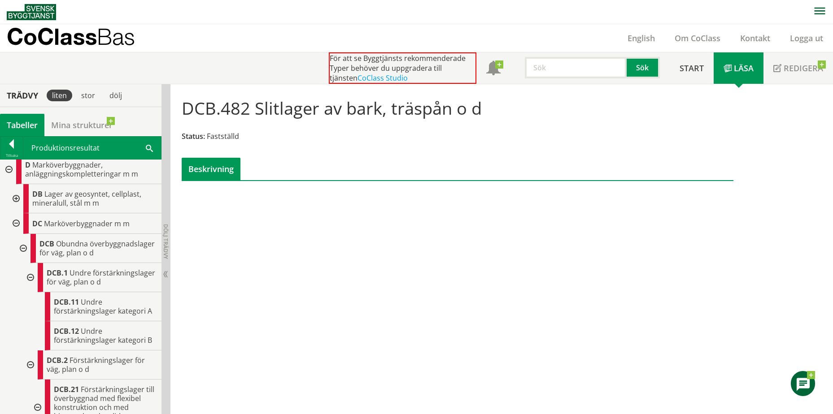
click at [394, 234] on div "DCB.482 Slitlager av bark, träspån o d Status: Fastställd Beskrivning Kontakta …" at bounding box center [501, 249] width 662 height 330
click at [555, 71] on input "text" at bounding box center [576, 68] width 102 height 22
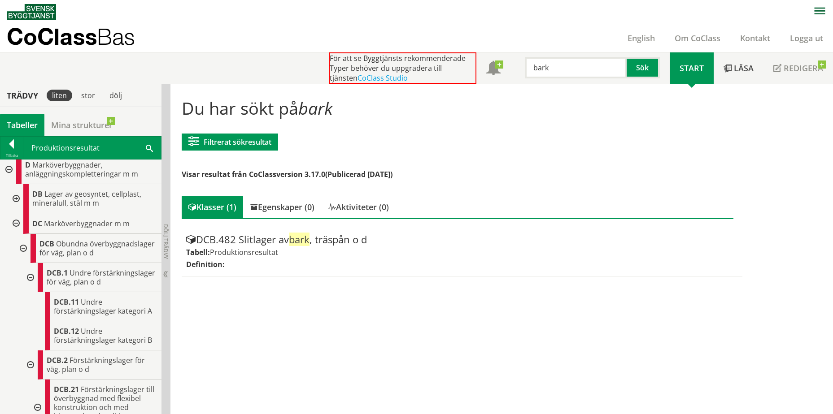
click at [28, 288] on div at bounding box center [30, 277] width 16 height 29
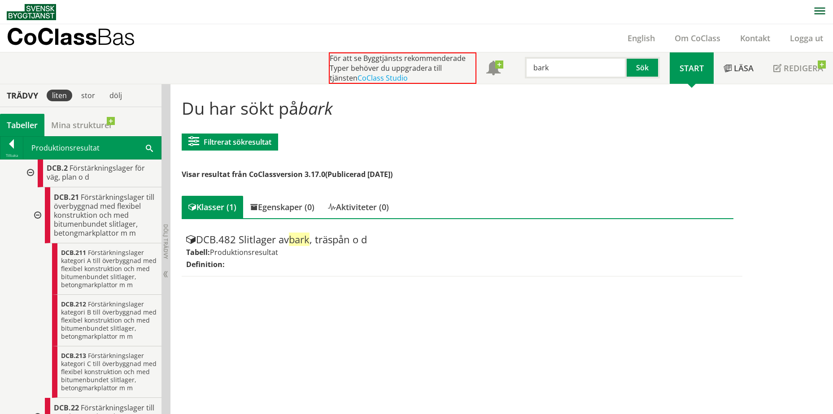
scroll to position [207, 0]
click at [30, 187] on div at bounding box center [30, 172] width 16 height 29
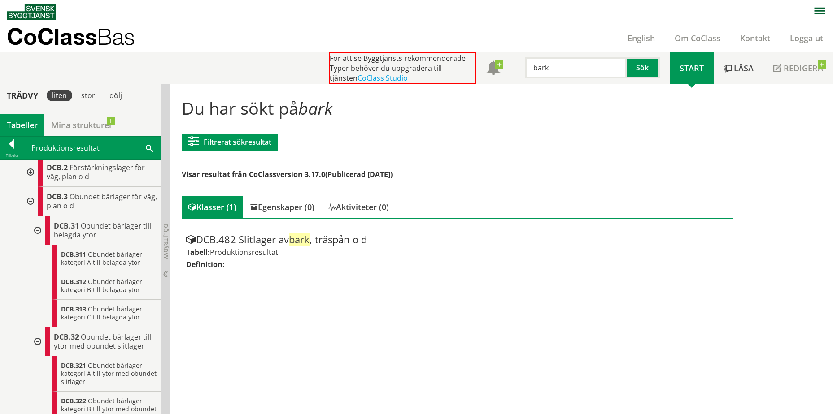
click at [30, 216] on div at bounding box center [30, 201] width 16 height 29
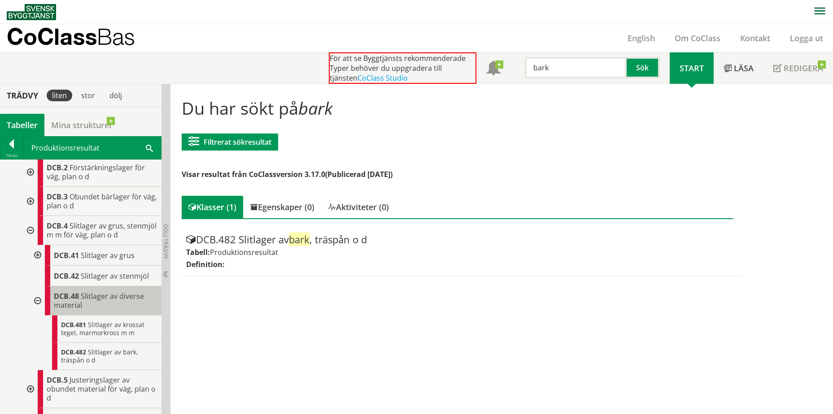
scroll to position [252, 0]
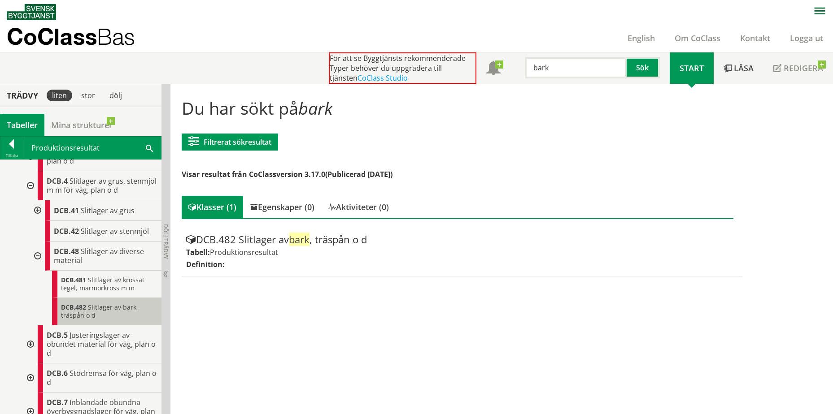
click at [91, 320] on span "Slitlager av bark, träspån o d" at bounding box center [99, 311] width 77 height 17
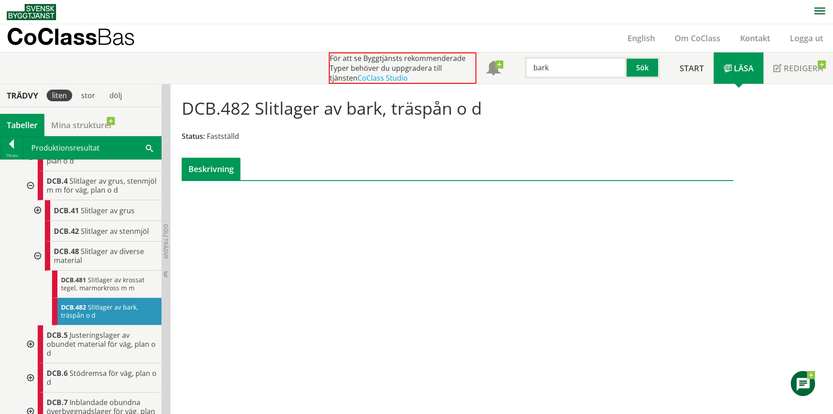
drag, startPoint x: 256, startPoint y: 140, endPoint x: 205, endPoint y: 135, distance: 50.9
click at [205, 135] on div "Status: Fastställd" at bounding box center [457, 136] width 551 height 10
click at [218, 173] on div "Beskrivning" at bounding box center [211, 169] width 59 height 22
drag, startPoint x: 229, startPoint y: 178, endPoint x: 213, endPoint y: 203, distance: 29.3
click at [207, 203] on div "DCB.482 Slitlager av bark, träspån o d Status: Fastställd Beskrivning Kontakta …" at bounding box center [457, 145] width 574 height 122
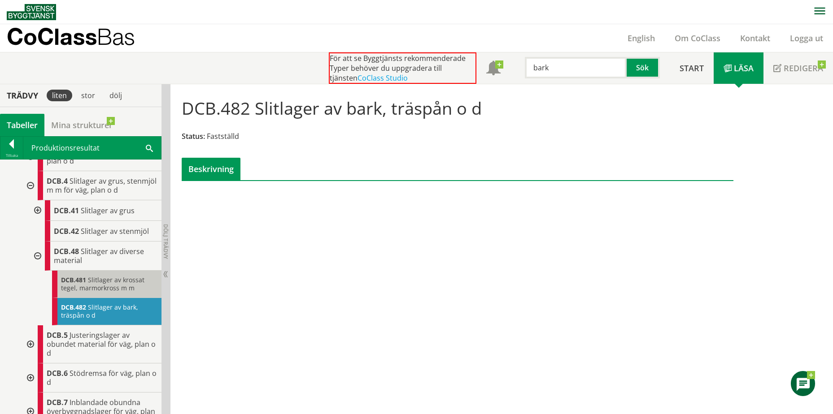
click at [113, 292] on span "Slitlager av krossat tegel, marmorkross m m" at bounding box center [102, 284] width 83 height 17
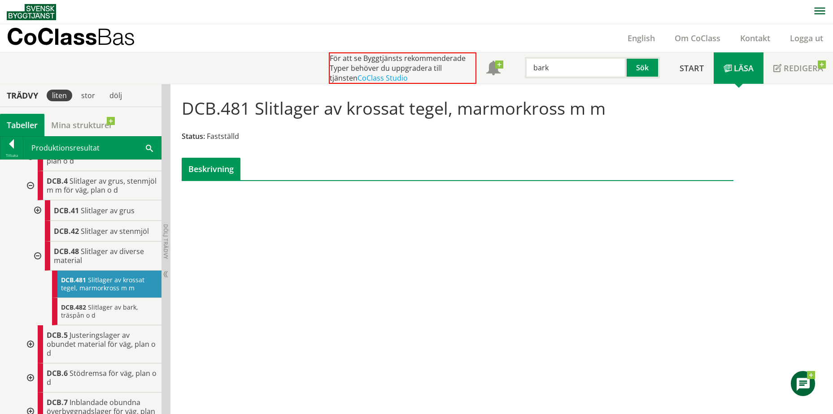
click at [549, 66] on input "bark" at bounding box center [576, 68] width 102 height 22
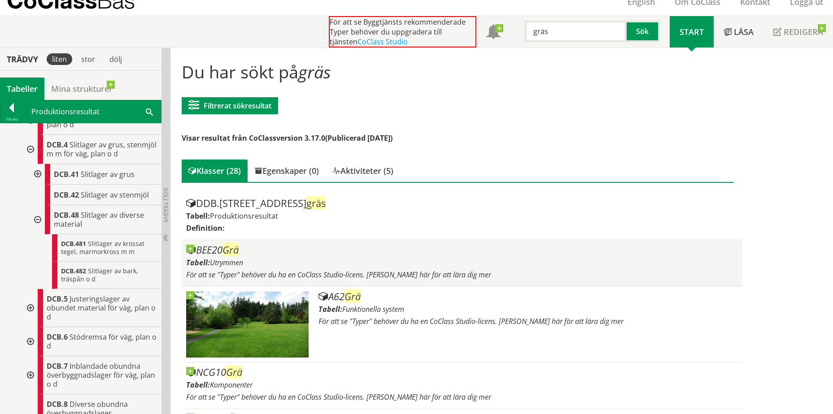
scroll to position [90, 0]
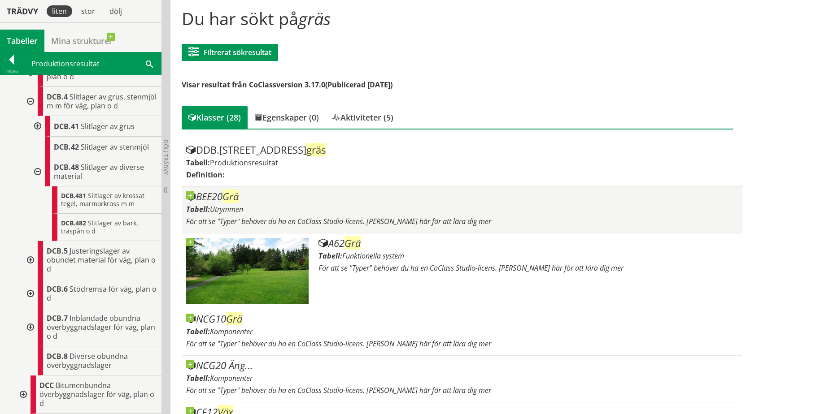
click at [282, 207] on div "Tabell: Utrymmen" at bounding box center [461, 209] width 551 height 10
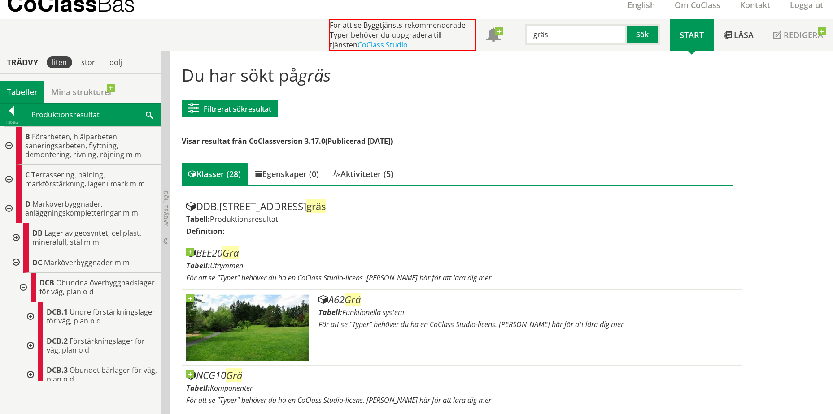
scroll to position [0, 0]
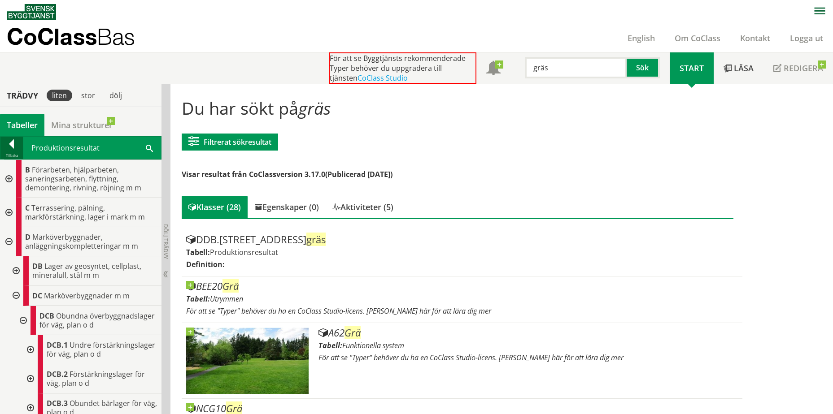
click at [4, 152] on div at bounding box center [11, 145] width 22 height 13
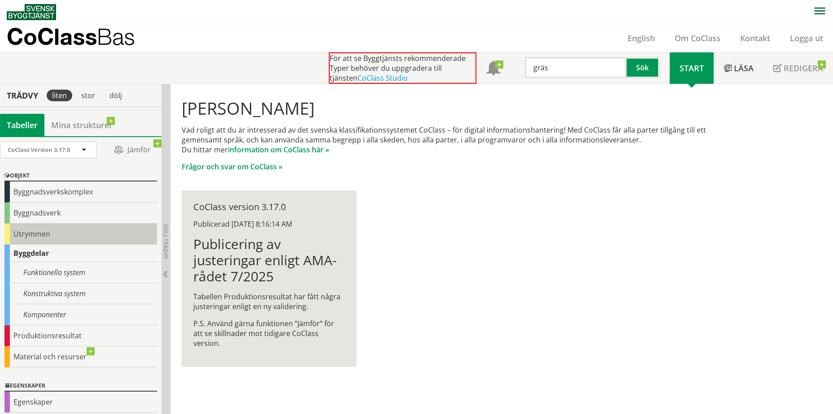
click at [52, 231] on div "Utrymmen" at bounding box center [80, 234] width 152 height 21
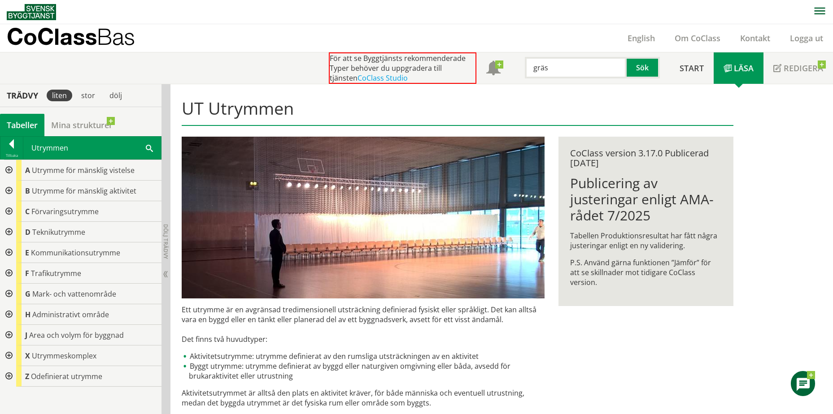
click at [12, 190] on div at bounding box center [8, 191] width 16 height 21
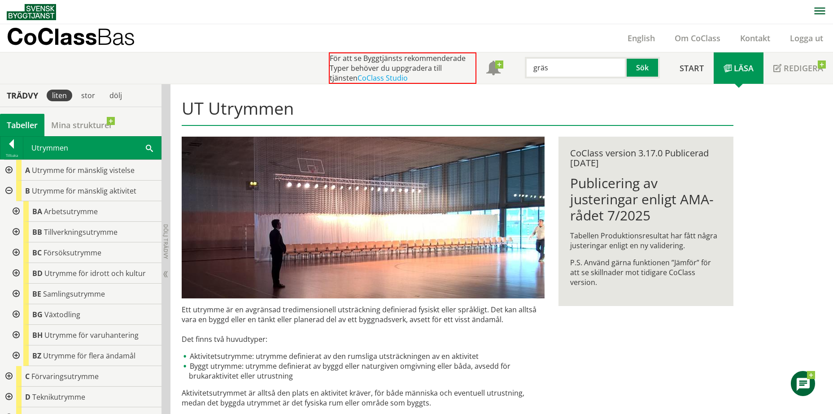
click at [12, 295] on div at bounding box center [15, 294] width 16 height 21
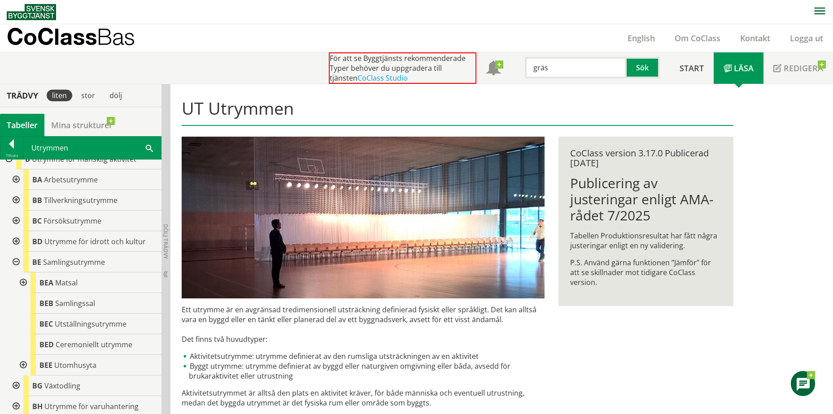
scroll to position [45, 0]
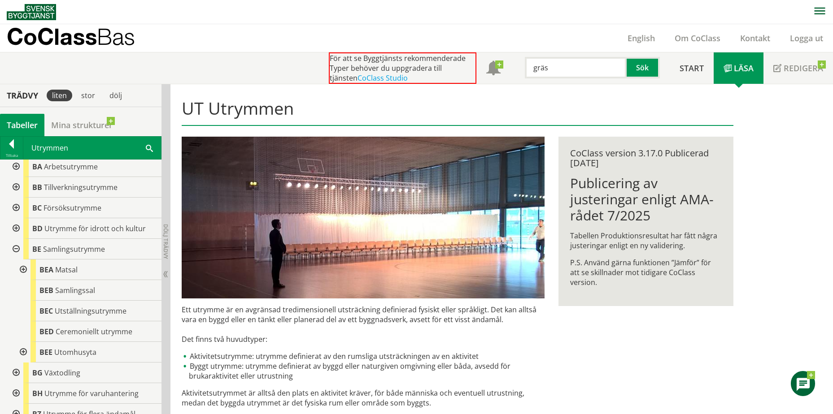
click at [25, 351] on div at bounding box center [22, 352] width 16 height 21
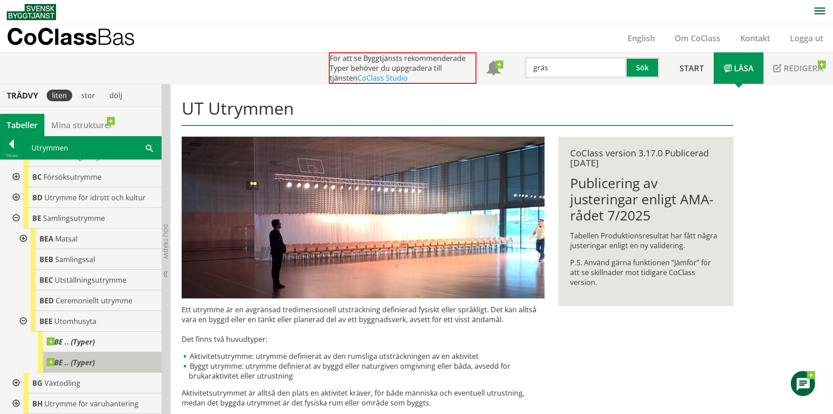
scroll to position [90, 0]
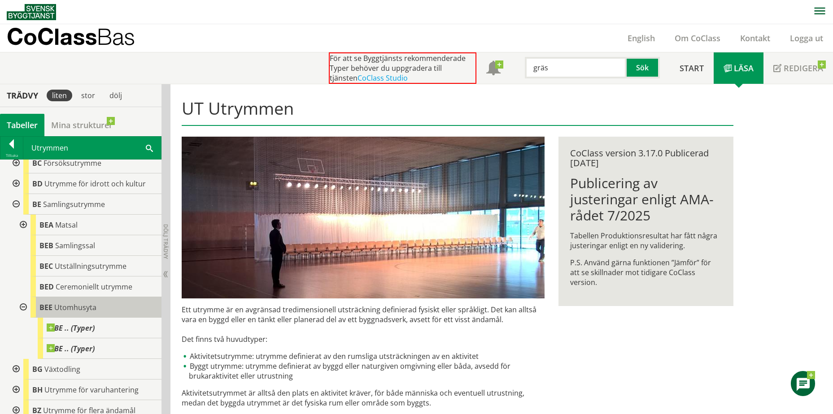
click at [71, 308] on span "Utomhusyta" at bounding box center [75, 308] width 42 height 10
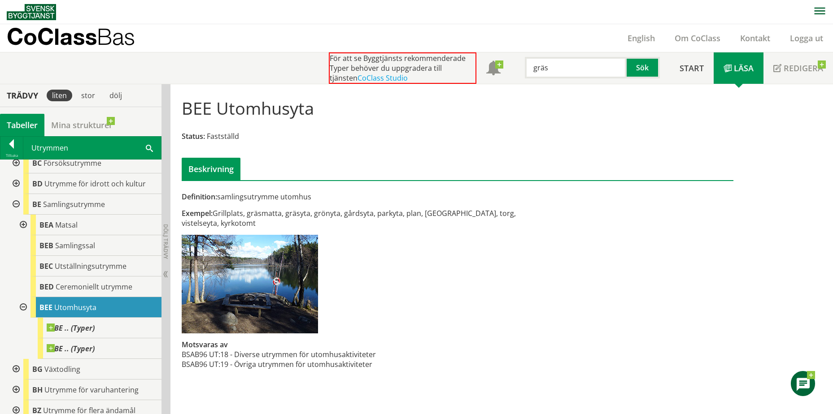
click at [551, 71] on input "gräs" at bounding box center [576, 68] width 102 height 22
click at [554, 70] on input "gräs" at bounding box center [576, 68] width 102 height 22
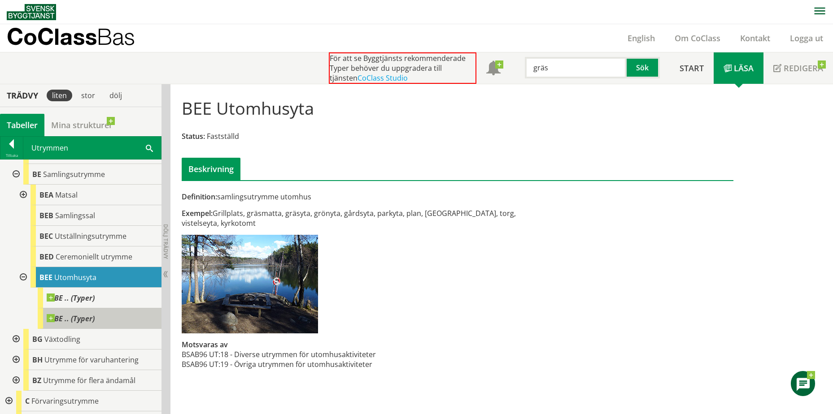
scroll to position [134, 0]
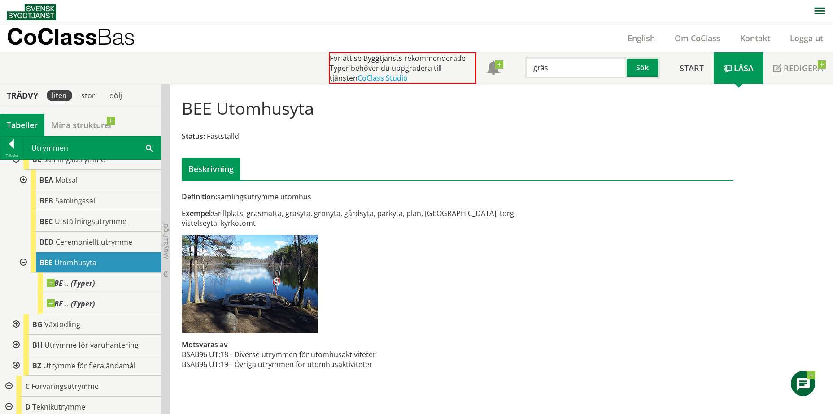
click at [455, 311] on div "Definition: samlingsutrymme utomhus Exempel: Grillplats, gräsmatta, gräsyta, gr…" at bounding box center [363, 285] width 377 height 187
click at [435, 201] on div "Definition: samlingsutrymme utomhus Exempel: Grillplats, gräsmatta, gräsyta, gr…" at bounding box center [363, 285] width 377 height 187
click at [551, 73] on input "gräs" at bounding box center [576, 68] width 102 height 22
click at [552, 73] on input "gräs" at bounding box center [576, 68] width 102 height 22
type input "klätterväxt"
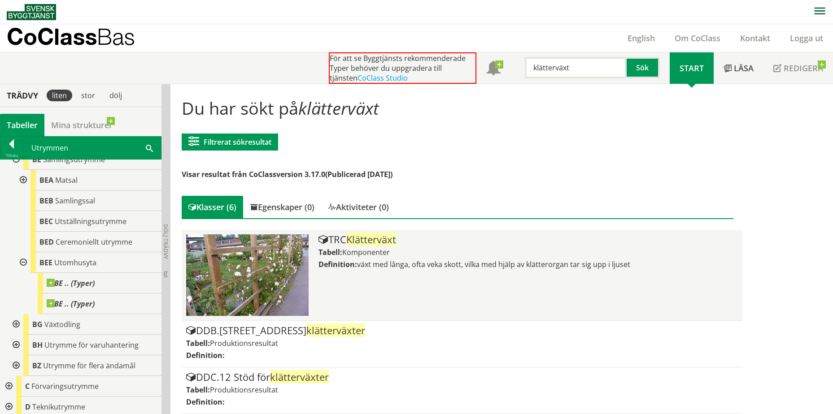
click at [369, 260] on span "växt med långa, ofta veka skott, vilka med hjälp av klätterorgan tar sig upp i …" at bounding box center [493, 265] width 273 height 10
click at [393, 259] on div "TRC Klätterväxt Tabell: Komponenter Definition: växt med långa, ofta veka skott…" at bounding box center [527, 275] width 419 height 82
click at [340, 243] on div "TRC Klätterväxt" at bounding box center [527, 239] width 419 height 11
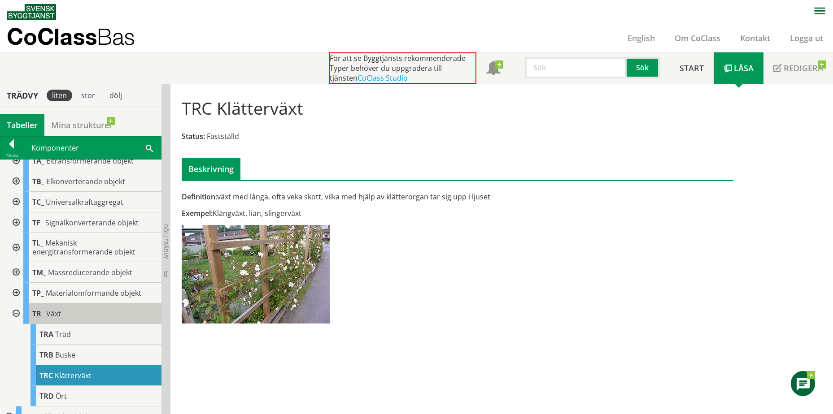
scroll to position [314, 0]
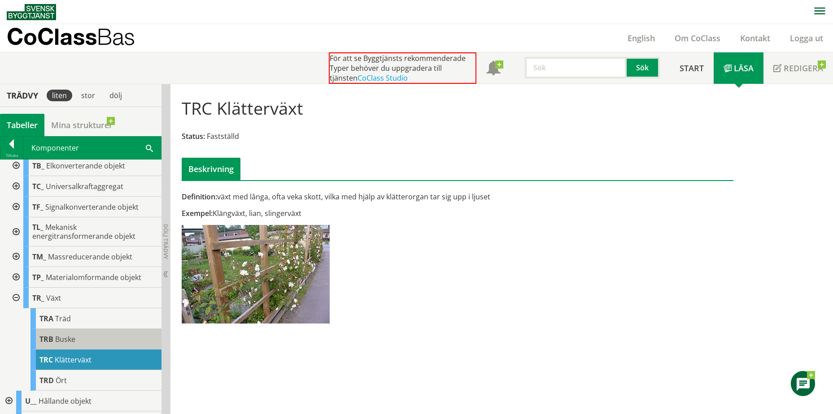
click at [55, 336] on span "Buske" at bounding box center [65, 339] width 20 height 10
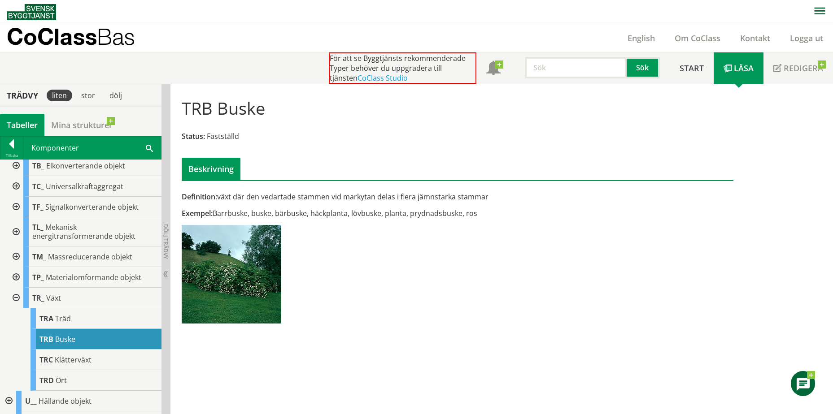
click at [574, 69] on input "text" at bounding box center [576, 68] width 102 height 22
type input "s"
type input "vatten"
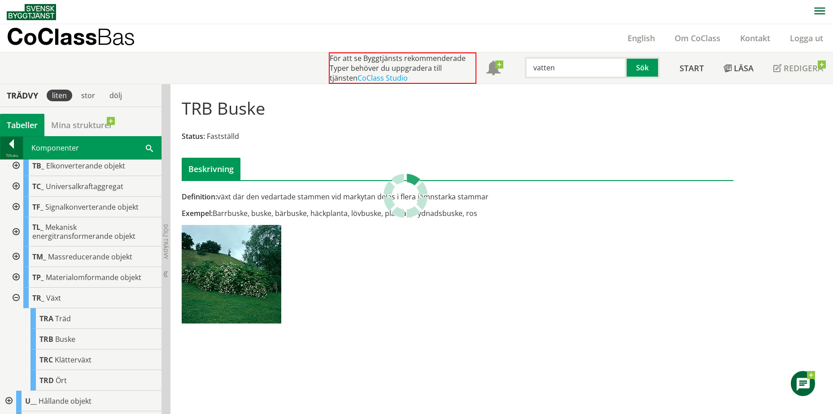
click at [17, 142] on div at bounding box center [11, 145] width 22 height 13
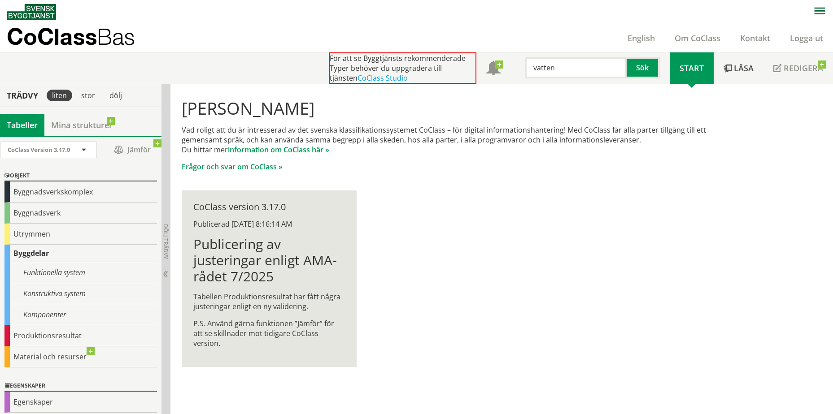
click at [566, 62] on input "vatten" at bounding box center [576, 68] width 102 height 22
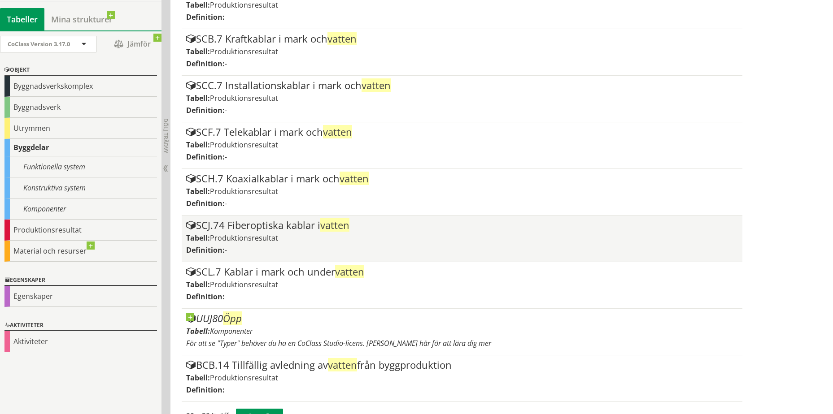
scroll to position [781, 0]
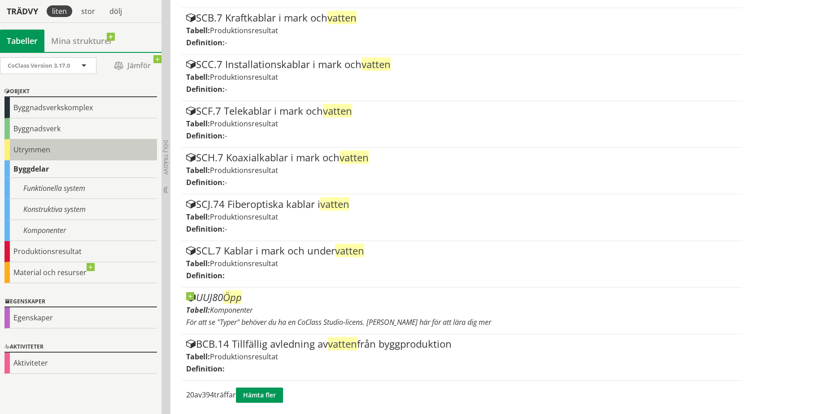
click at [38, 156] on div "Utrymmen" at bounding box center [80, 149] width 152 height 21
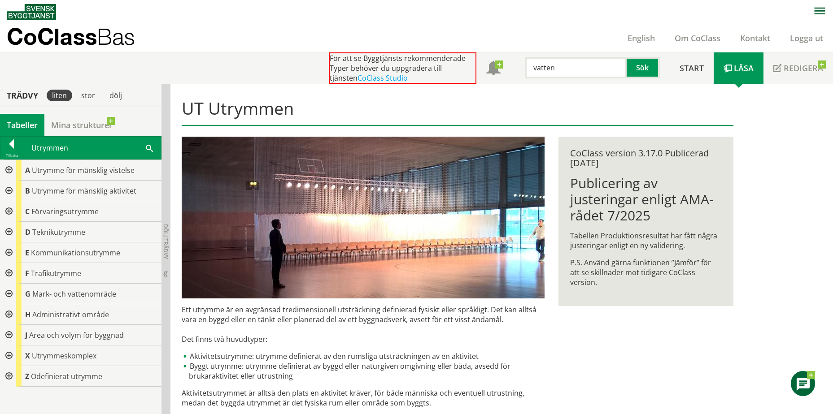
click at [568, 69] on input "vatten" at bounding box center [576, 68] width 102 height 22
click at [636, 67] on button "Sök" at bounding box center [642, 68] width 33 height 22
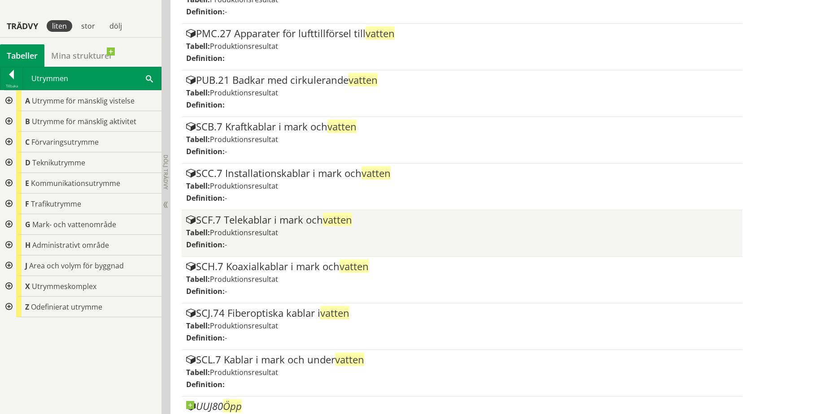
scroll to position [781, 0]
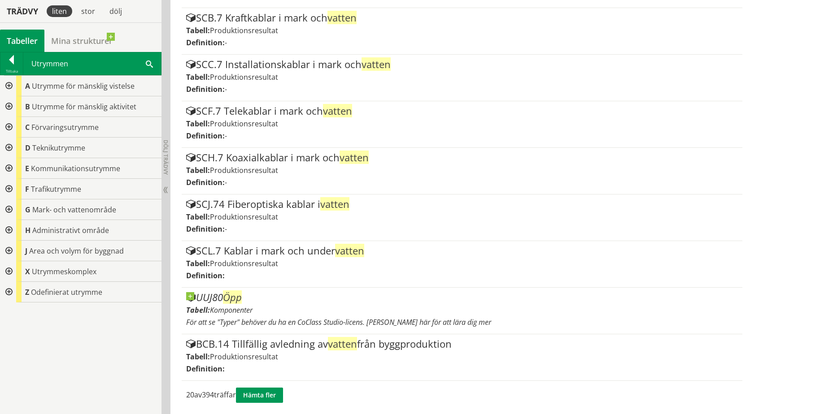
click at [10, 212] on div at bounding box center [8, 210] width 16 height 21
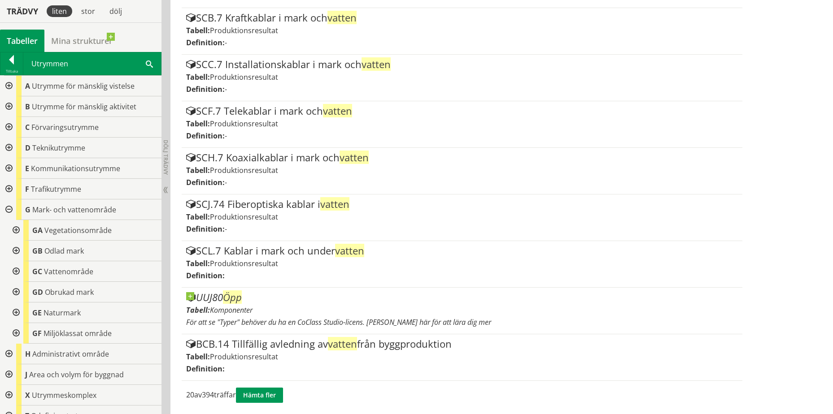
click at [18, 273] on div at bounding box center [15, 271] width 16 height 21
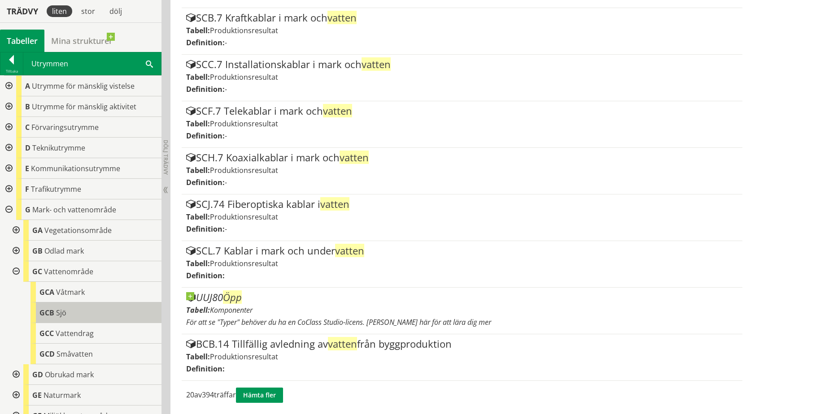
click at [111, 316] on div "GCB Sjö" at bounding box center [95, 313] width 131 height 21
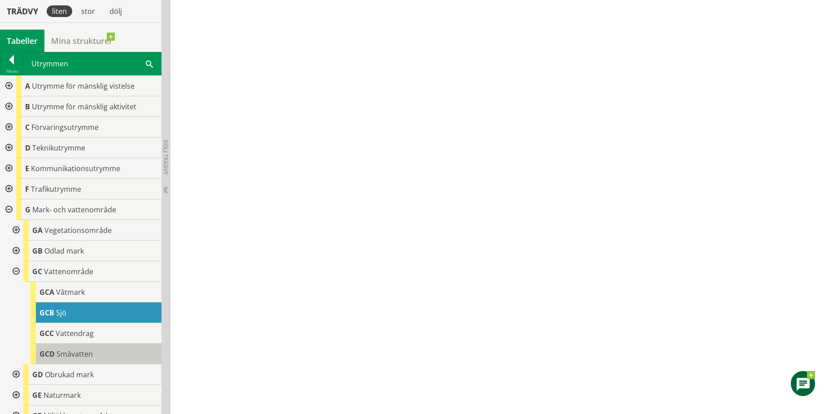
click at [100, 348] on div "GCD Småvatten" at bounding box center [95, 354] width 131 height 21
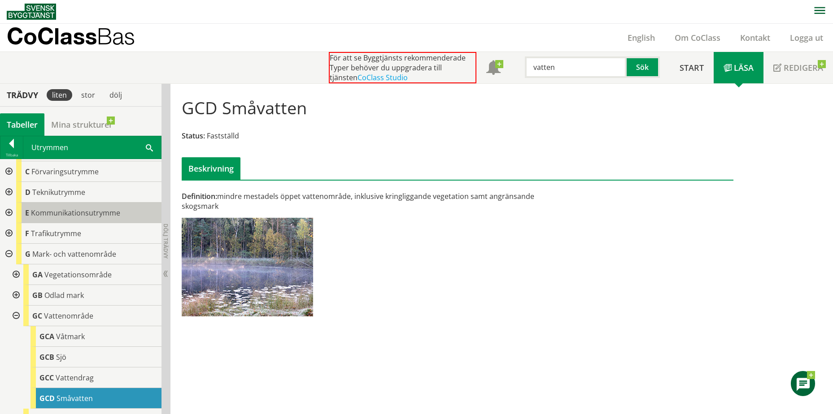
scroll to position [90, 0]
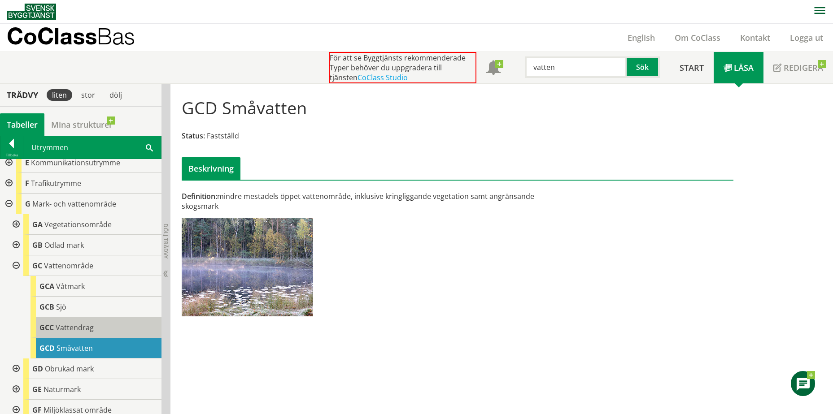
click at [92, 323] on span "Vattendrag" at bounding box center [75, 328] width 38 height 10
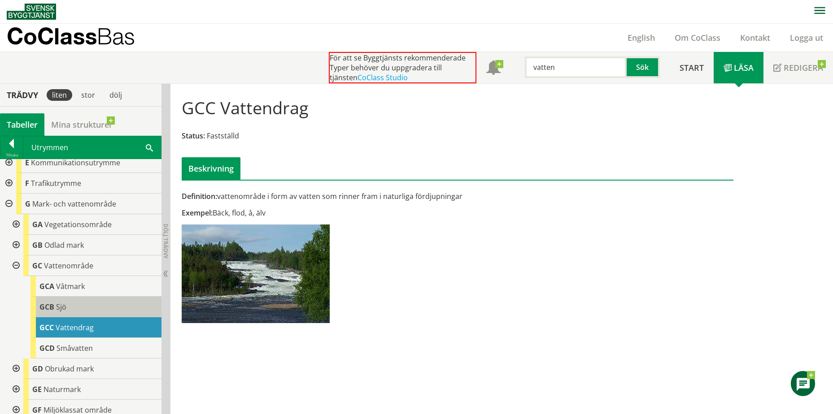
click at [91, 308] on div "GCB Sjö" at bounding box center [95, 307] width 131 height 21
